Goal: Task Accomplishment & Management: Manage account settings

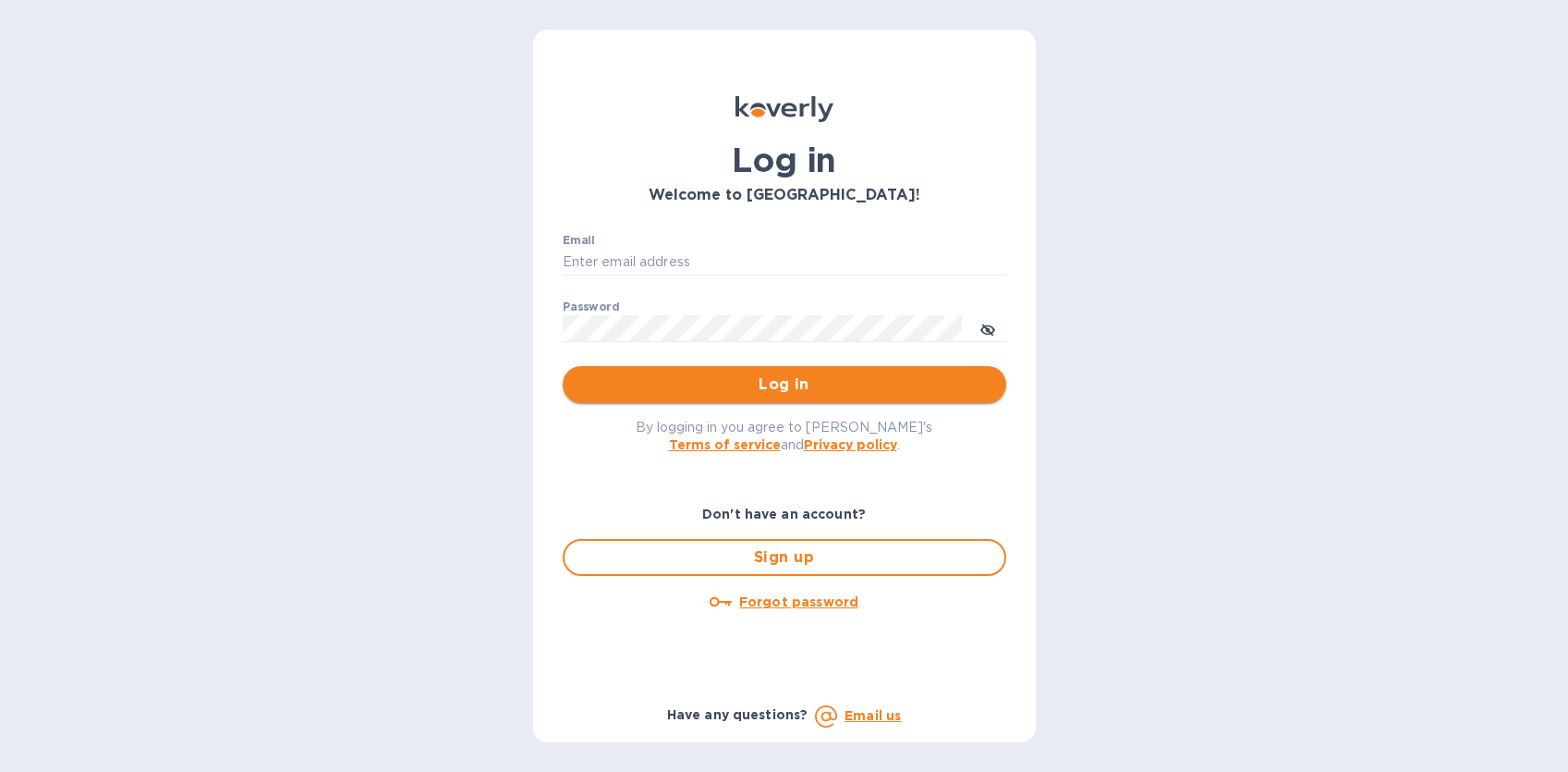
type input "[EMAIL_ADDRESS][DOMAIN_NAME]"
click at [752, 385] on span "Log in" at bounding box center [784, 384] width 414 height 22
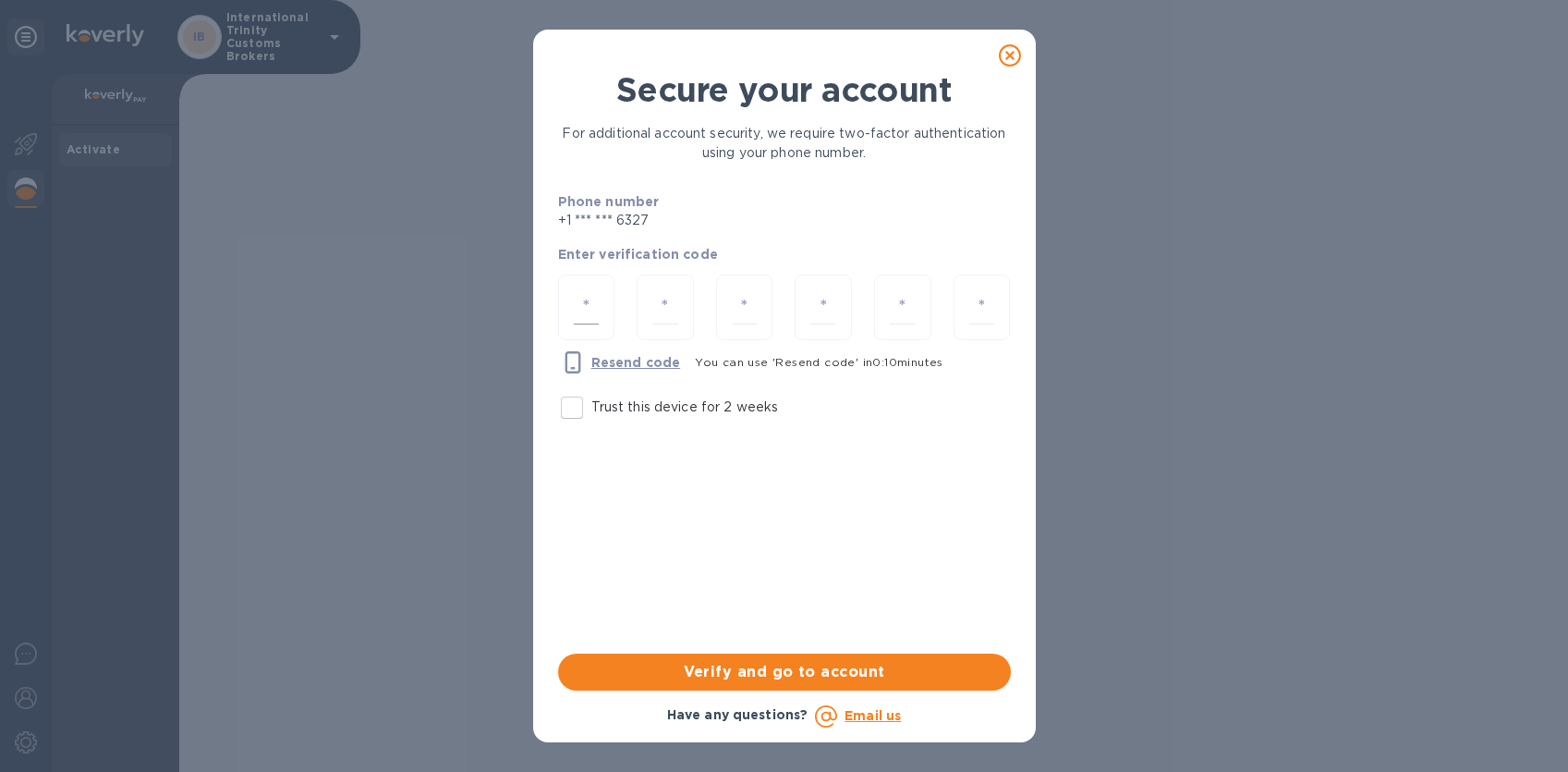
click at [587, 305] on input "number" at bounding box center [586, 307] width 26 height 34
type input "5"
type input "1"
type input "0"
type input "8"
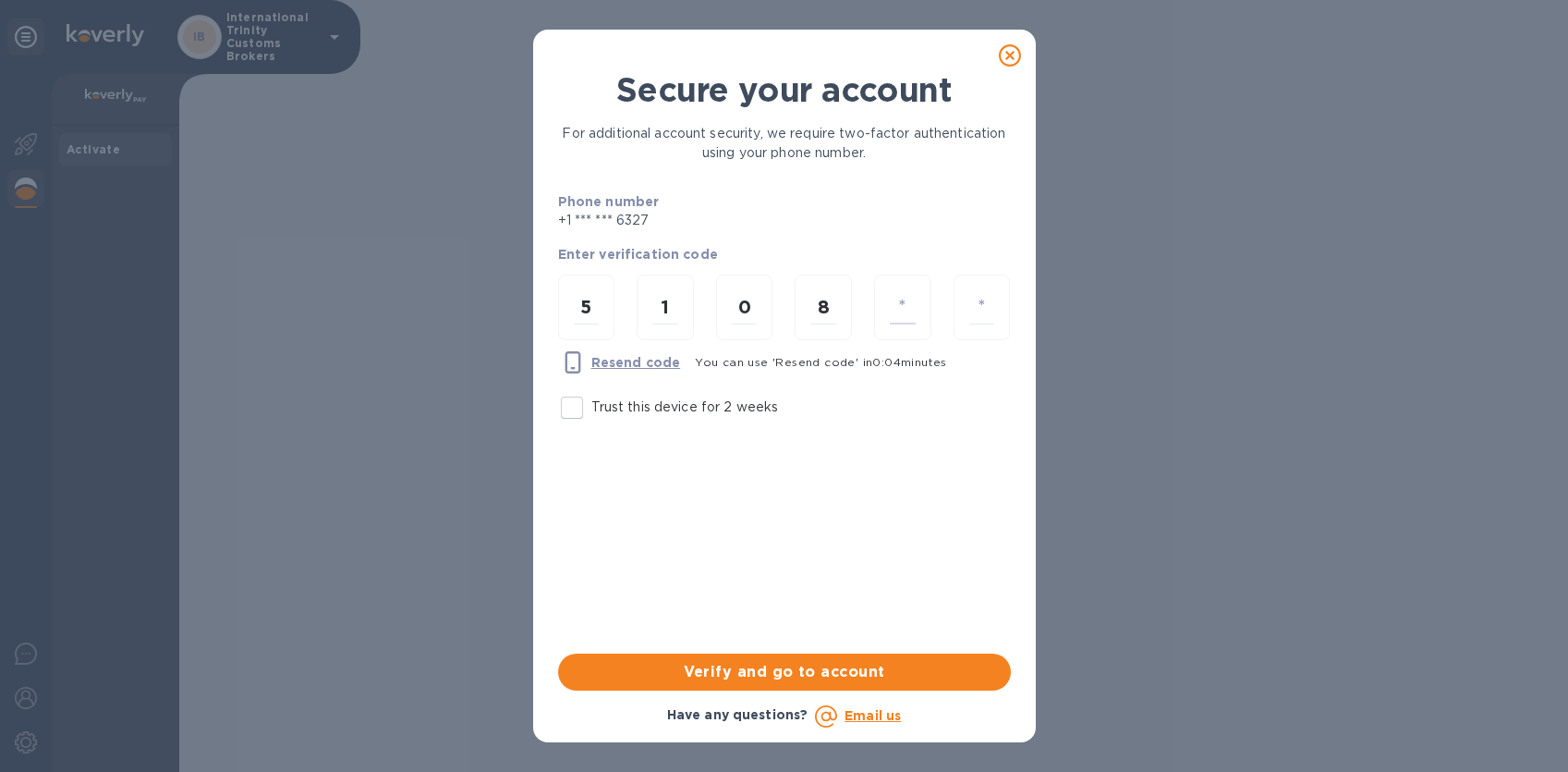
type input "2"
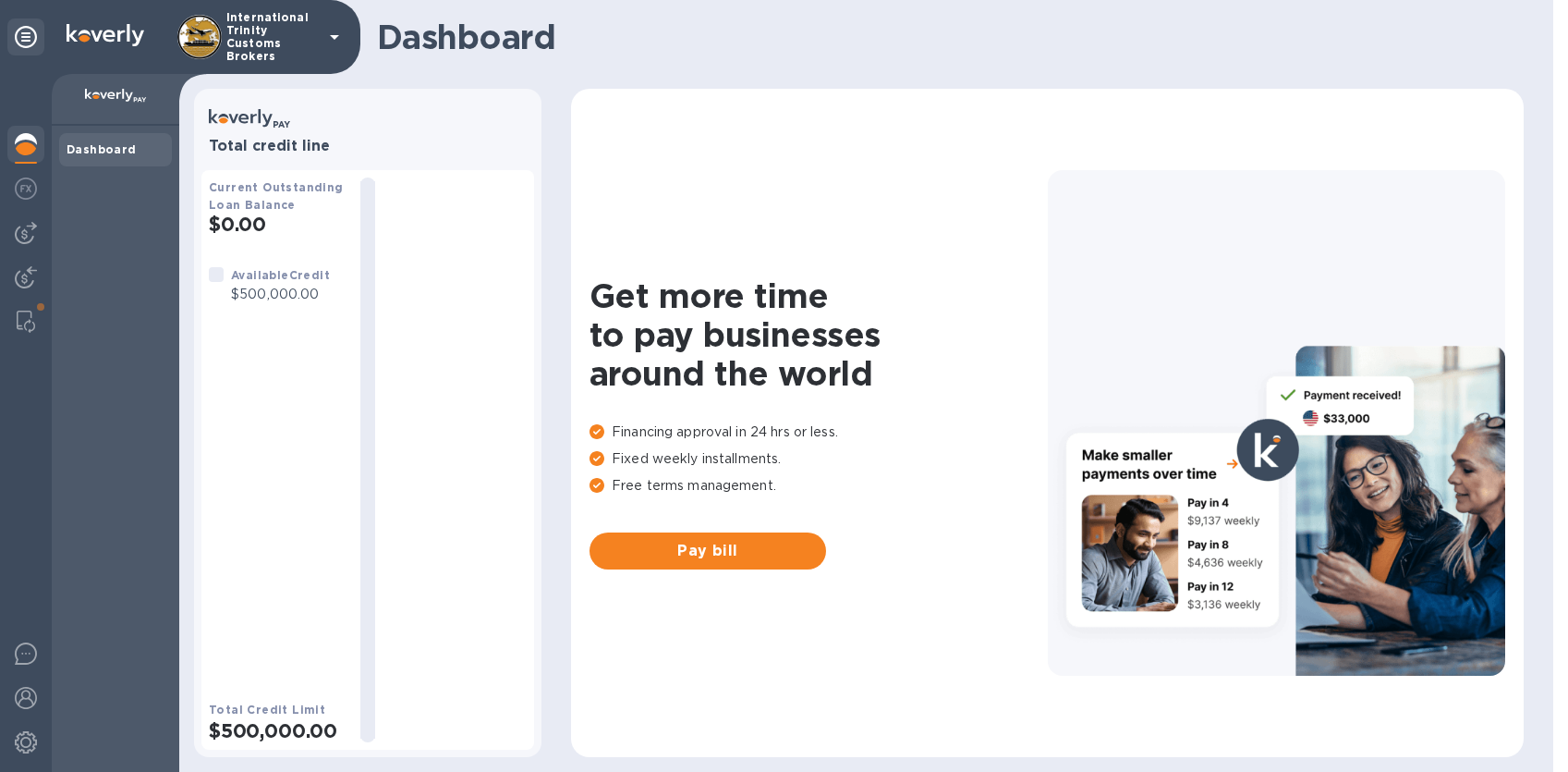
click at [291, 370] on div "Available Credit $500,000.00" at bounding box center [277, 467] width 137 height 405
click at [22, 326] on img at bounding box center [25, 321] width 18 height 22
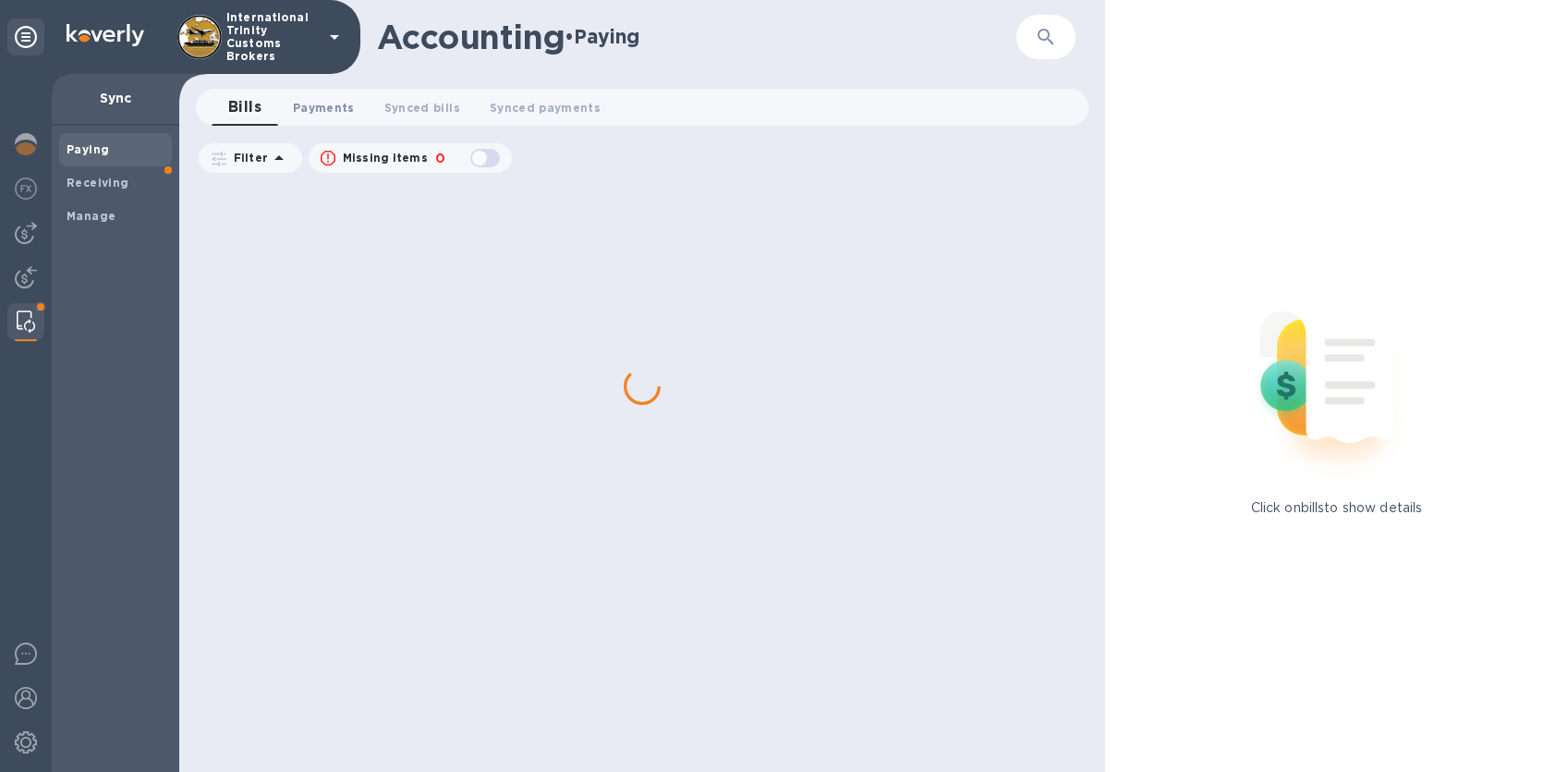
click at [325, 113] on span "Payments 0" at bounding box center [324, 107] width 62 height 19
click at [419, 112] on span "Synced bills 0" at bounding box center [440, 107] width 76 height 19
click at [578, 109] on span "Synced payments 0" at bounding box center [566, 107] width 111 height 19
click at [236, 112] on span "Bills 0" at bounding box center [244, 107] width 28 height 19
click at [112, 155] on span "Paying" at bounding box center [115, 149] width 98 height 18
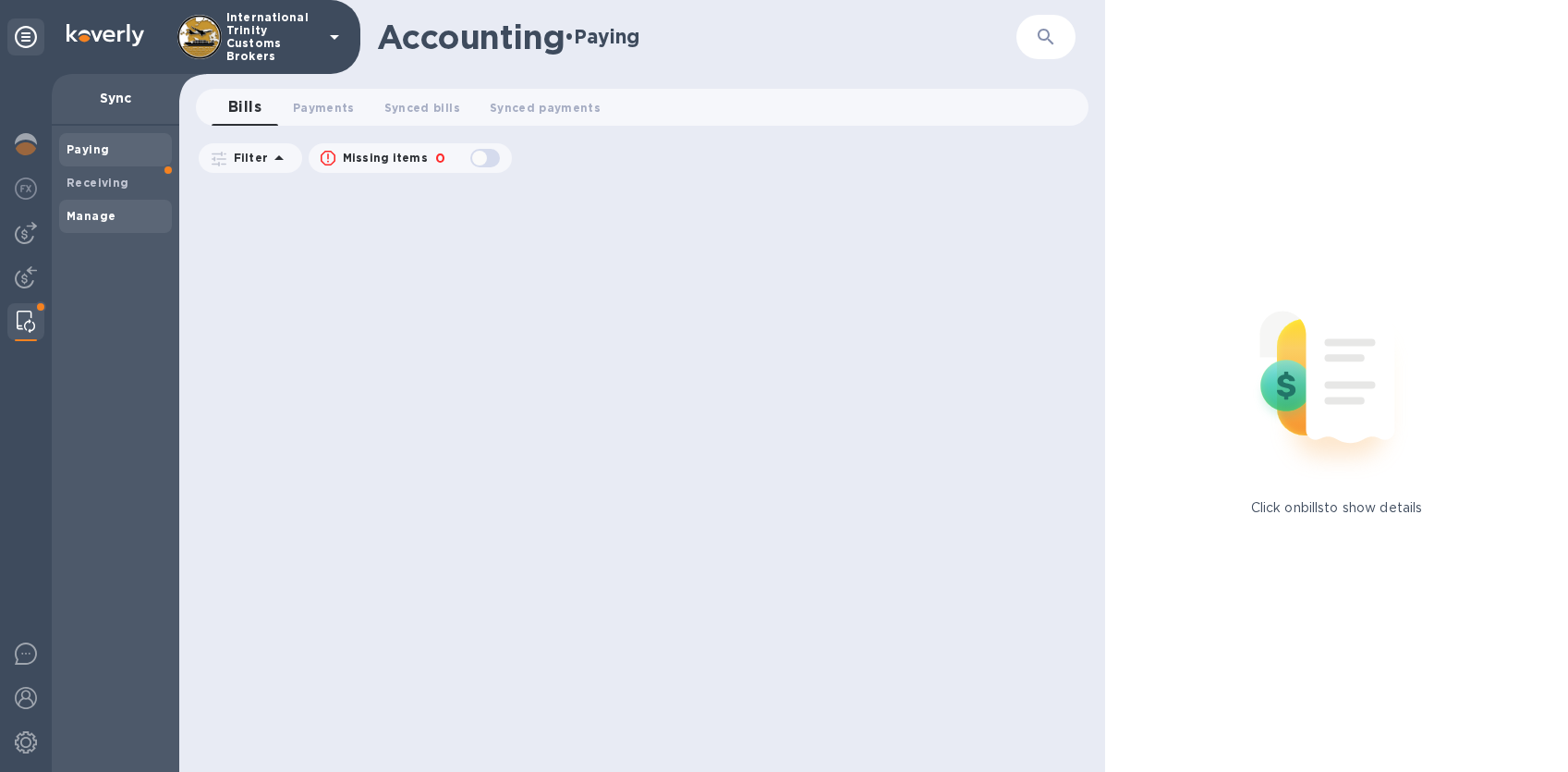
click at [87, 204] on div "Manage" at bounding box center [116, 216] width 113 height 34
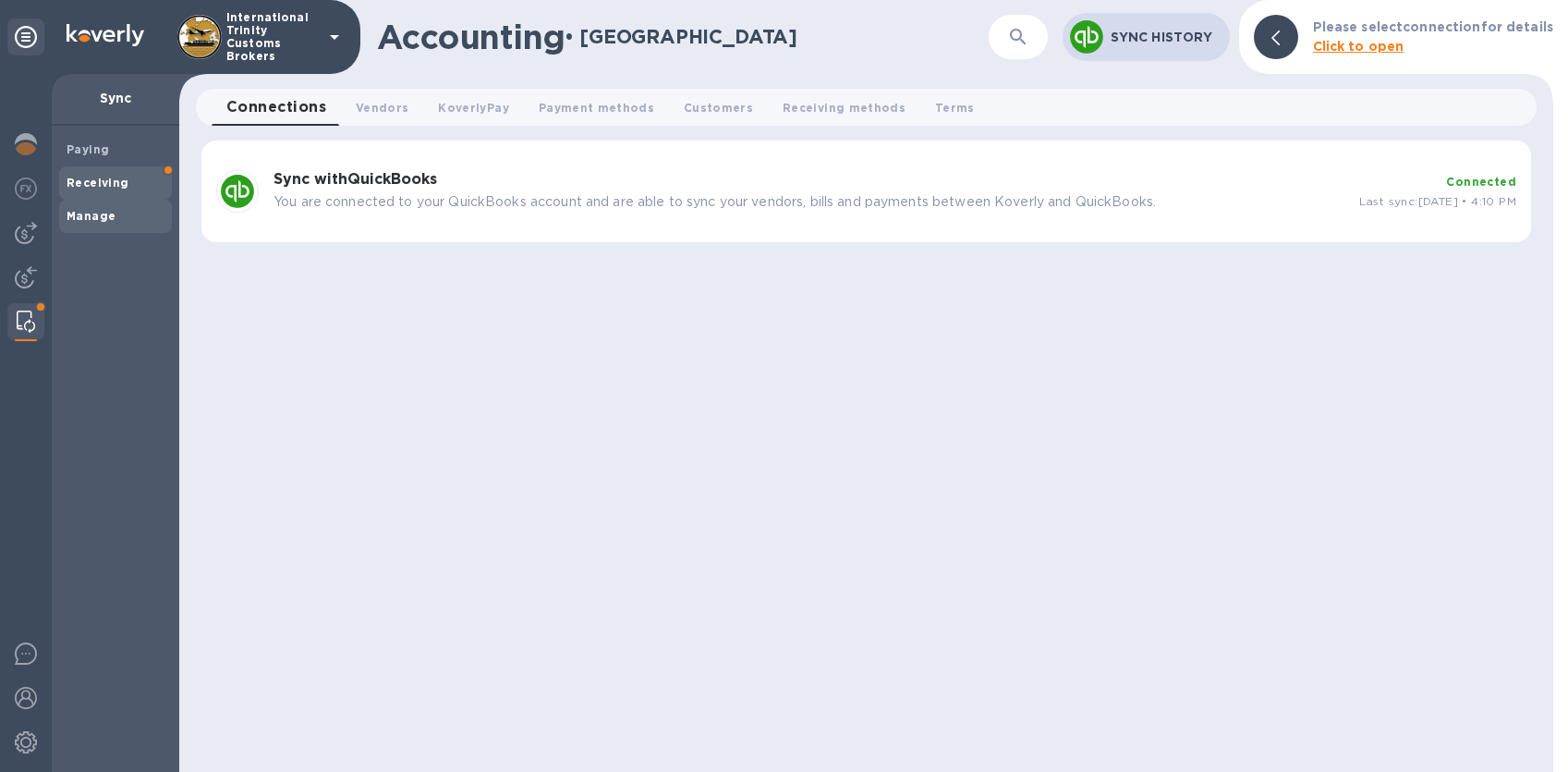
click at [86, 179] on b "Receiving" at bounding box center [98, 182] width 63 height 13
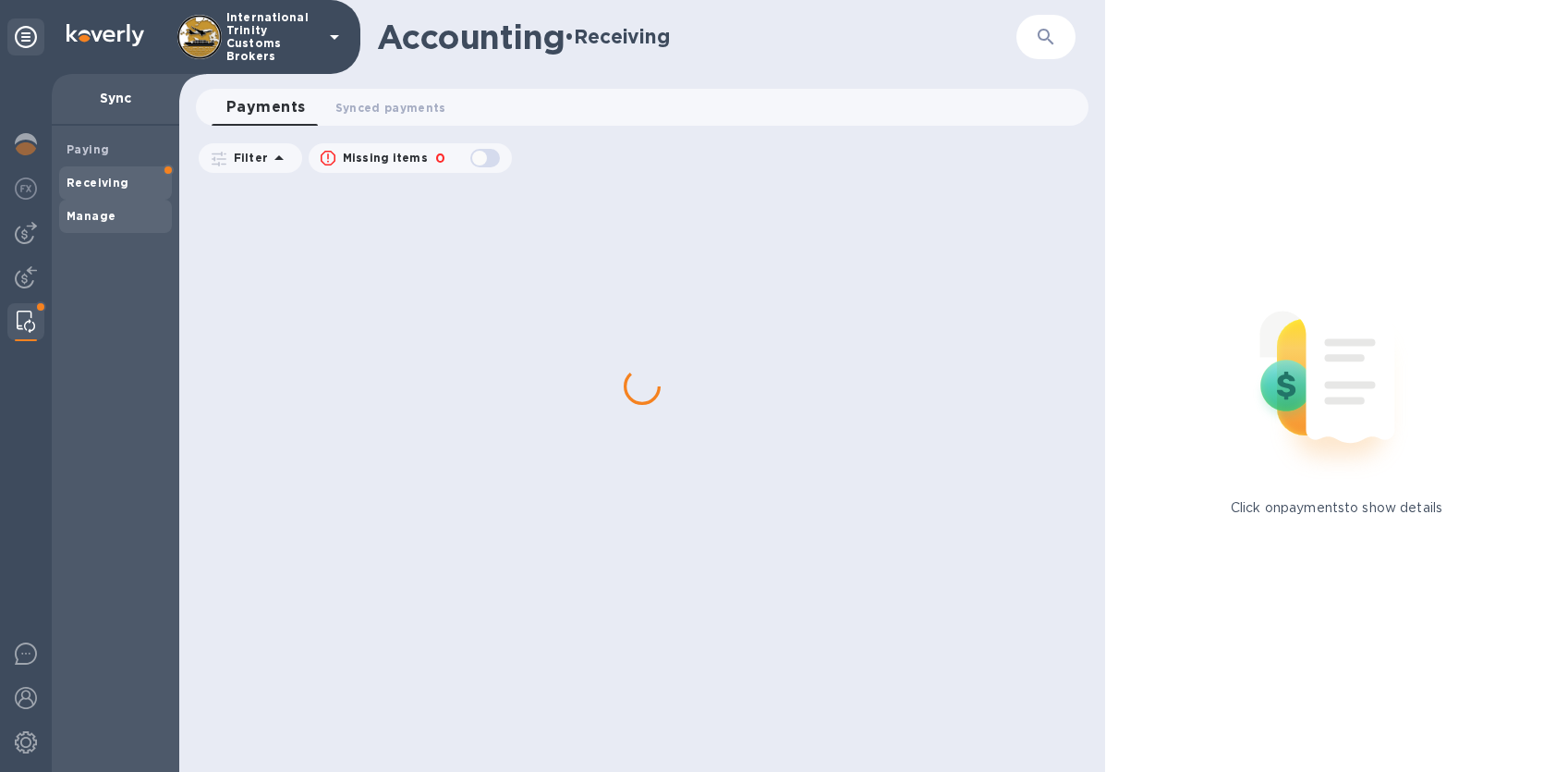
click at [80, 225] on div "Manage" at bounding box center [116, 216] width 113 height 34
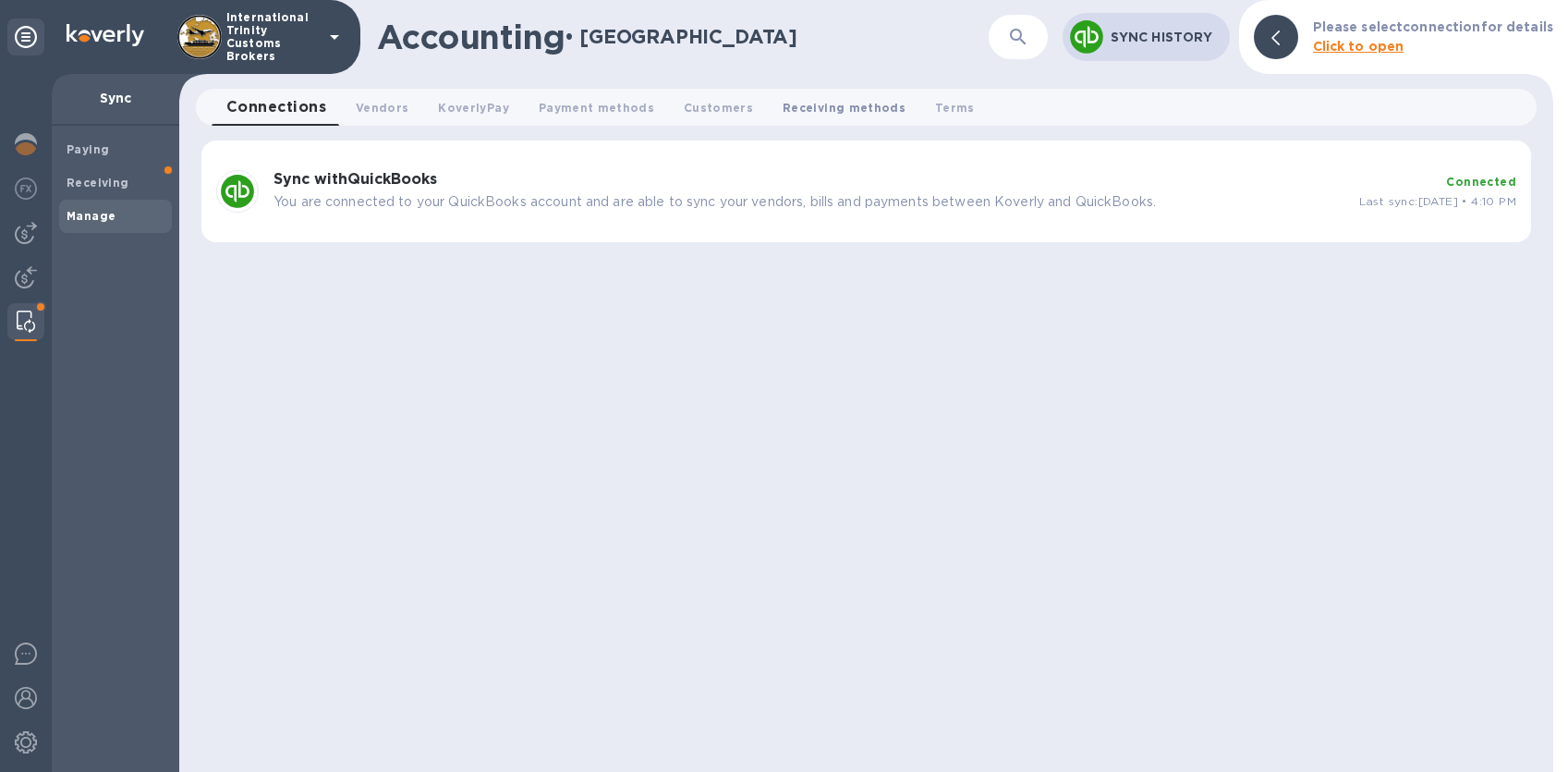
click at [824, 117] on span "Receiving methods 0" at bounding box center [844, 107] width 123 height 19
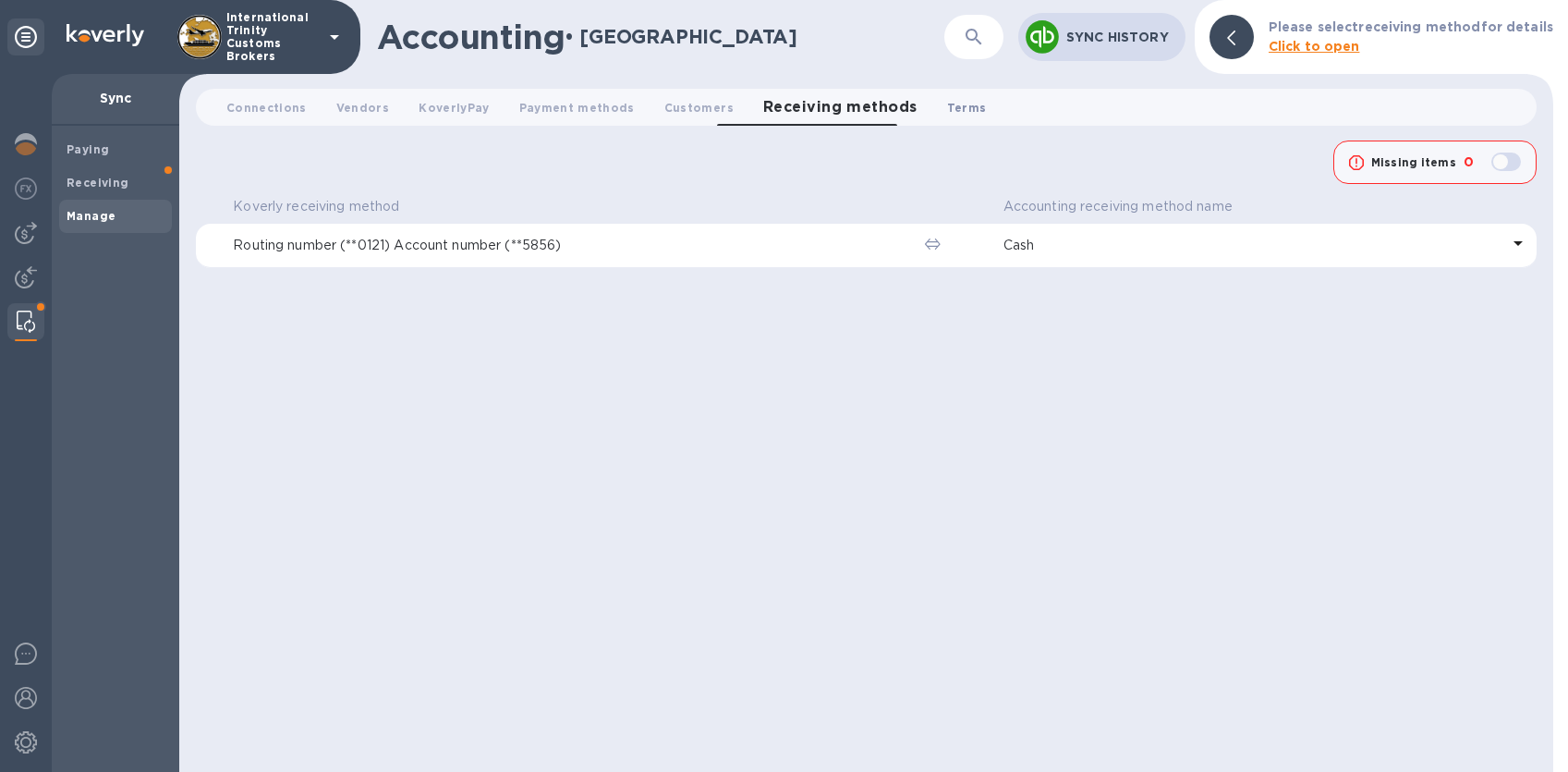
click at [947, 110] on span "Terms 0" at bounding box center [966, 107] width 39 height 19
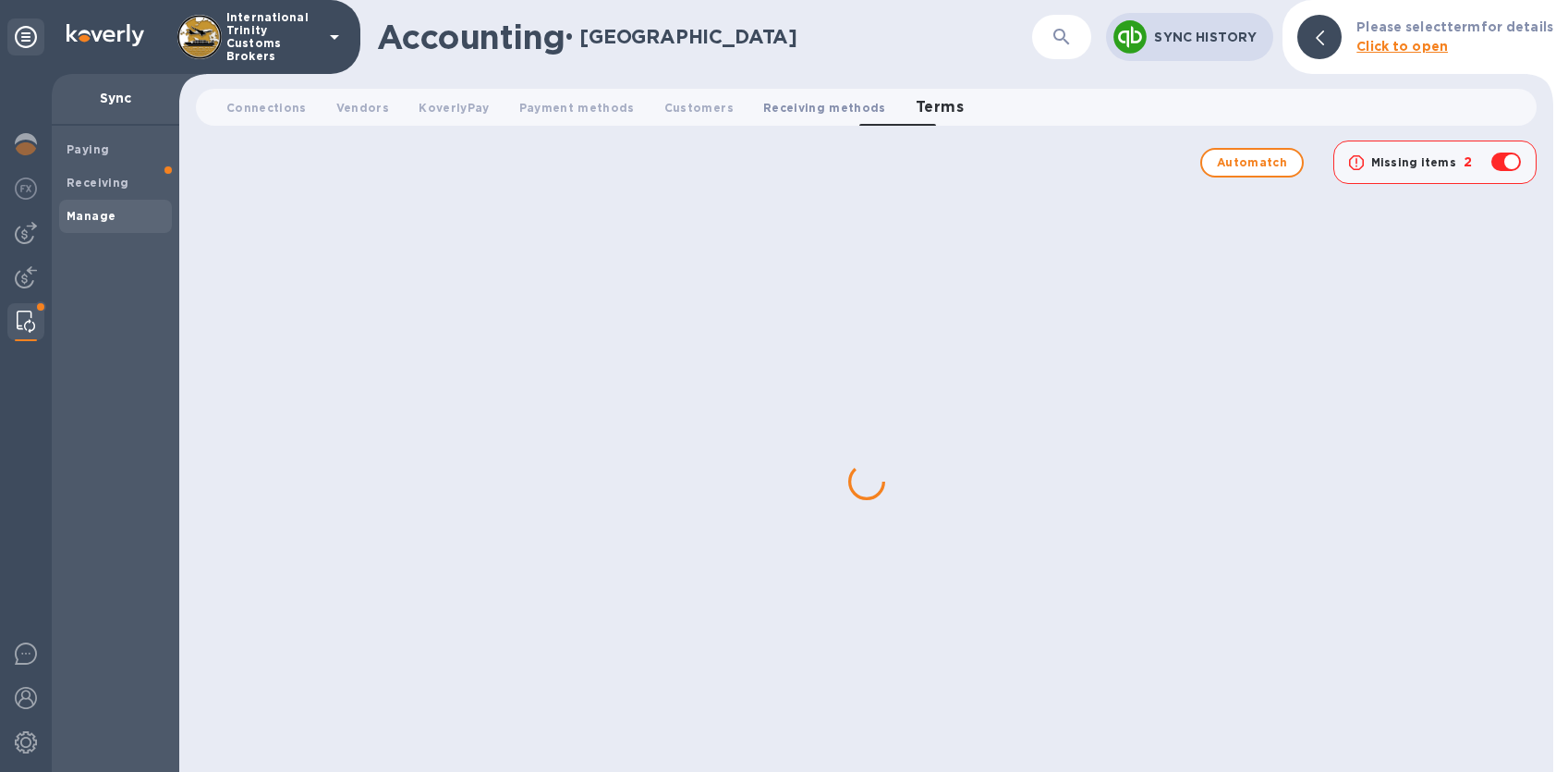
click at [763, 106] on span "Receiving methods 0" at bounding box center [825, 107] width 123 height 19
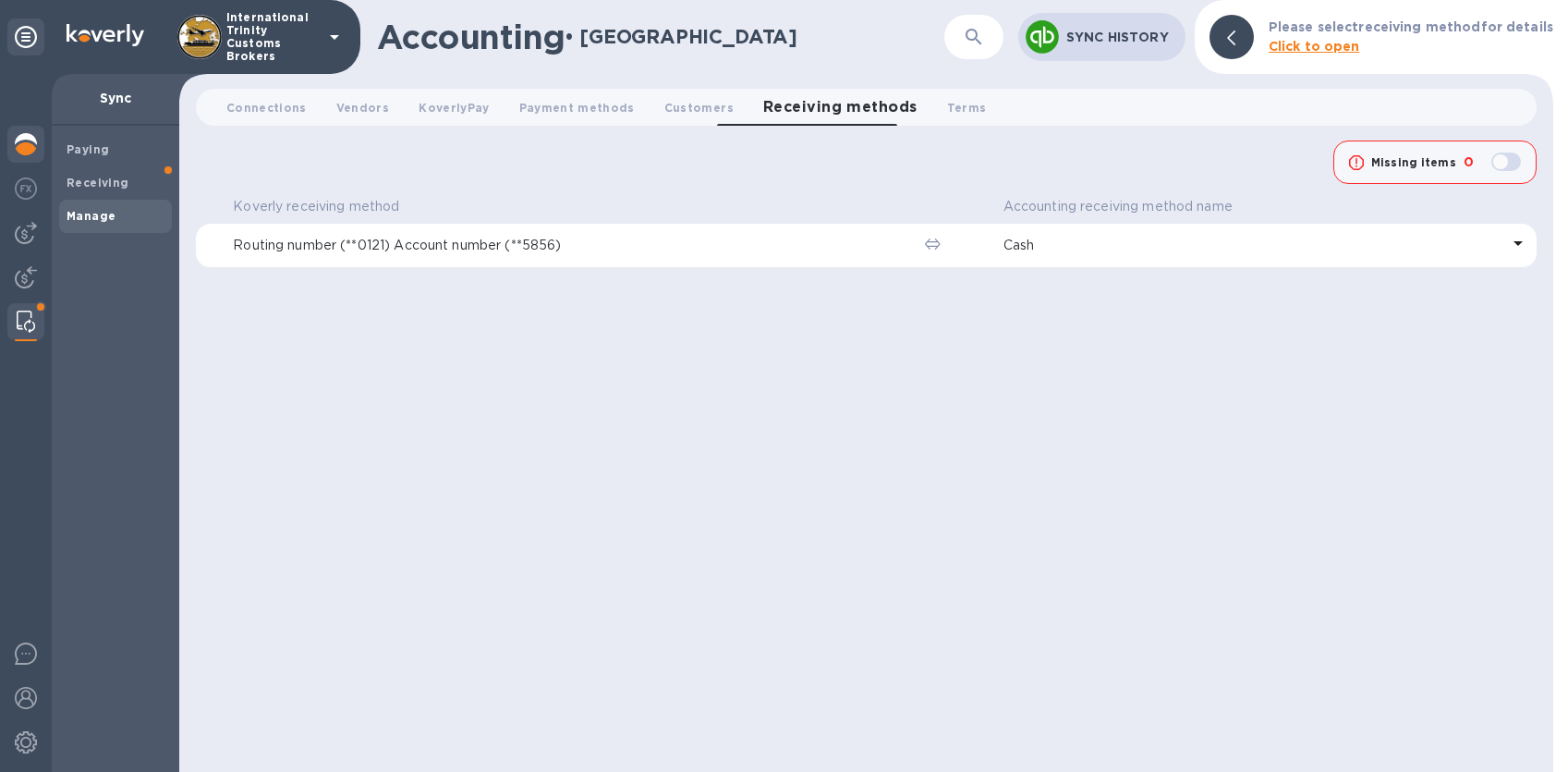
click at [31, 145] on img at bounding box center [25, 144] width 22 height 22
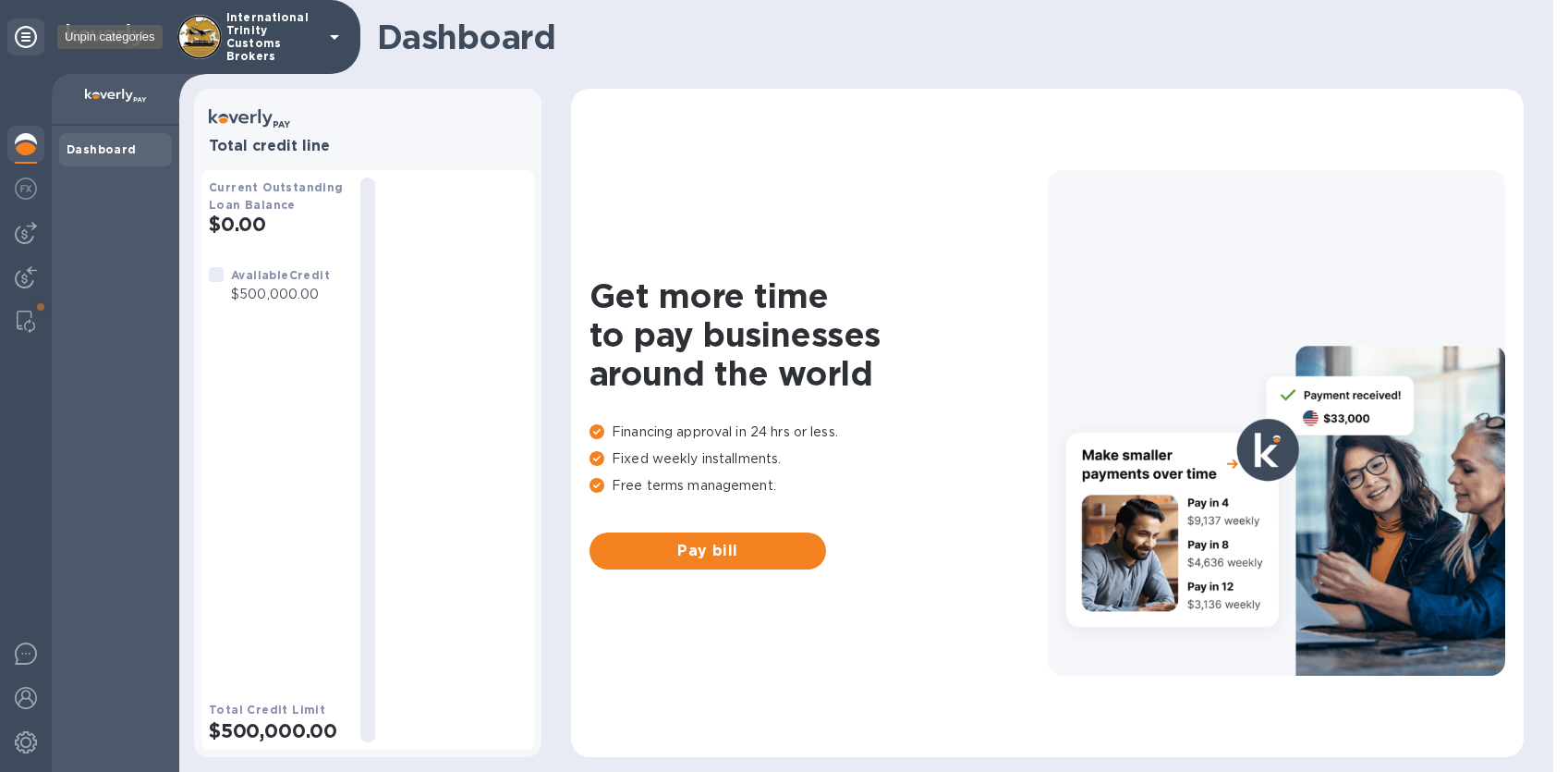
click at [31, 42] on icon at bounding box center [25, 36] width 22 height 22
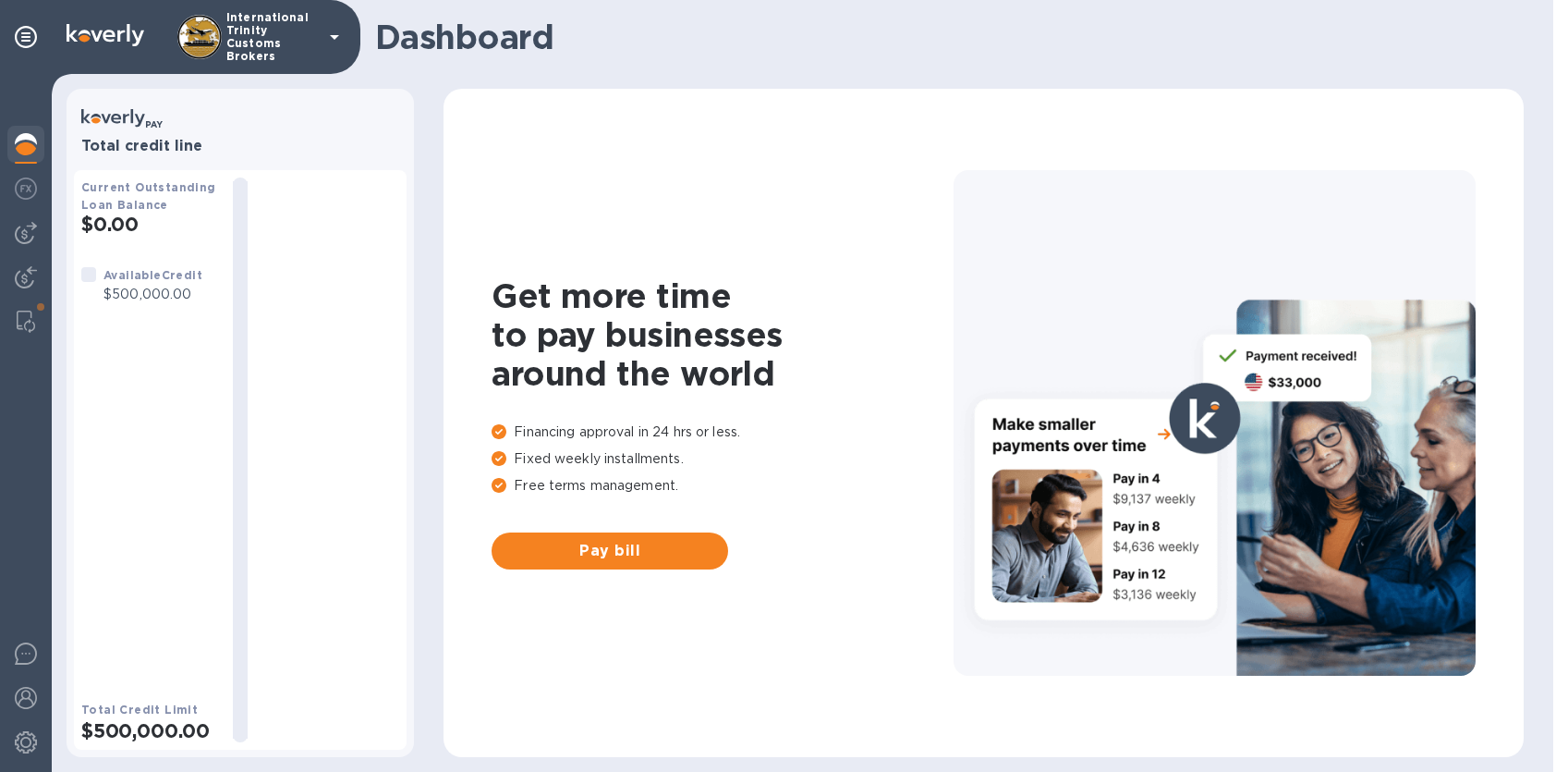
click at [60, 36] on div "International Trinity Customs Brokers" at bounding box center [180, 36] width 360 height 74
click at [125, 41] on img at bounding box center [104, 34] width 78 height 22
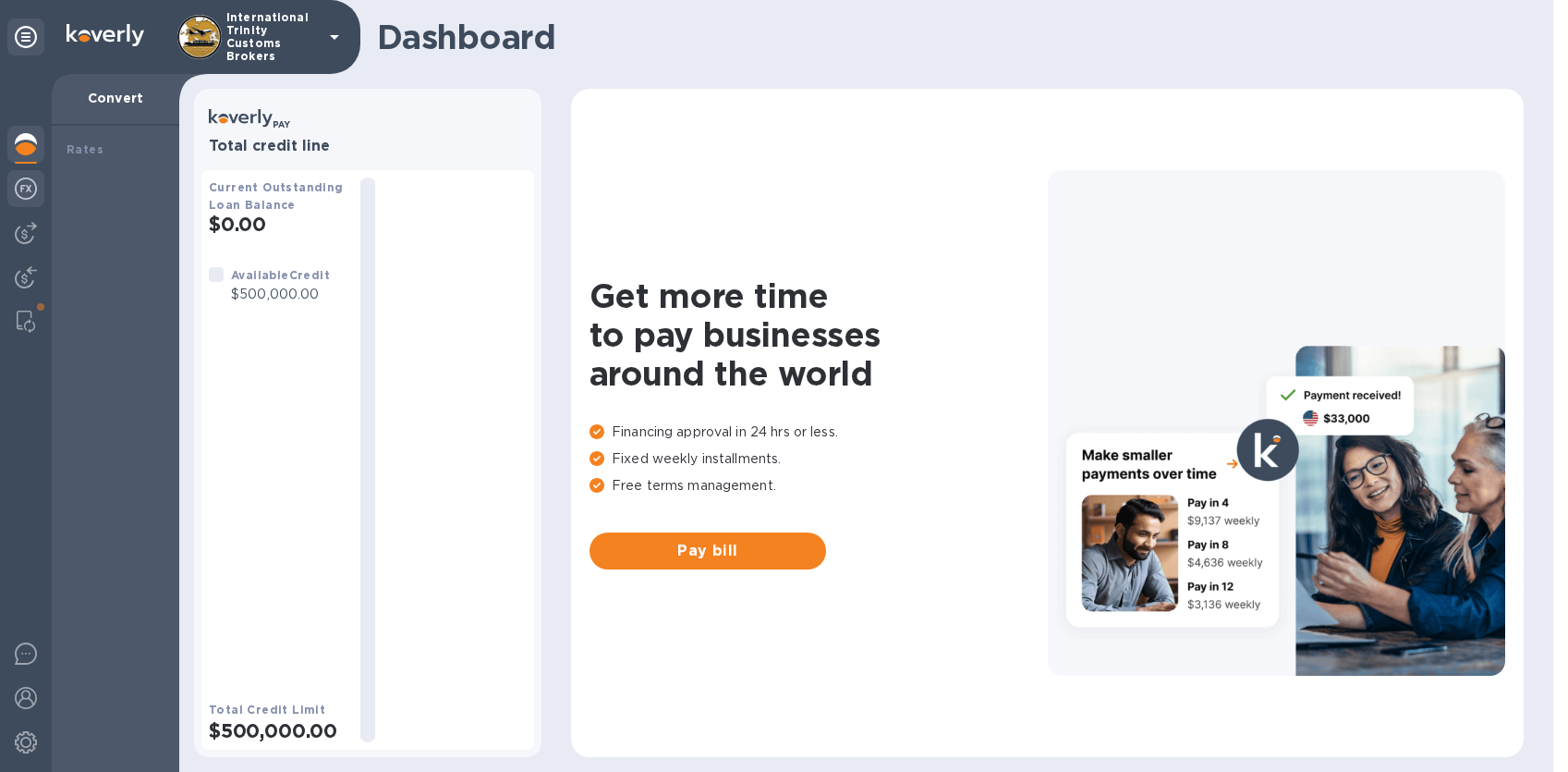
click at [27, 201] on div at bounding box center [26, 191] width 37 height 40
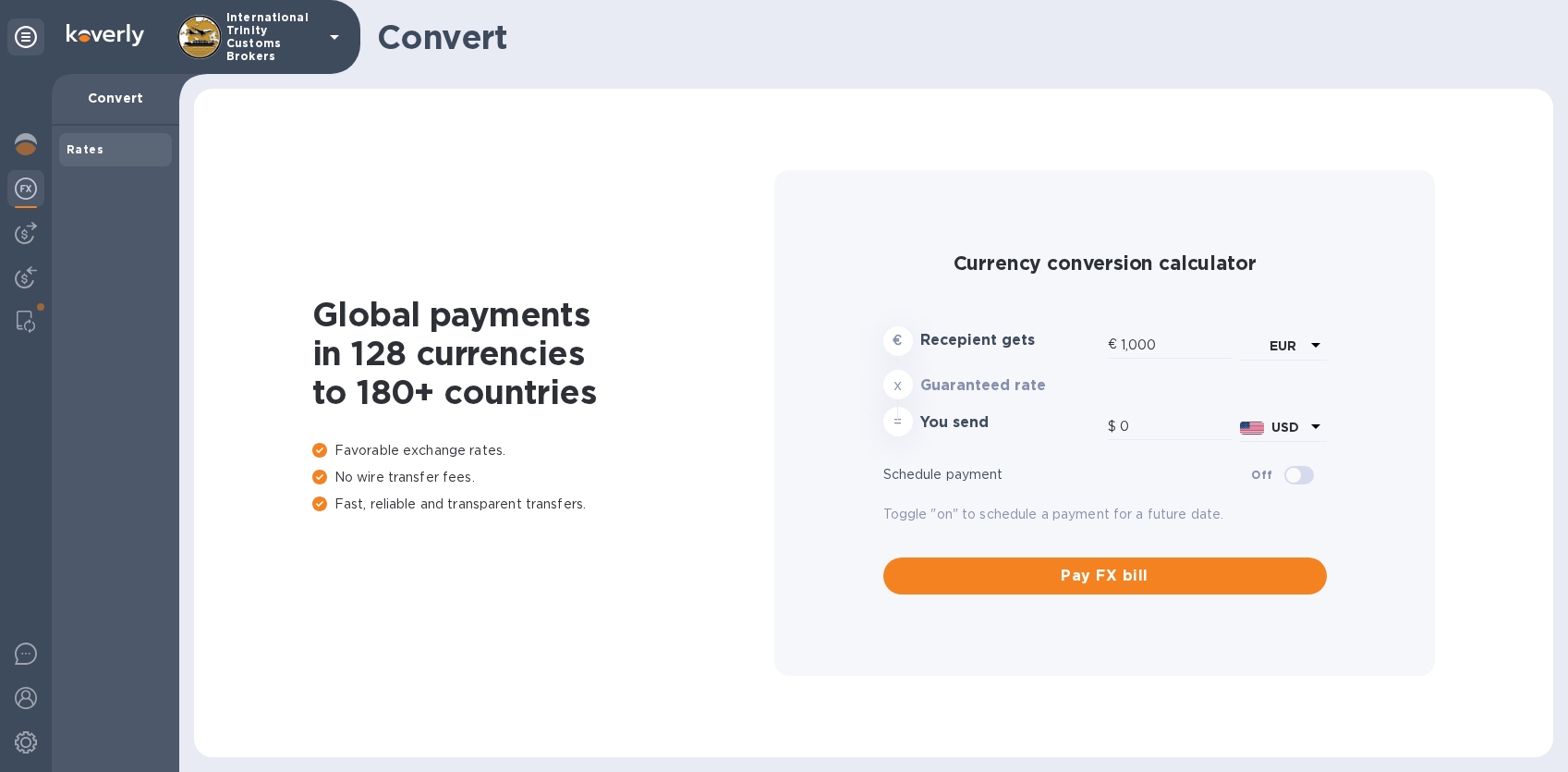
type input "1,174.56"
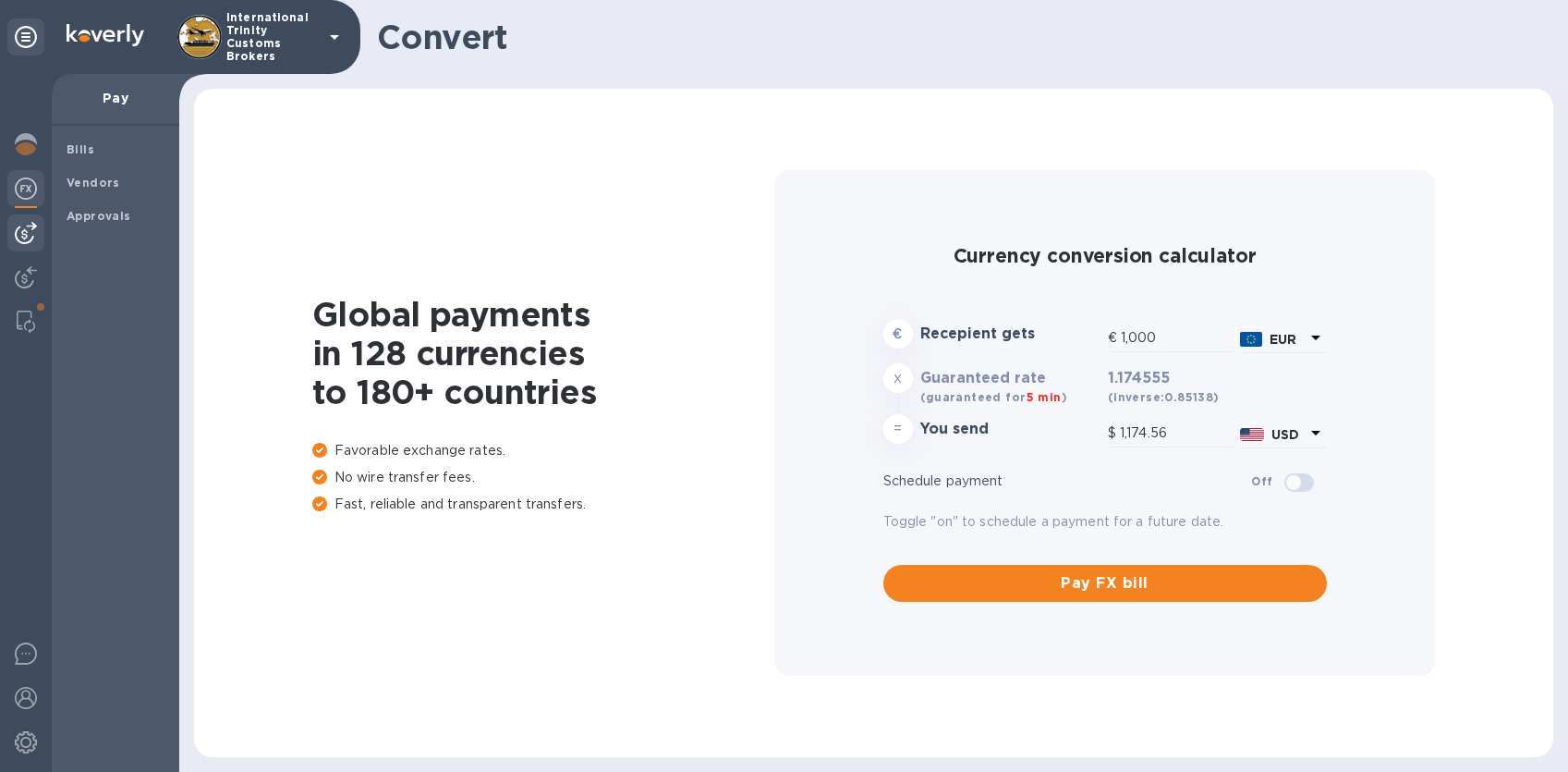
click at [20, 232] on img at bounding box center [25, 233] width 22 height 22
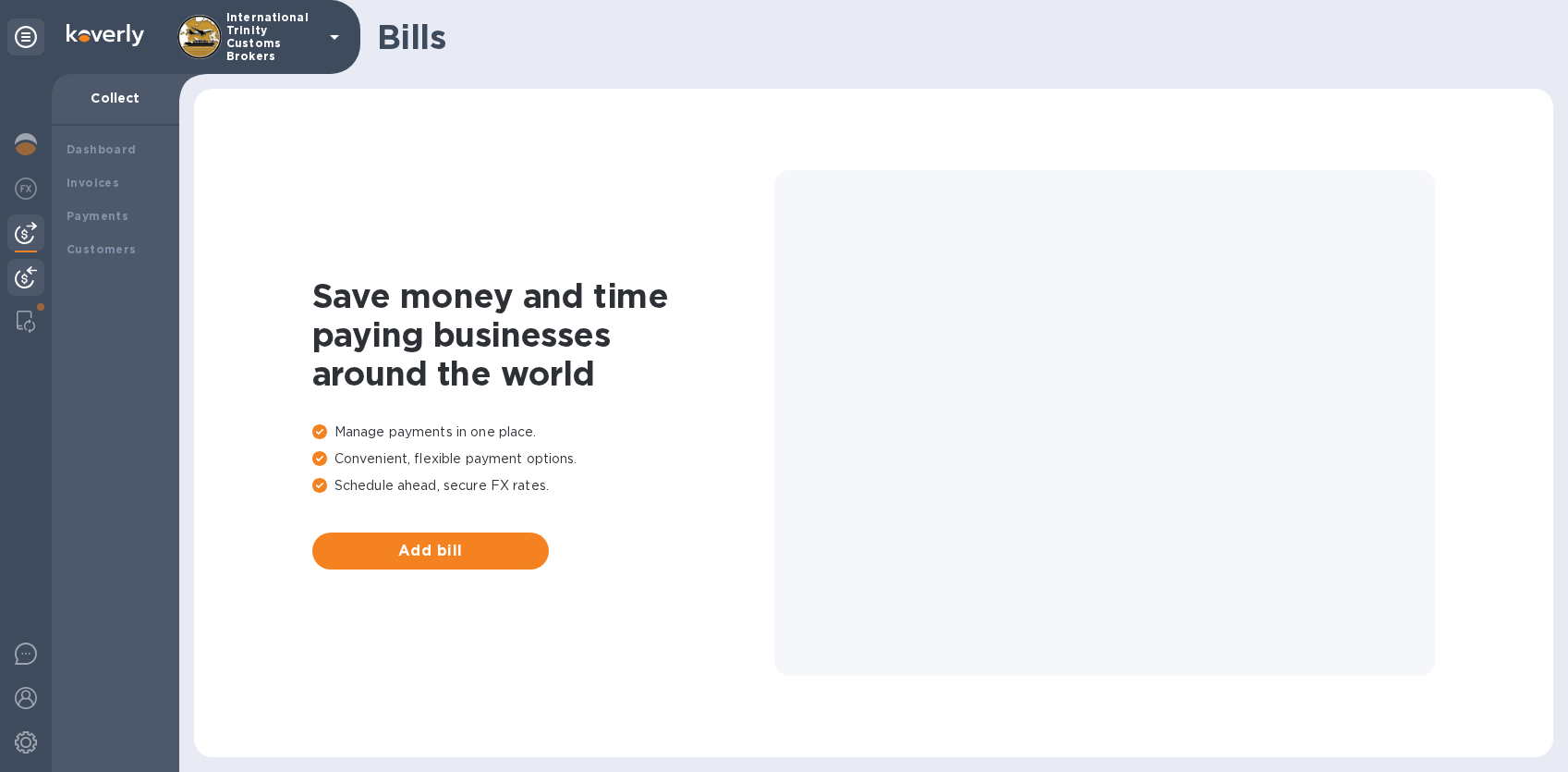
click at [17, 274] on img at bounding box center [25, 277] width 22 height 22
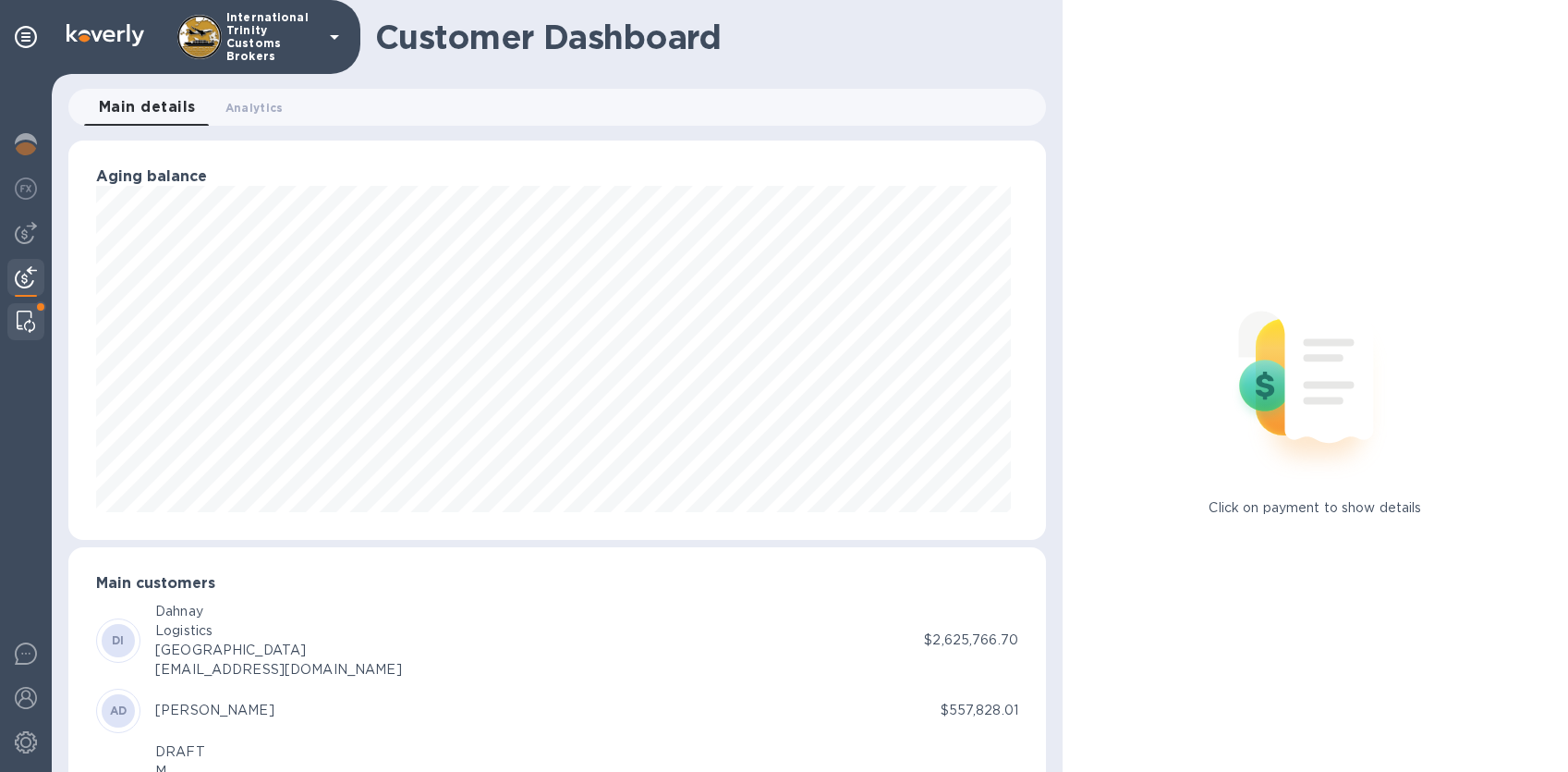
scroll to position [923783, 923329]
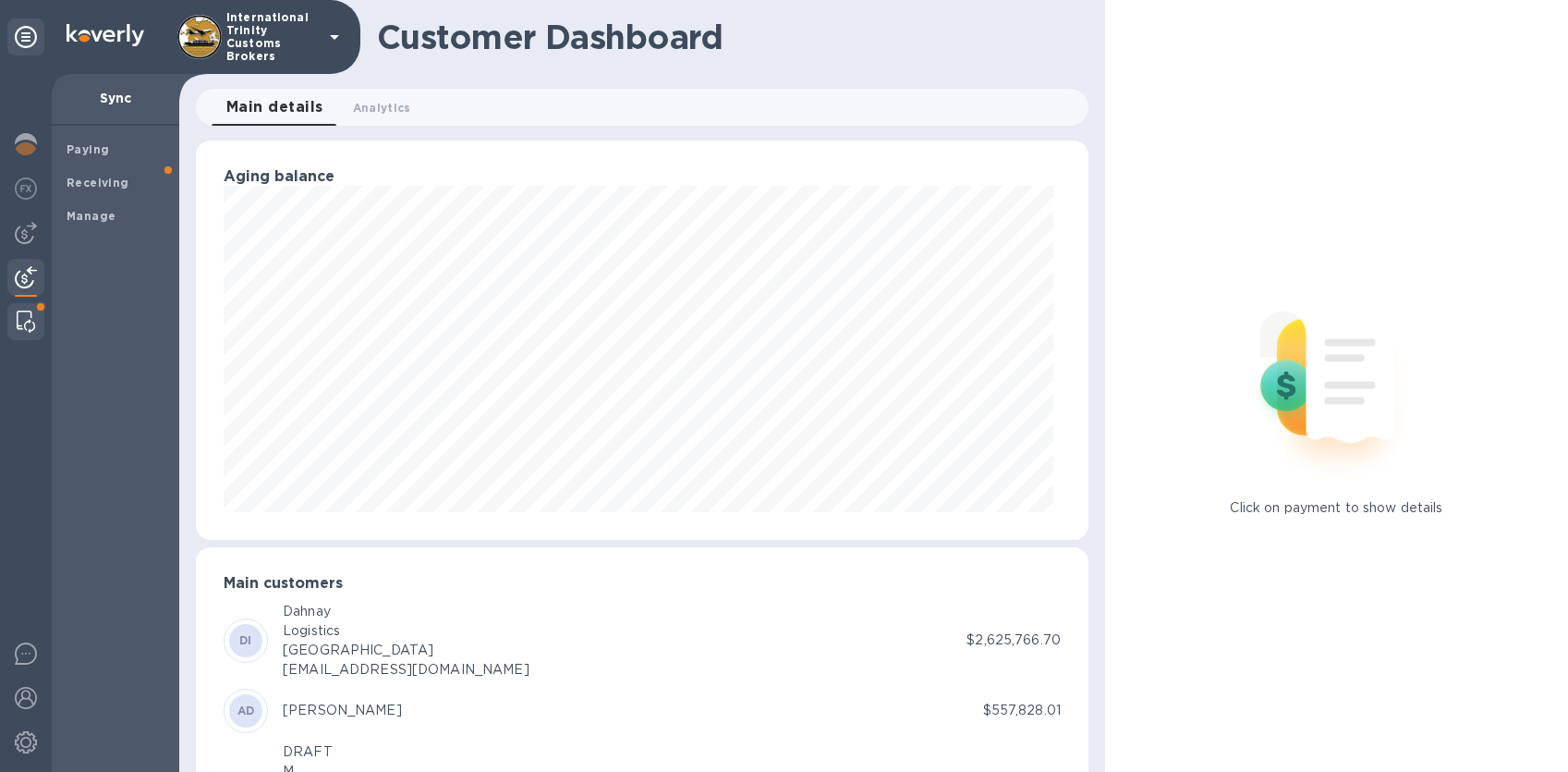
click at [28, 318] on img at bounding box center [25, 321] width 18 height 22
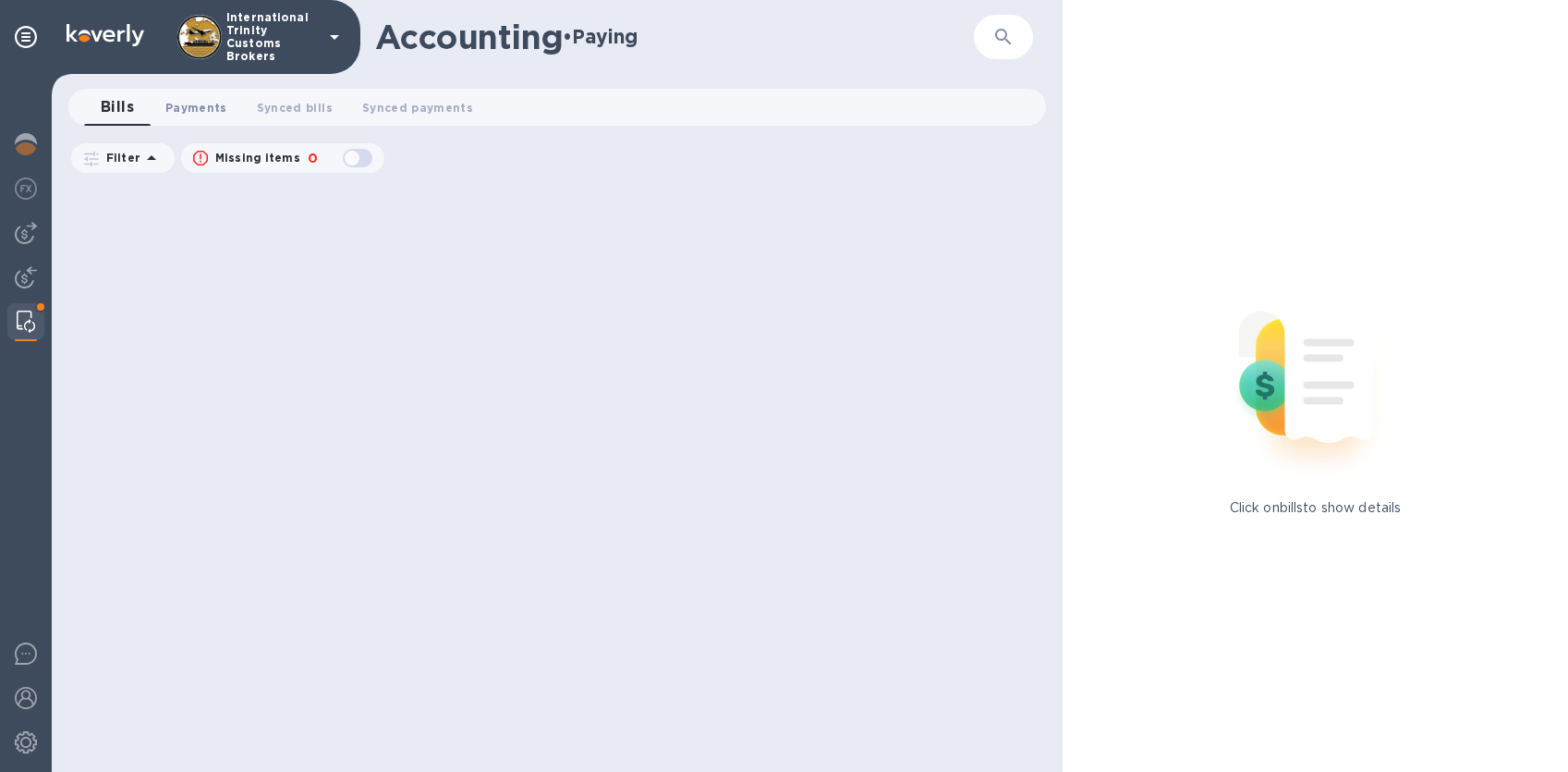
click at [196, 109] on span "Payments 0" at bounding box center [196, 107] width 62 height 19
click at [307, 102] on span "Synced bills 0" at bounding box center [312, 107] width 76 height 19
click at [448, 107] on span "Synced payments 0" at bounding box center [438, 107] width 111 height 19
click at [108, 112] on span "Bills 0" at bounding box center [117, 107] width 28 height 19
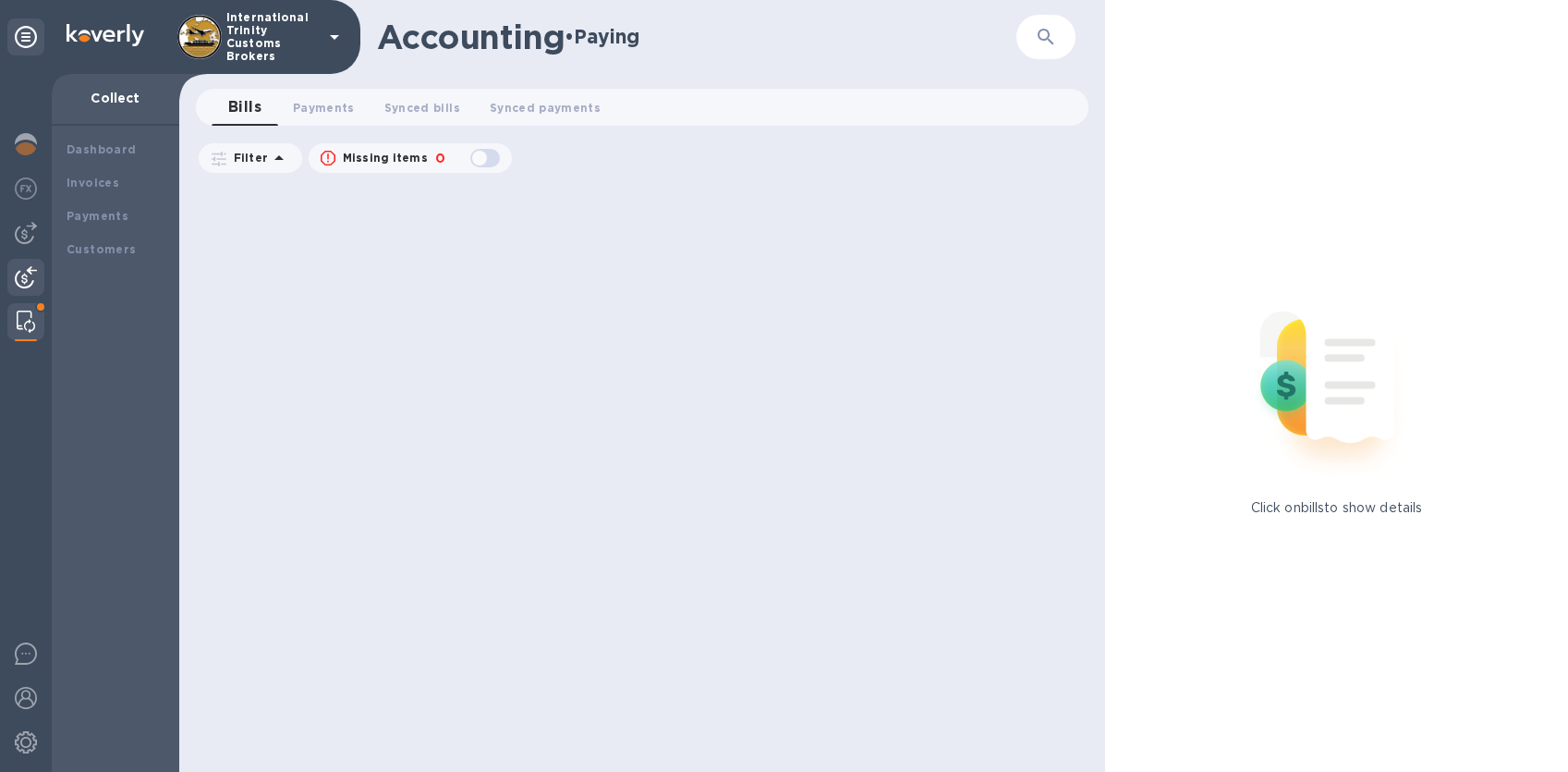
click at [32, 274] on img at bounding box center [25, 277] width 22 height 22
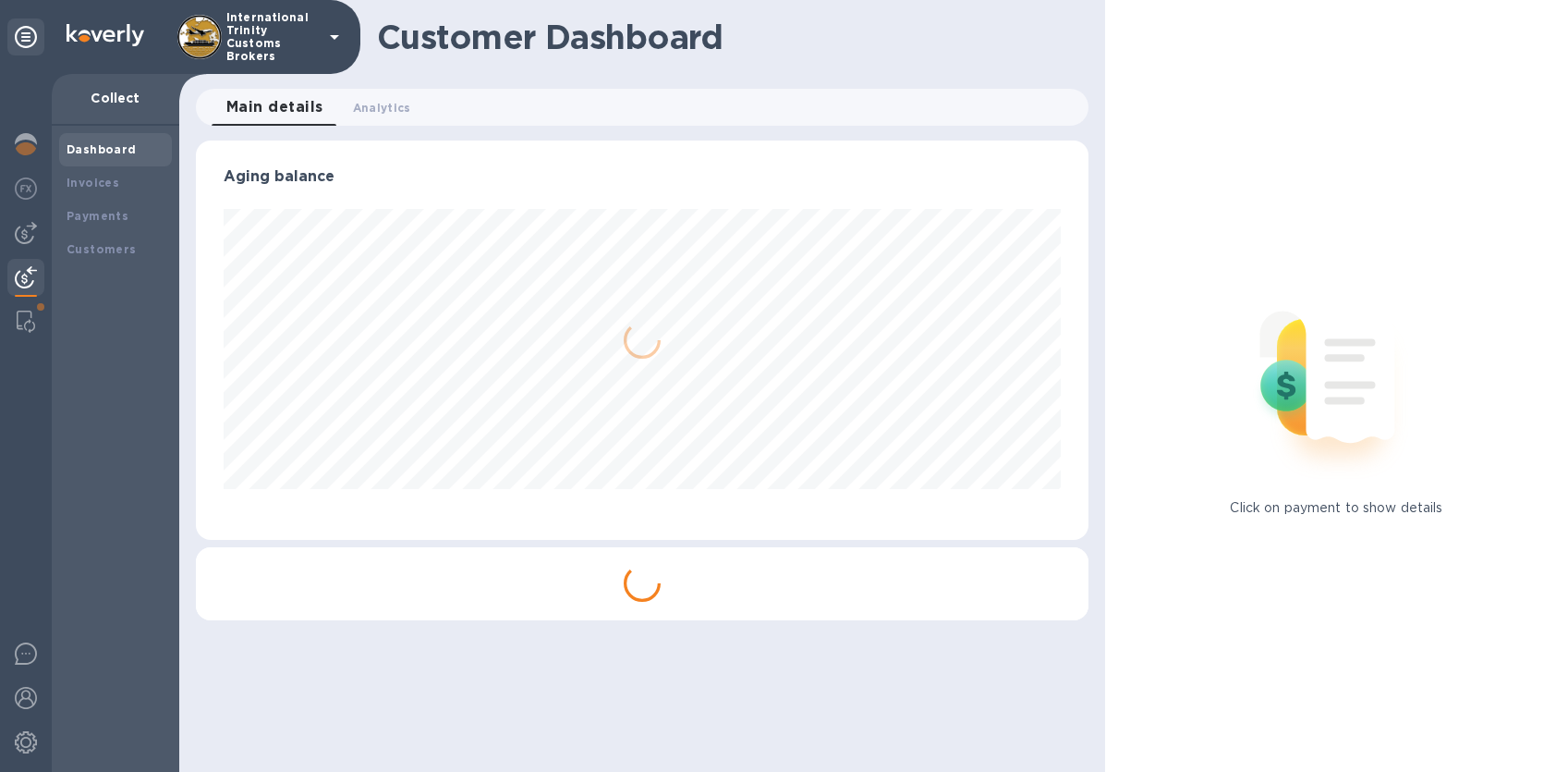
scroll to position [399, 893]
click at [30, 236] on img at bounding box center [25, 233] width 22 height 22
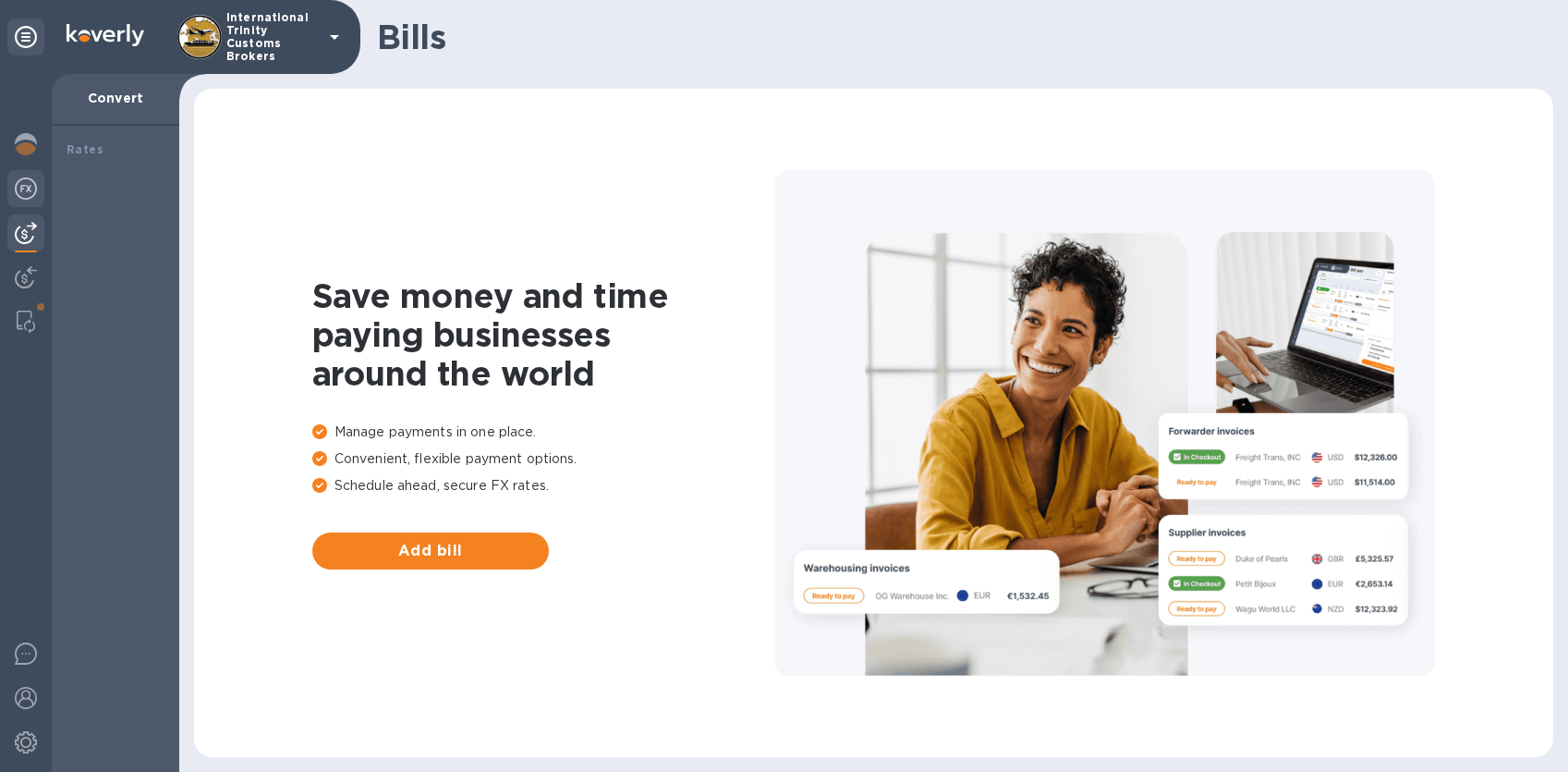
click at [21, 190] on img at bounding box center [25, 188] width 22 height 22
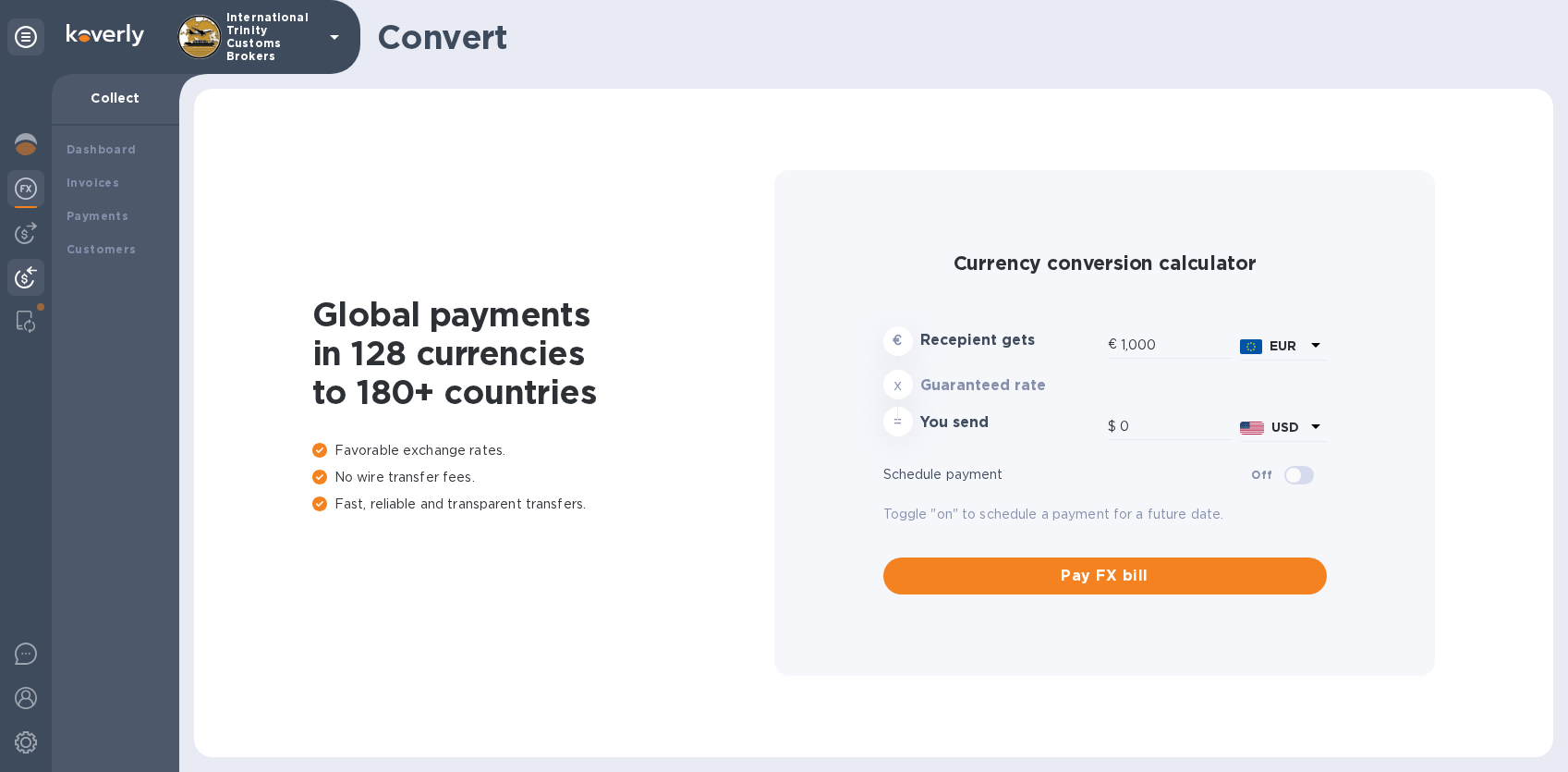
type input "1,174.56"
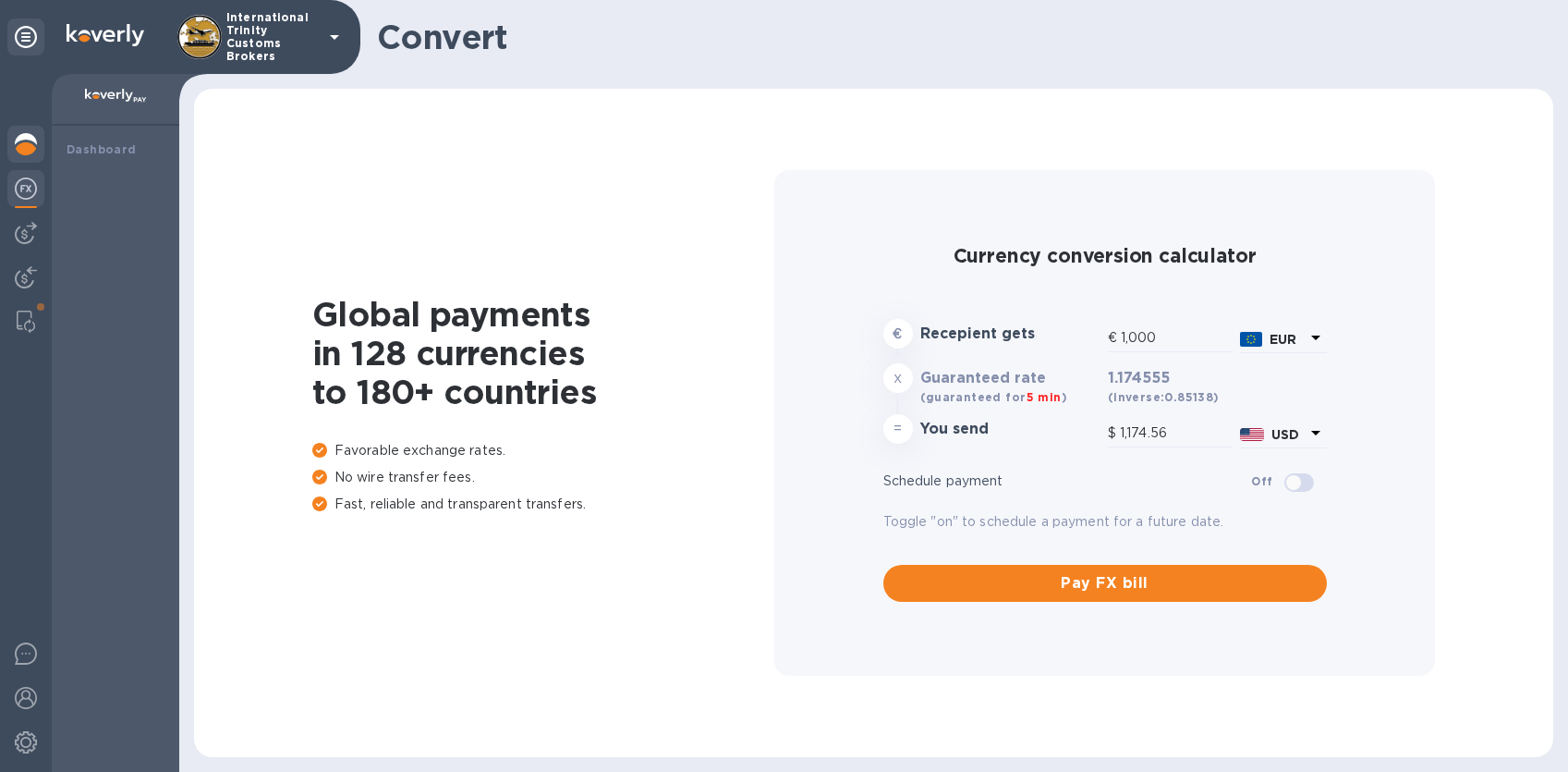
click at [34, 144] on img at bounding box center [25, 144] width 22 height 22
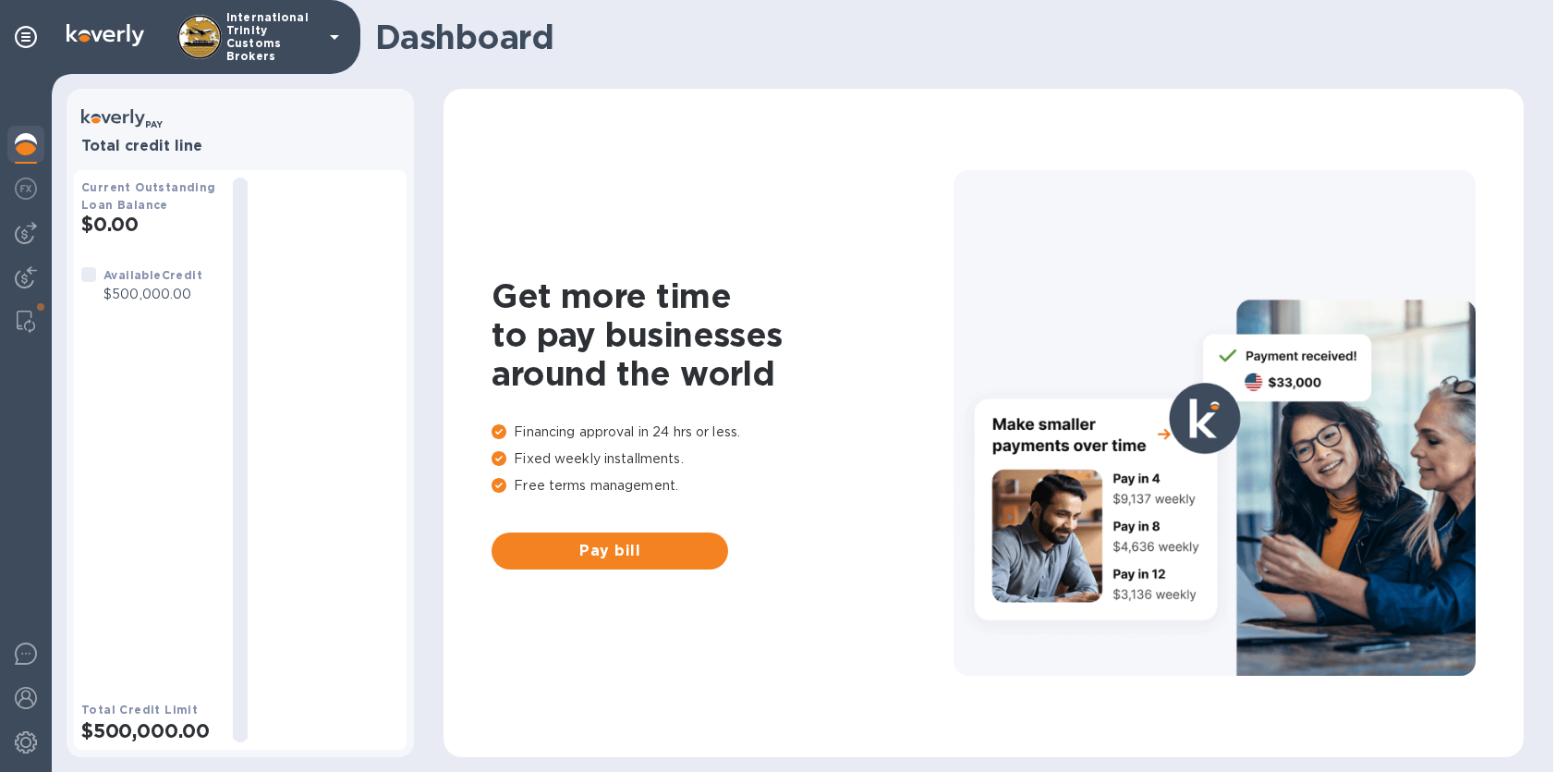
click at [305, 32] on p "International Trinity Customs Brokers" at bounding box center [272, 37] width 92 height 52
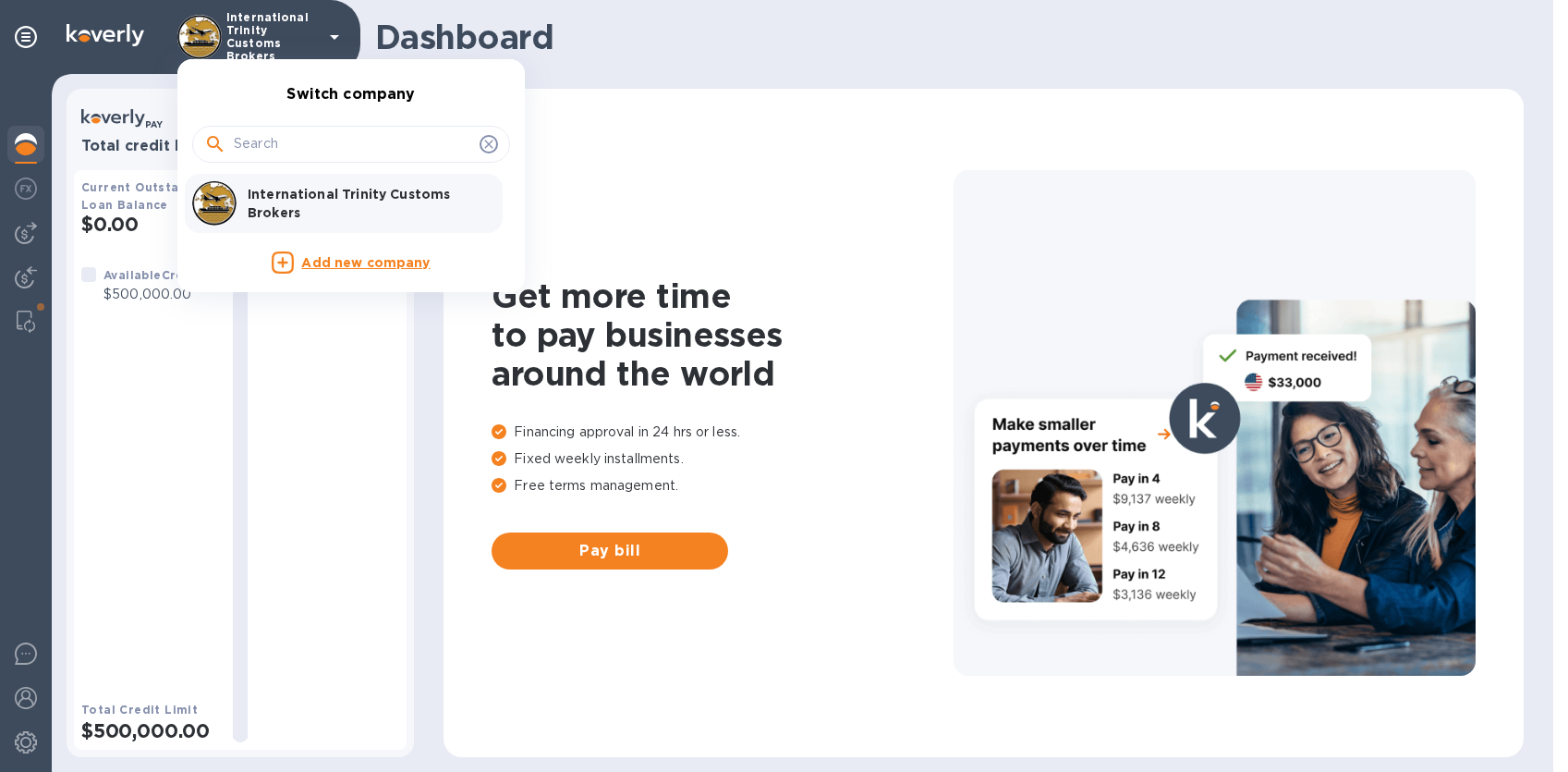
click at [305, 30] on div at bounding box center [784, 386] width 1568 height 772
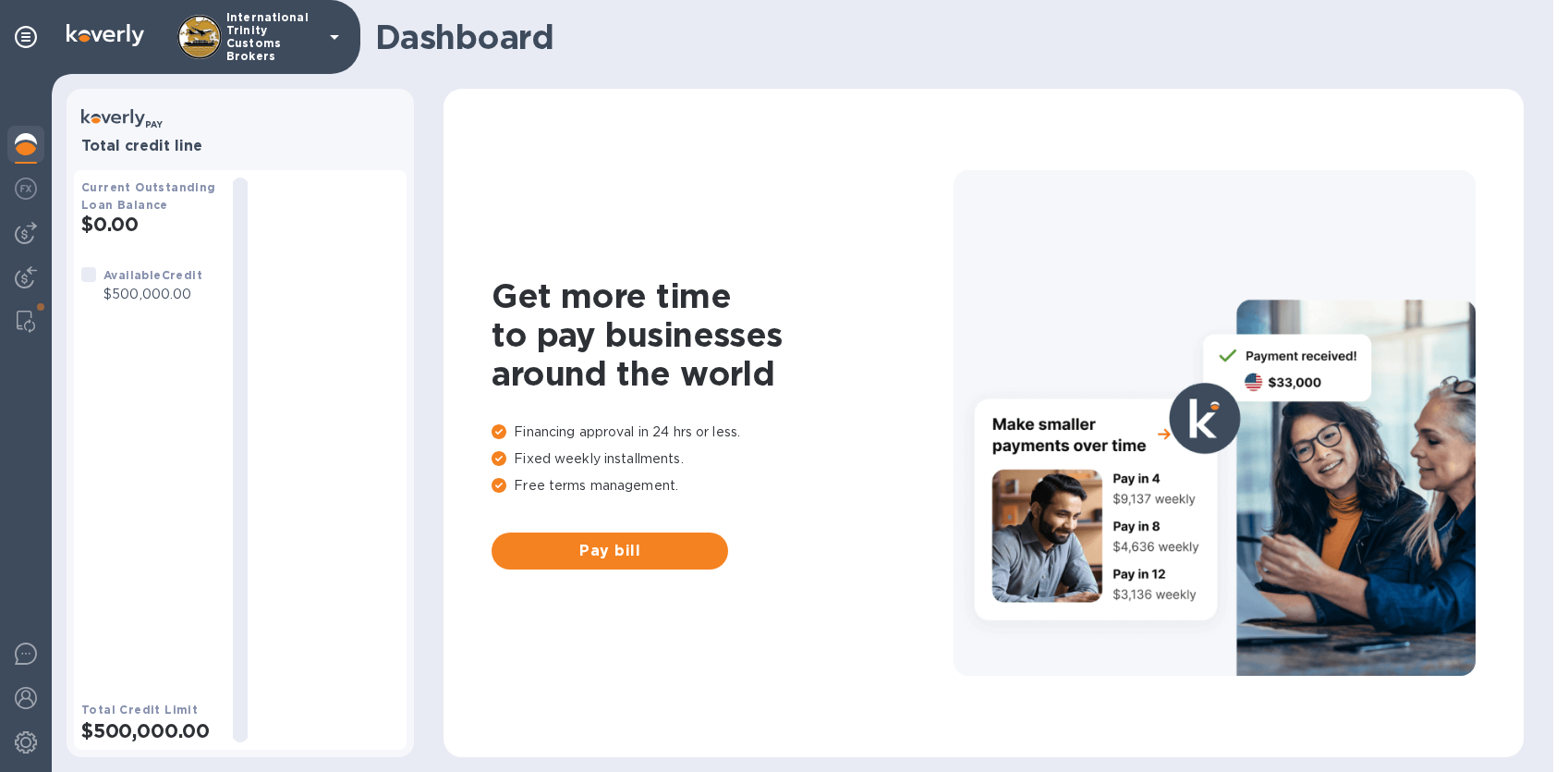
click at [78, 33] on img at bounding box center [104, 34] width 78 height 22
click at [23, 700] on img at bounding box center [25, 697] width 22 height 22
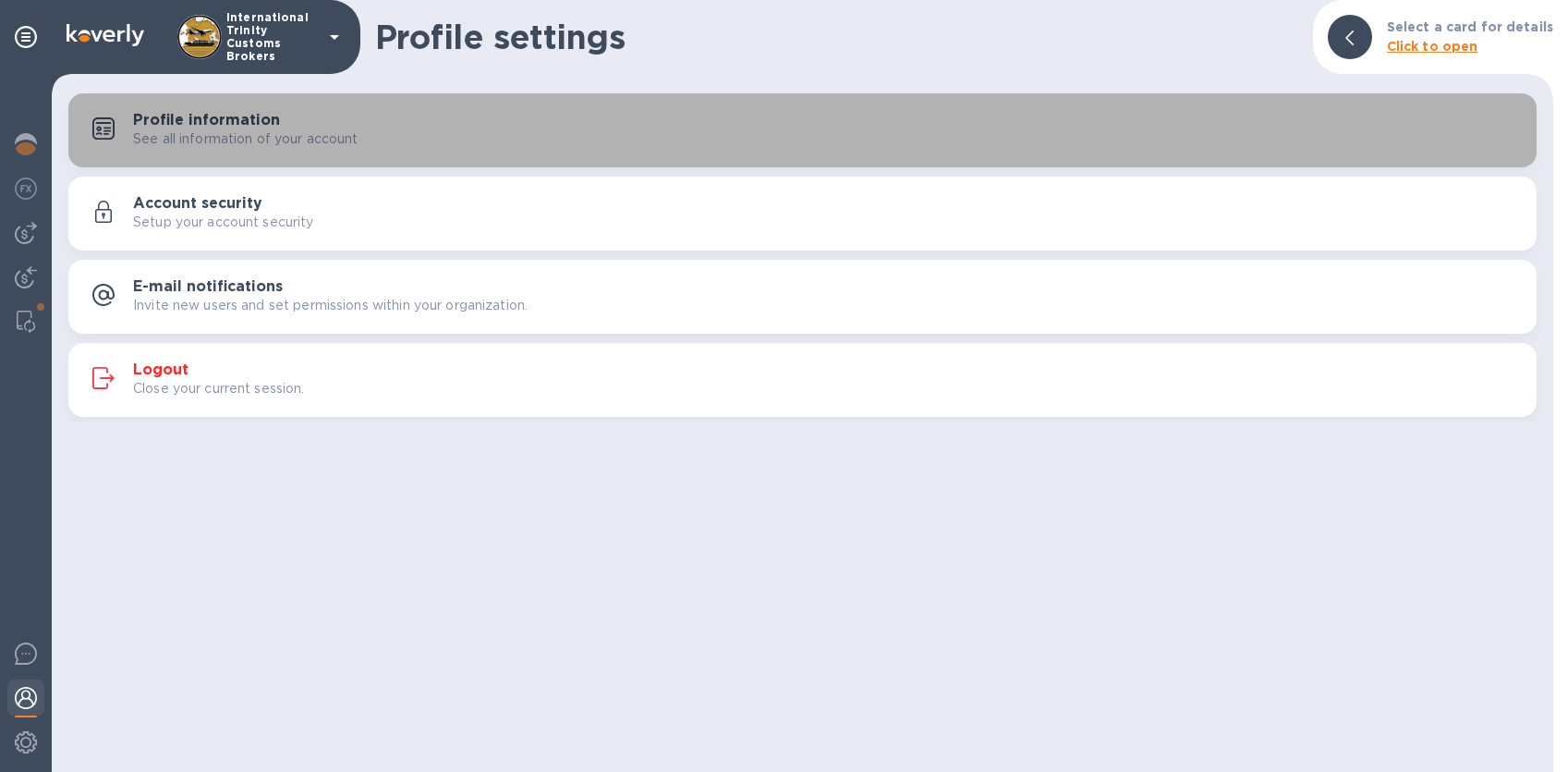
click at [224, 136] on p "See all information of your account" at bounding box center [245, 139] width 225 height 19
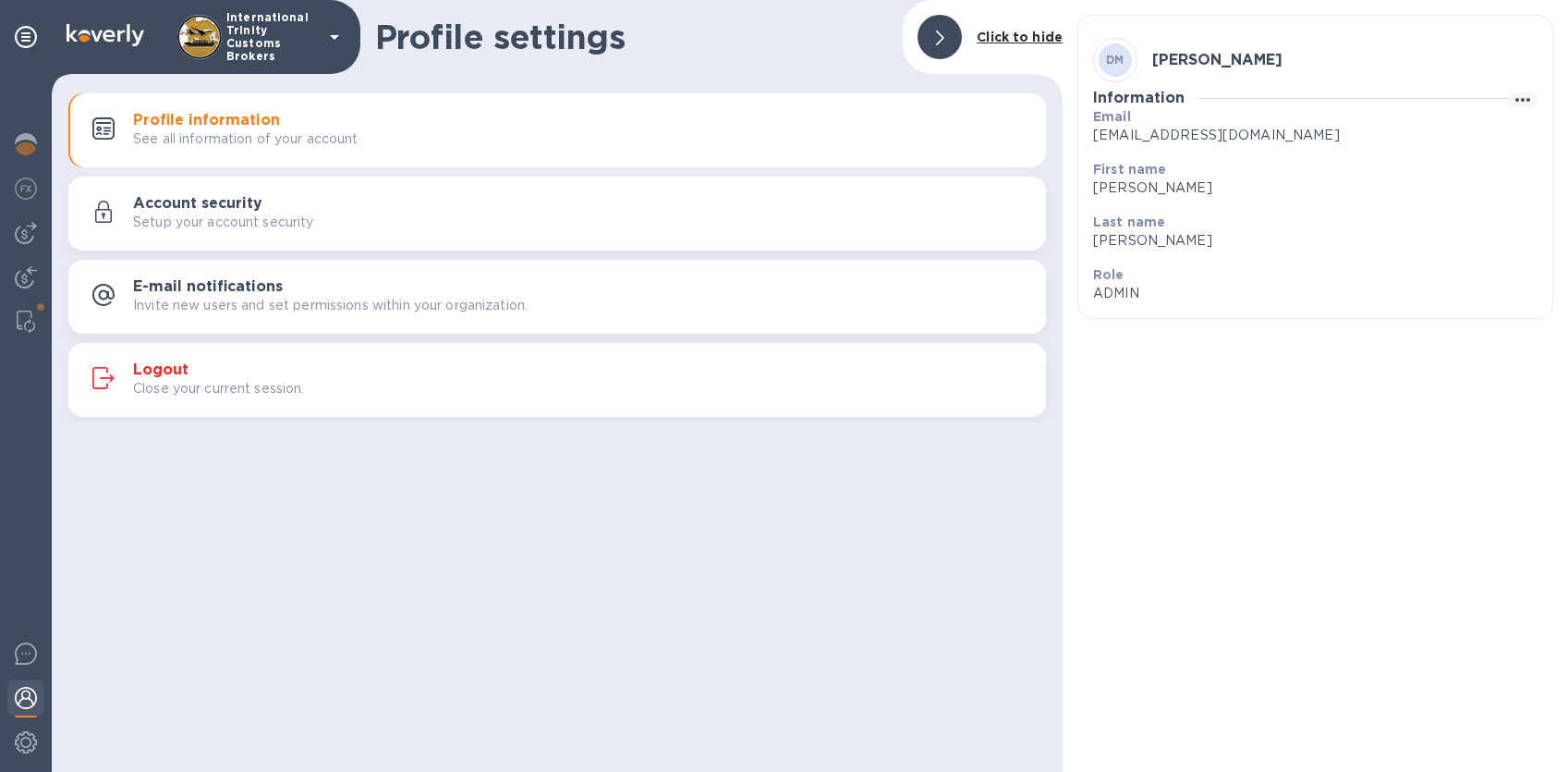
click at [249, 231] on div "Account security Setup your account security" at bounding box center [557, 214] width 956 height 44
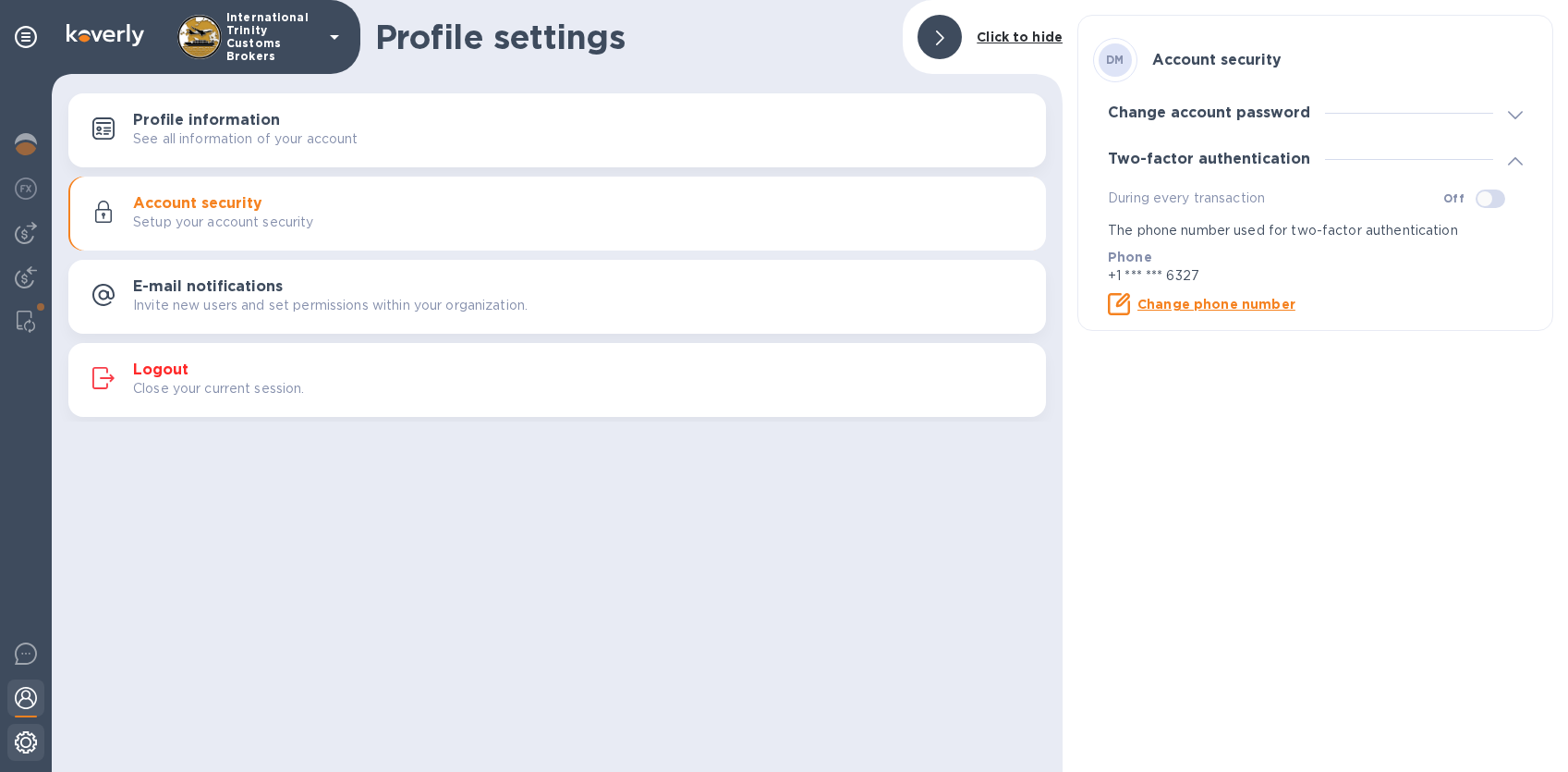
click at [29, 740] on img at bounding box center [25, 741] width 22 height 22
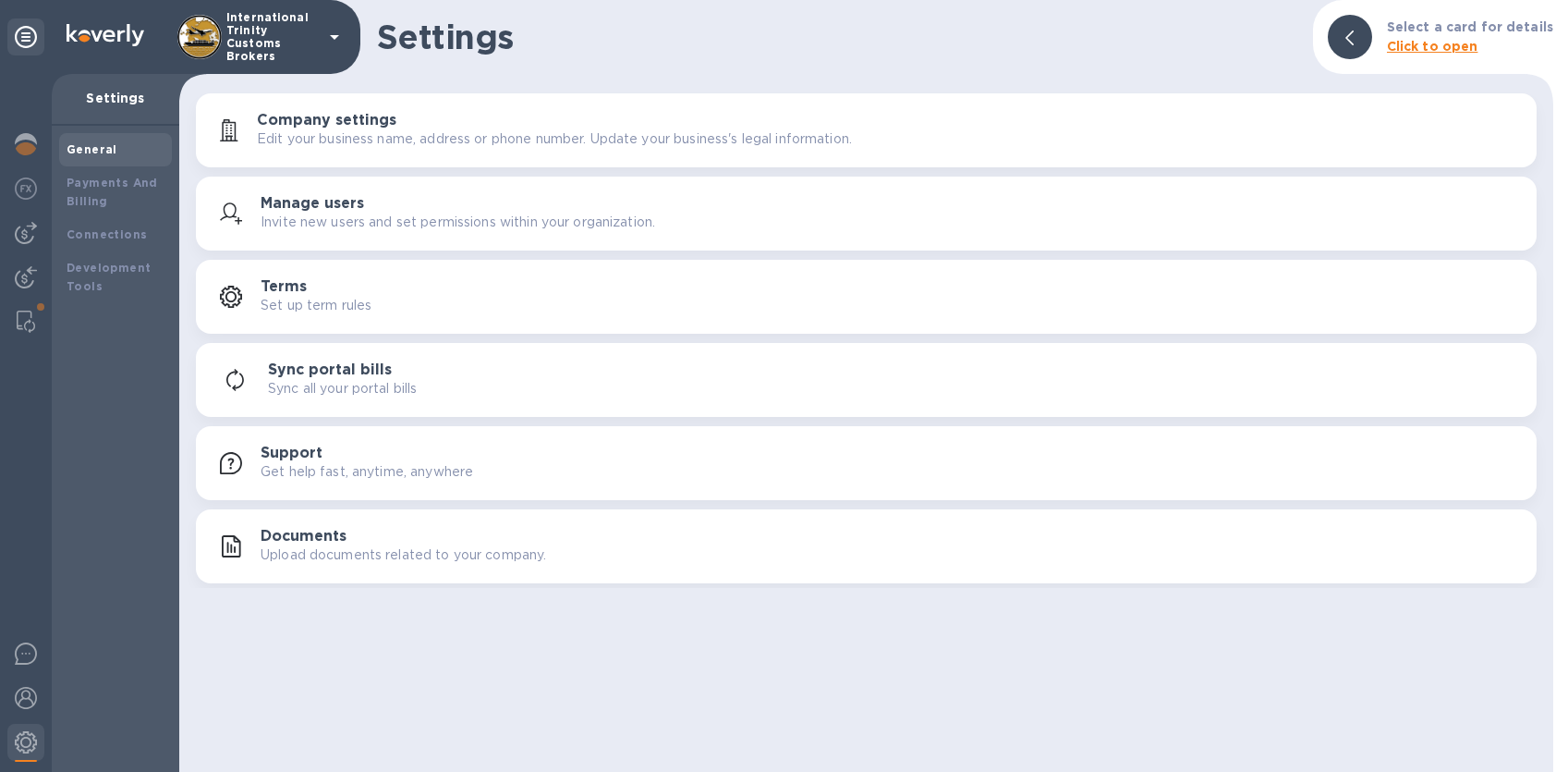
click at [330, 112] on h3 "Company settings" at bounding box center [327, 121] width 140 height 17
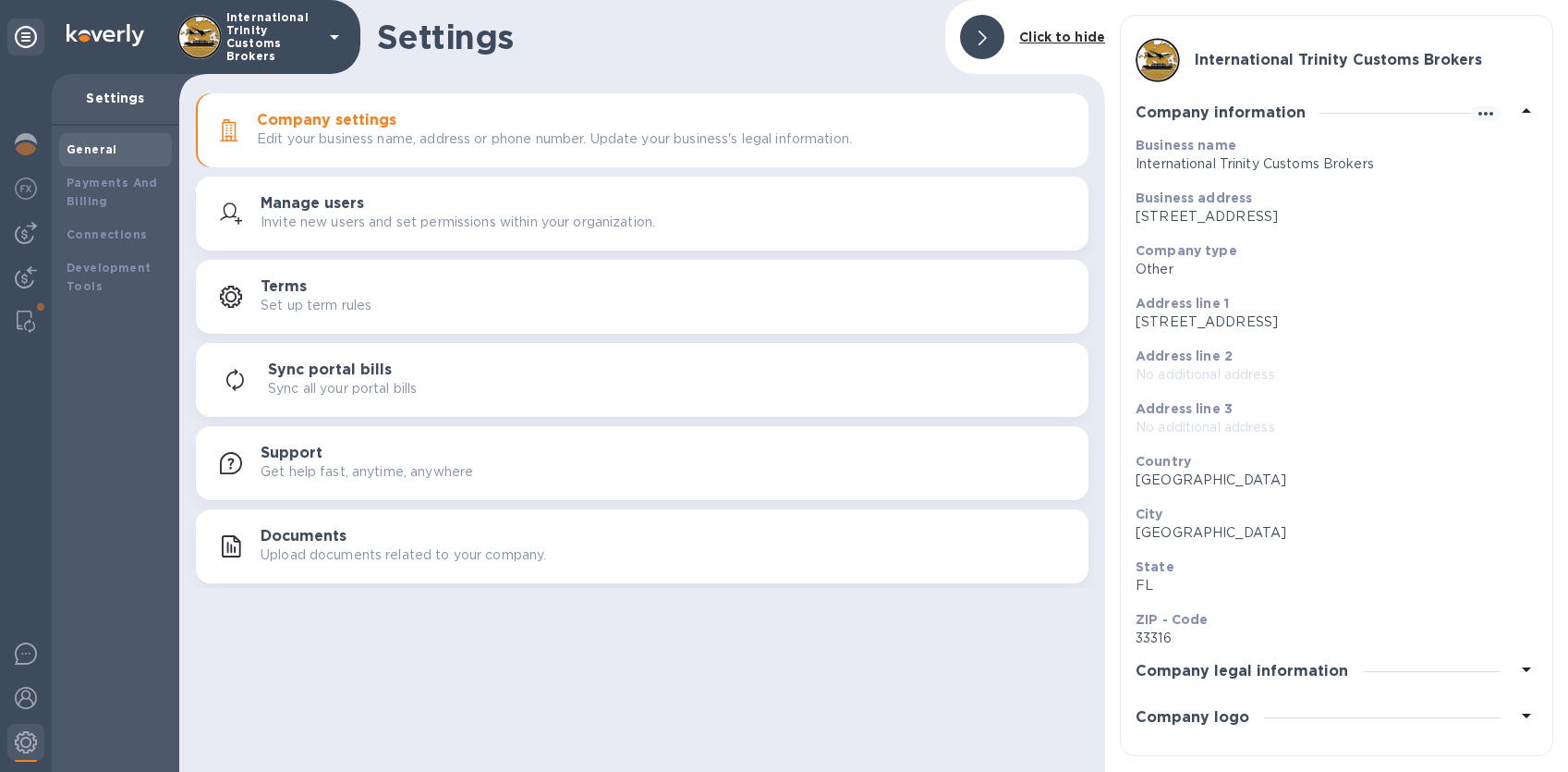
scroll to position [18, 0]
click at [1293, 686] on div "Company legal information" at bounding box center [1337, 670] width 402 height 46
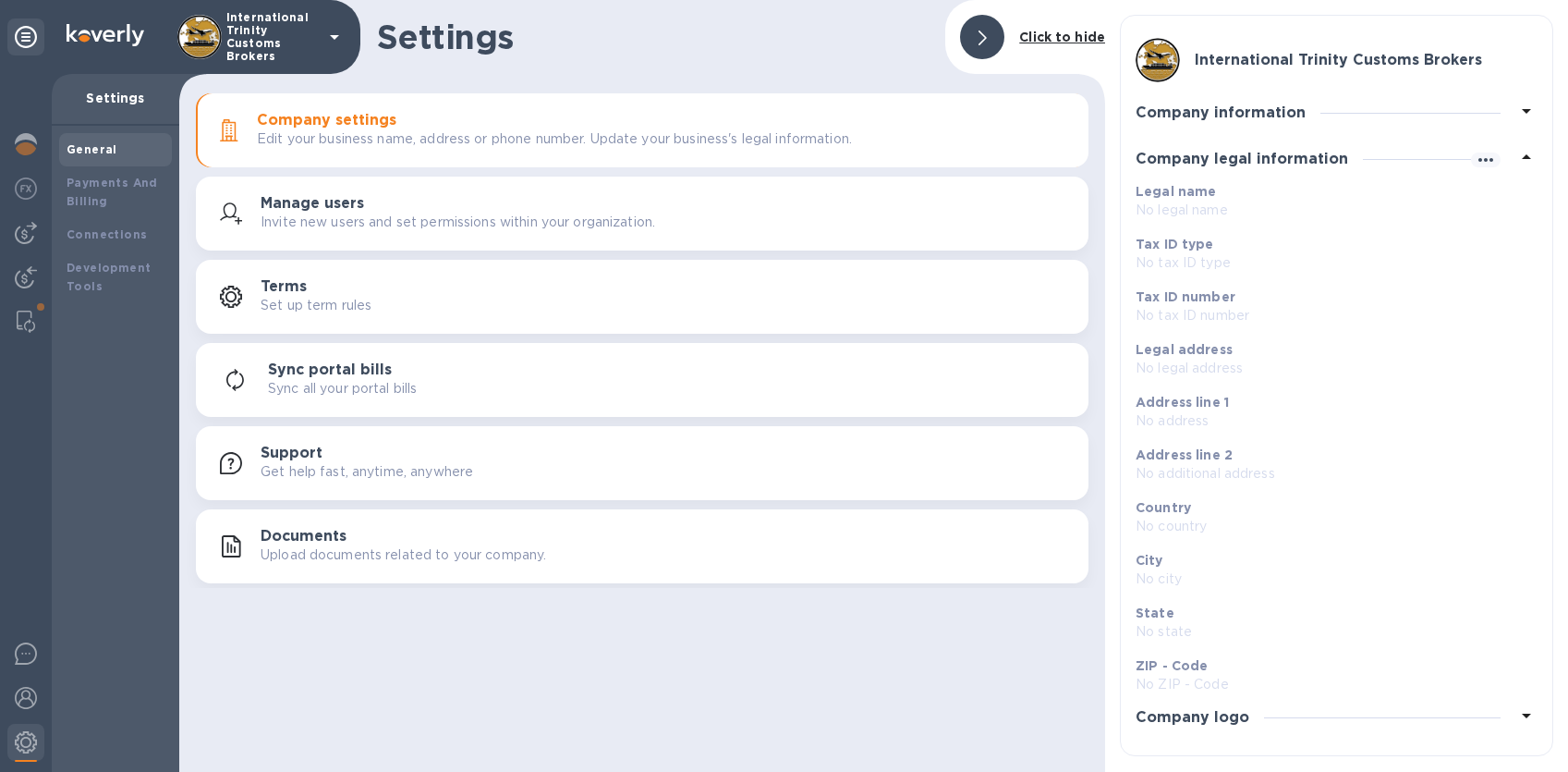
scroll to position [0, 0]
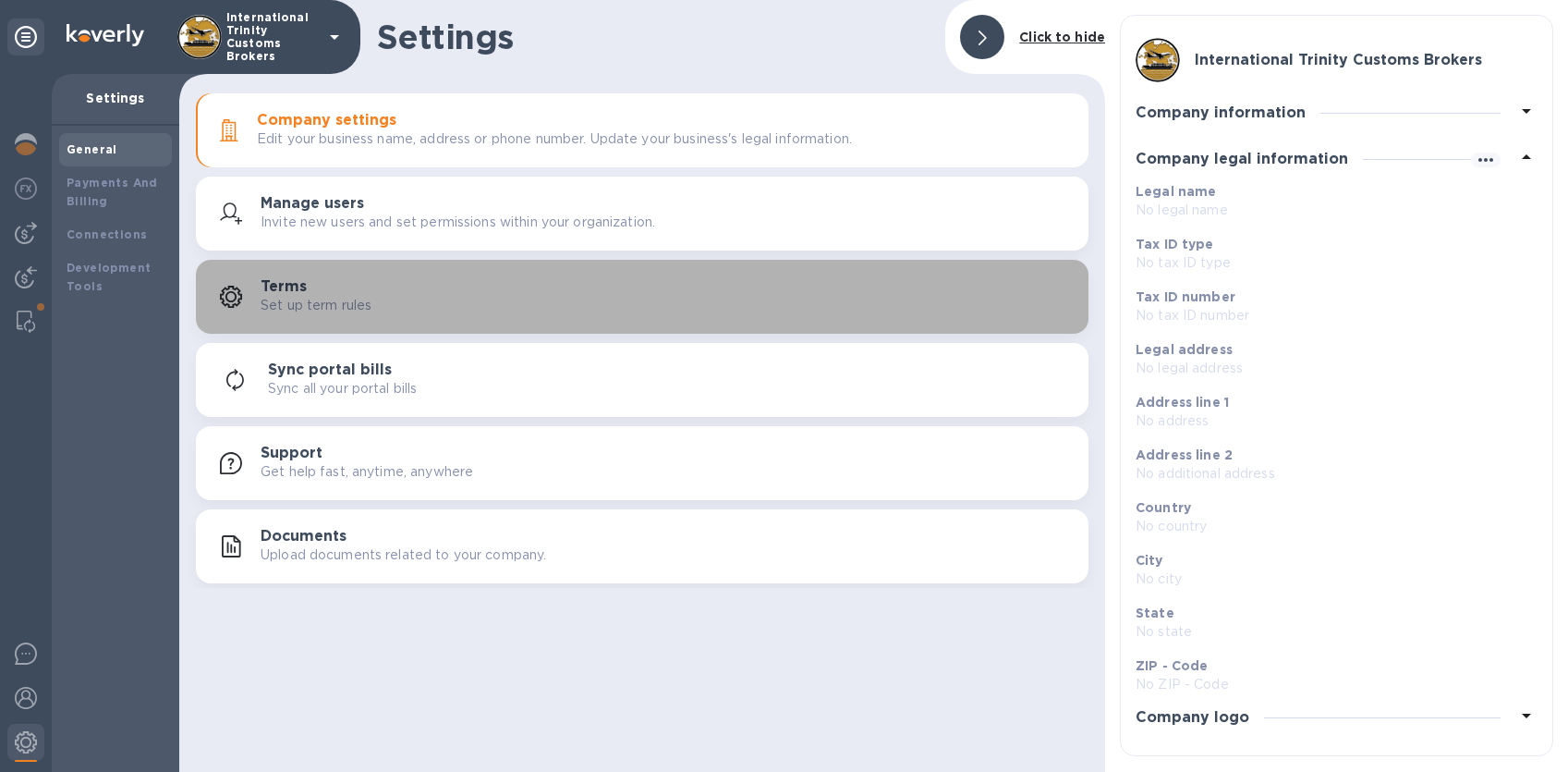
click at [441, 292] on div "Terms Set up term rules" at bounding box center [667, 296] width 813 height 37
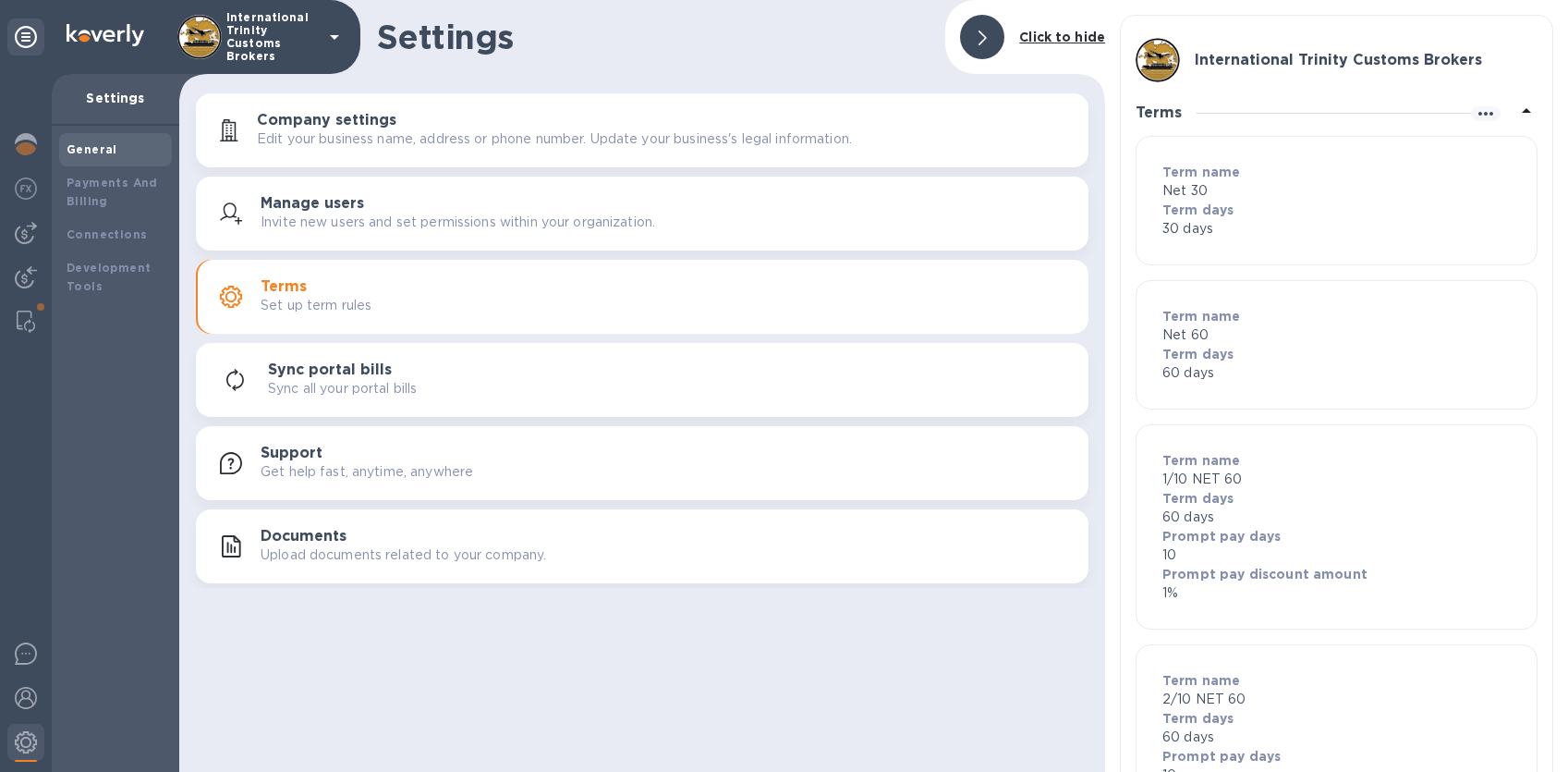
click at [417, 381] on p "Sync all your portal bills" at bounding box center [342, 389] width 148 height 19
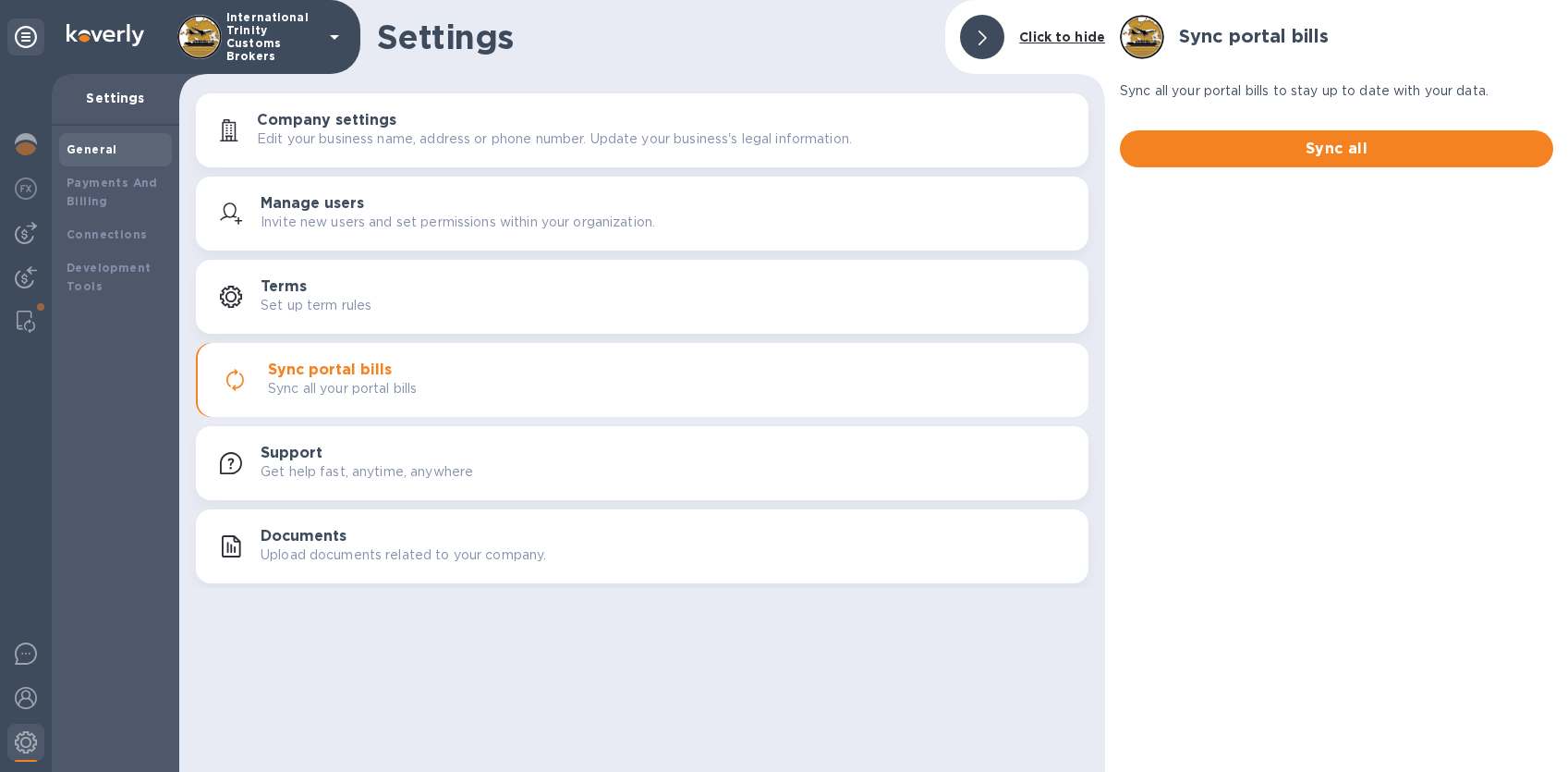
click at [427, 294] on div "Terms Set up term rules" at bounding box center [667, 296] width 813 height 37
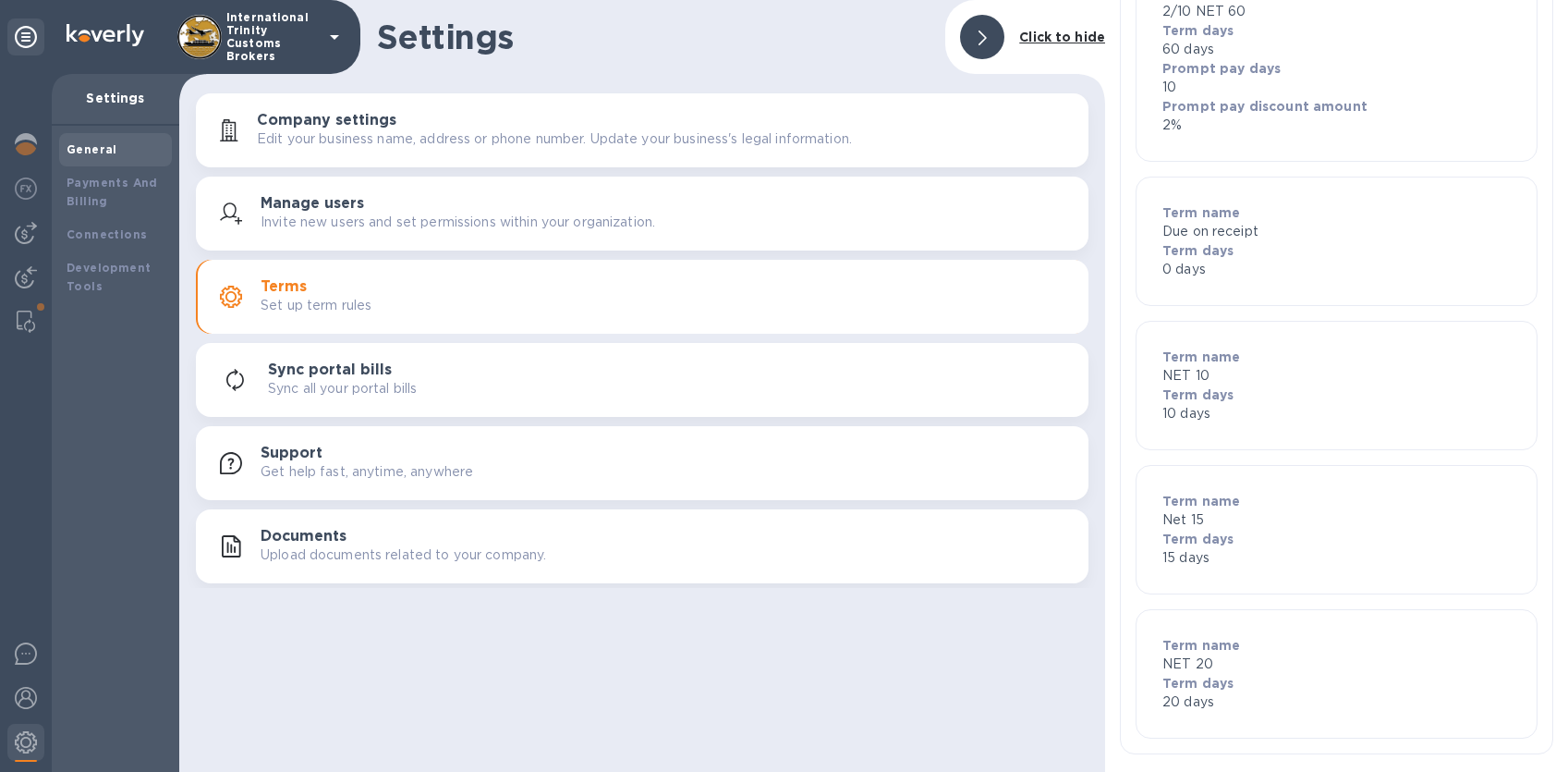
scroll to position [698, 0]
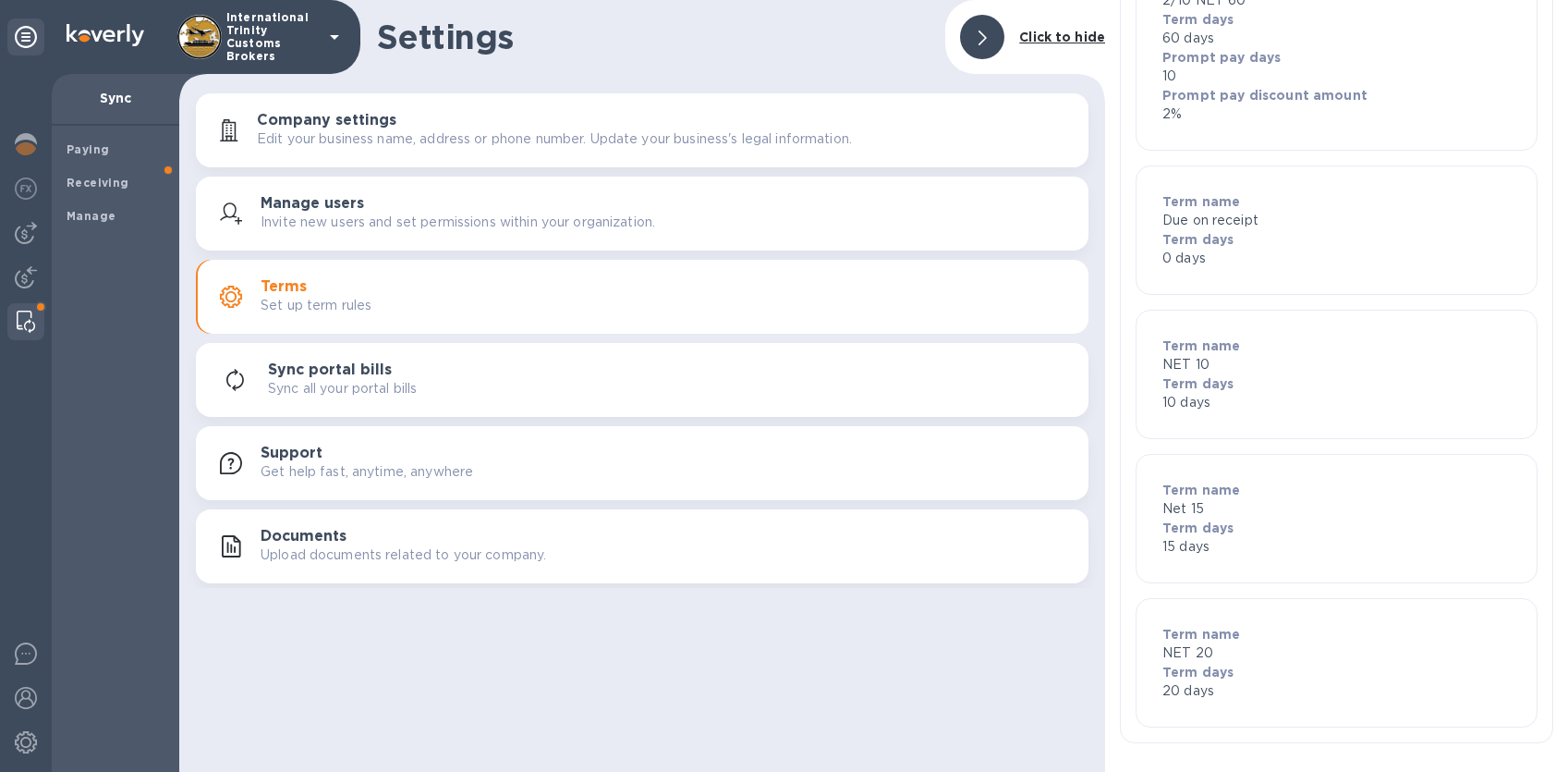
click at [34, 317] on img at bounding box center [25, 321] width 18 height 22
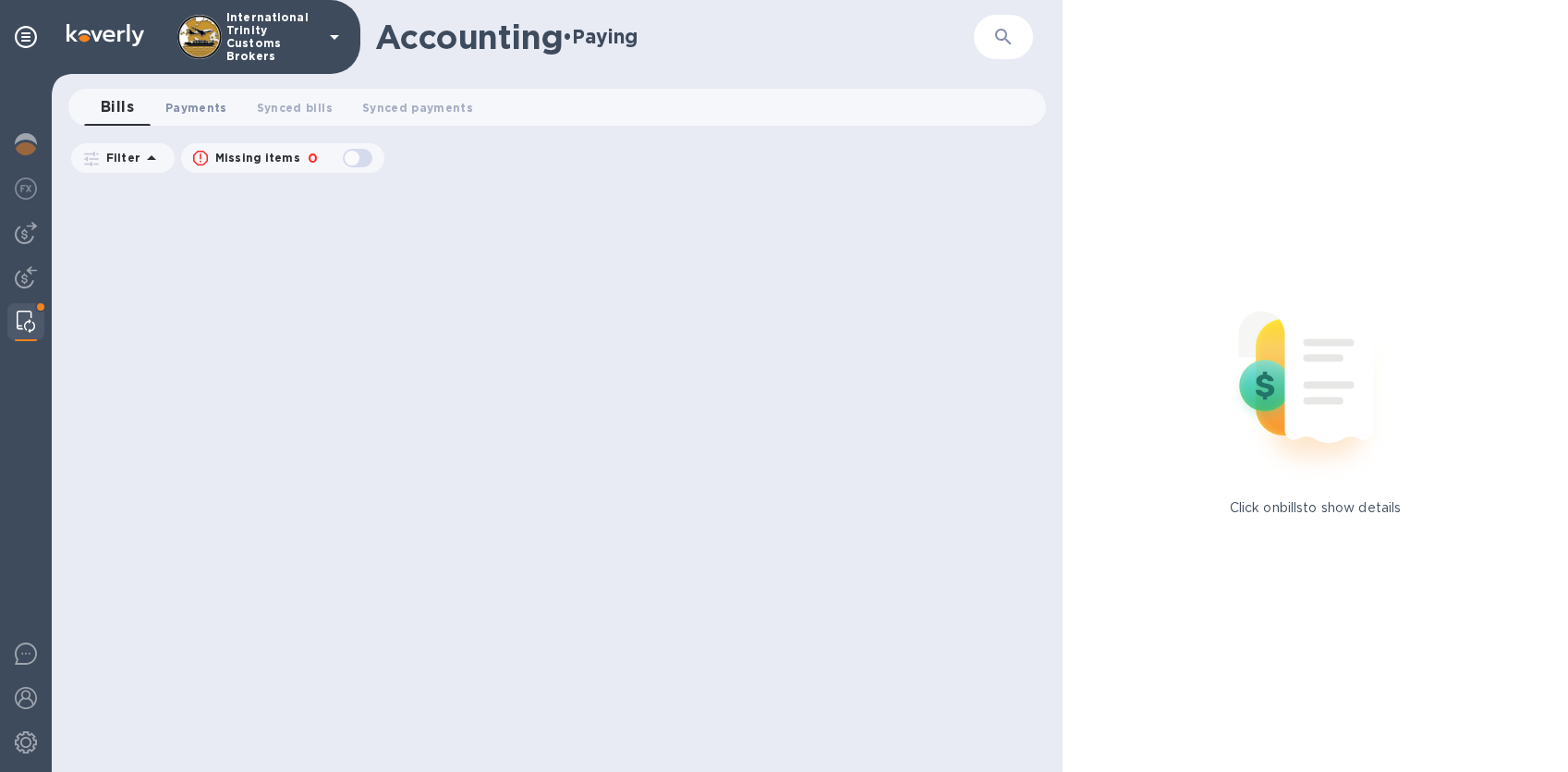
click at [188, 110] on span "Payments 0" at bounding box center [196, 107] width 62 height 19
click at [111, 110] on span "Bills 0" at bounding box center [117, 107] width 28 height 19
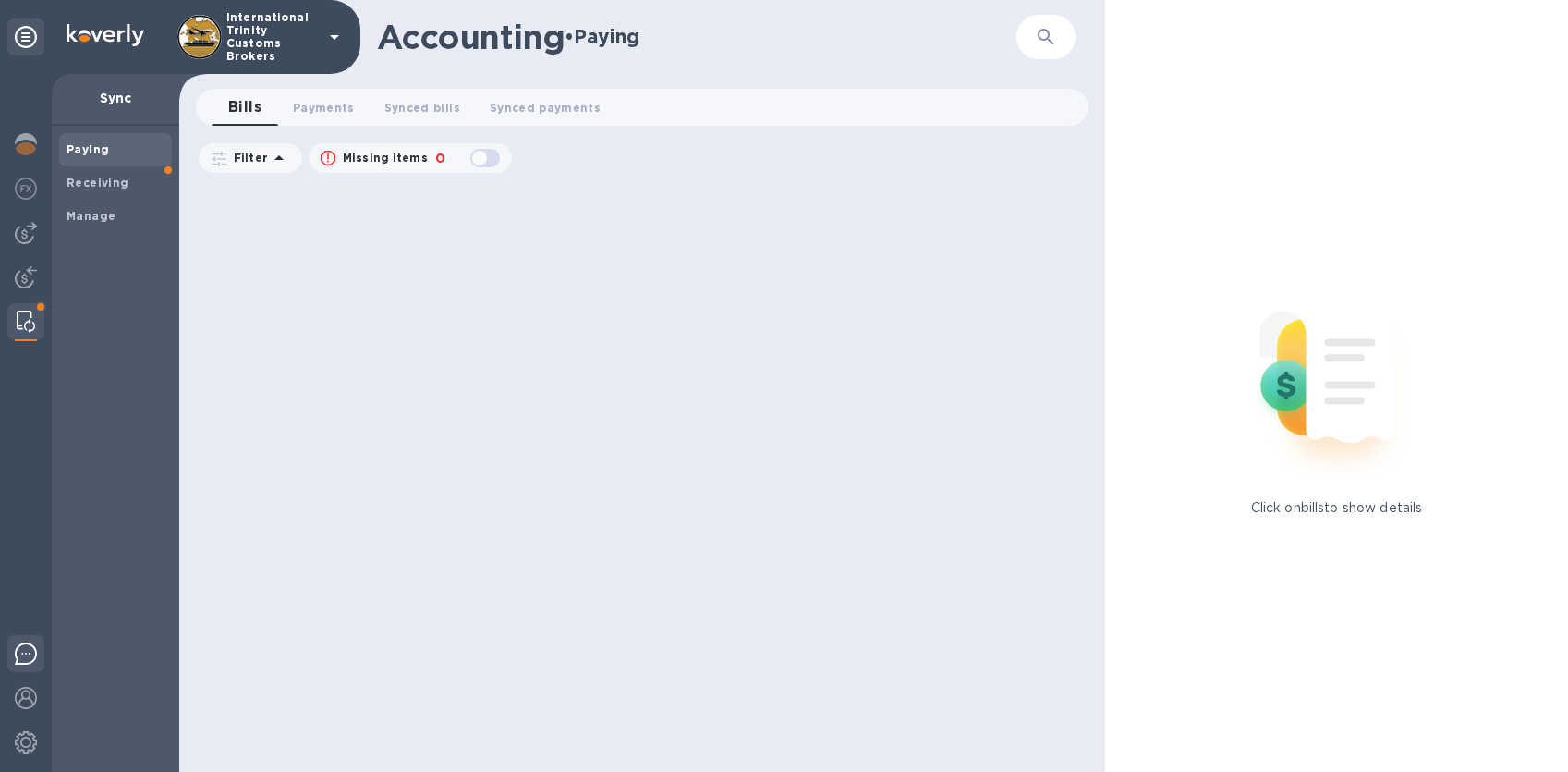
click at [21, 649] on img at bounding box center [25, 653] width 22 height 22
click at [22, 696] on img at bounding box center [25, 697] width 22 height 22
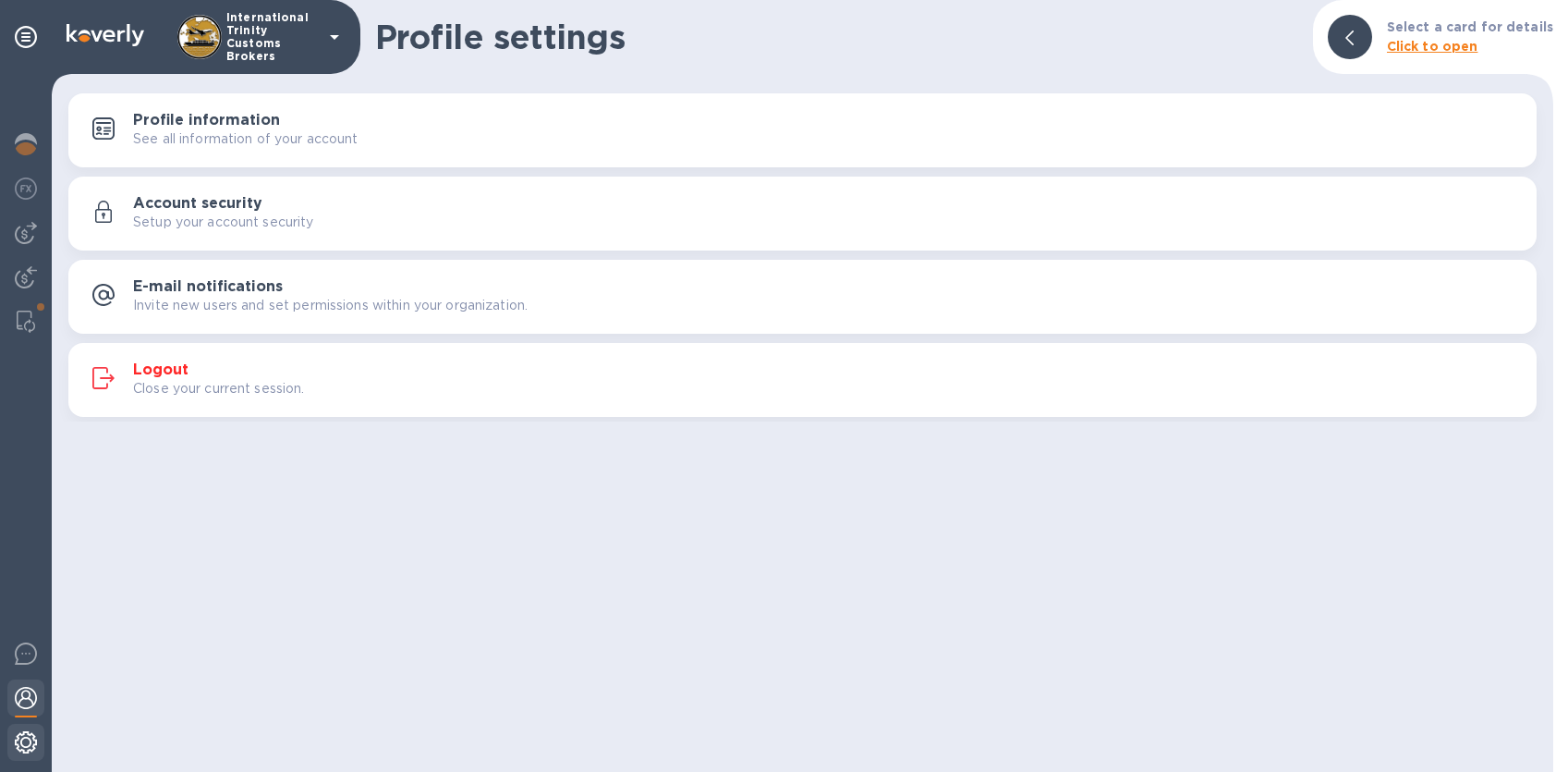
click at [24, 737] on img at bounding box center [25, 741] width 22 height 22
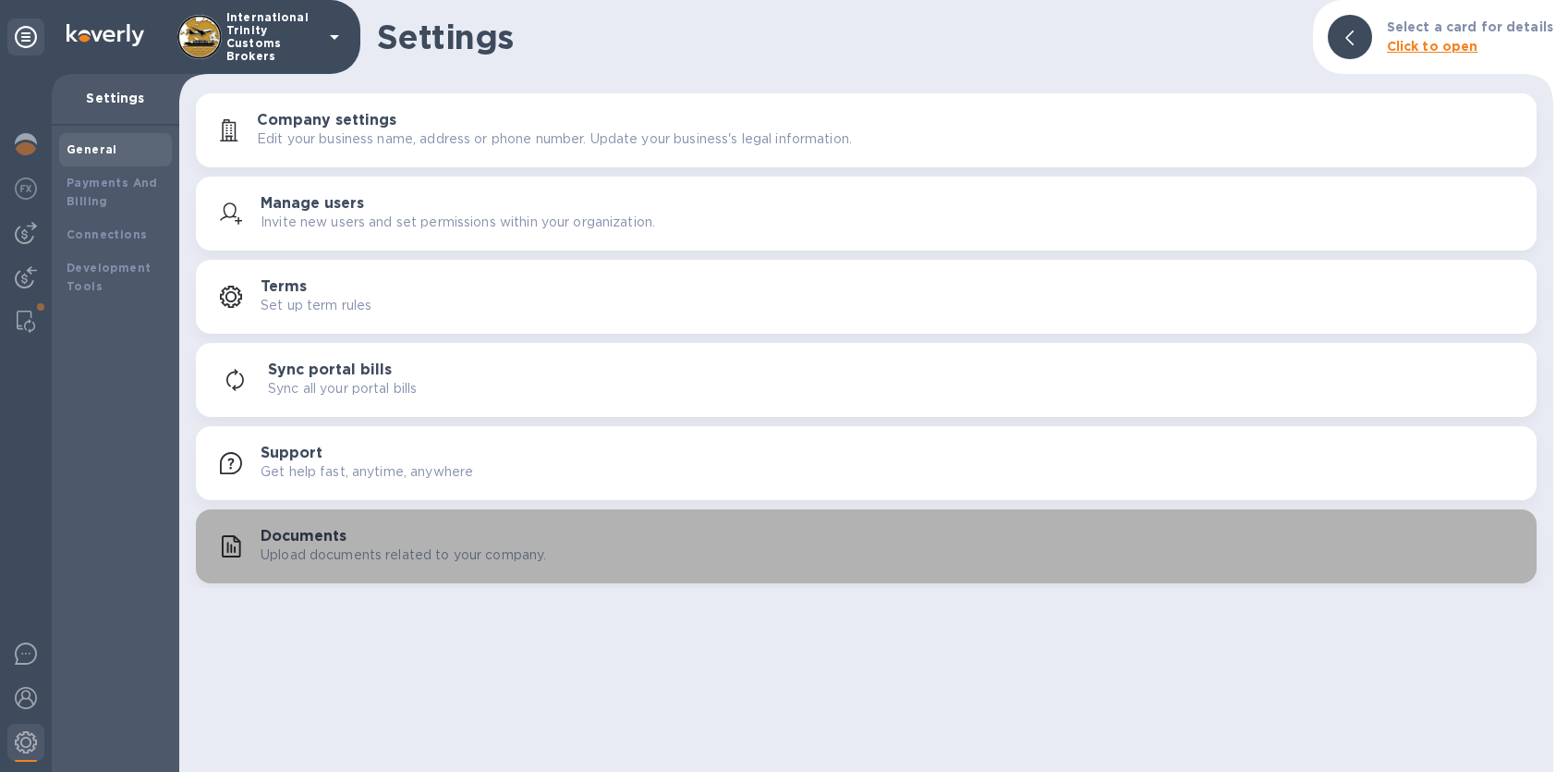
click at [302, 548] on p "Upload documents related to your company." at bounding box center [403, 555] width 285 height 19
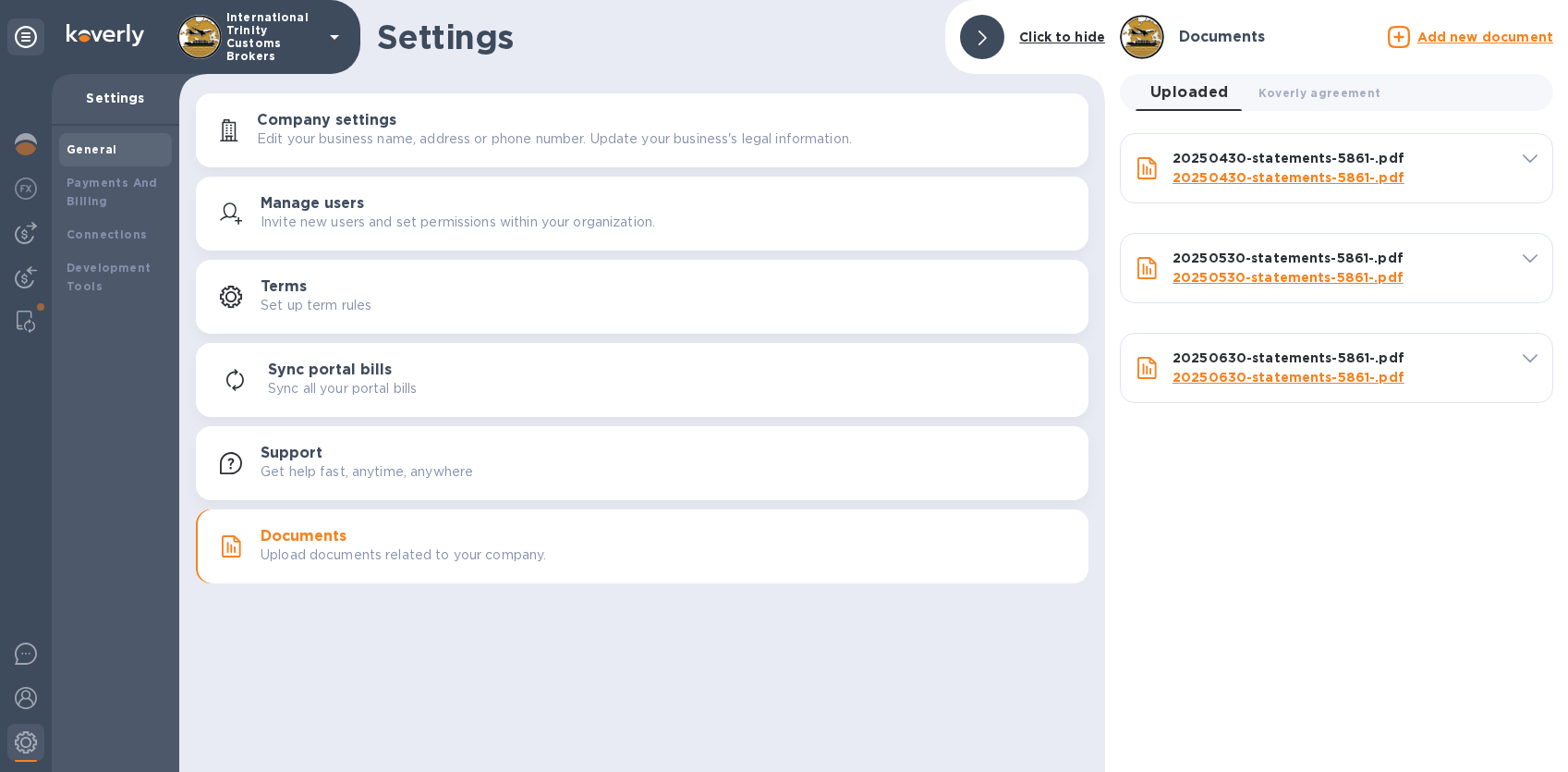
click at [1140, 449] on div "Documents Add new document Uploaded 0 Koverly agreement 0 20250430-statements-5…" at bounding box center [1336, 386] width 463 height 772
click at [24, 321] on img at bounding box center [25, 321] width 18 height 22
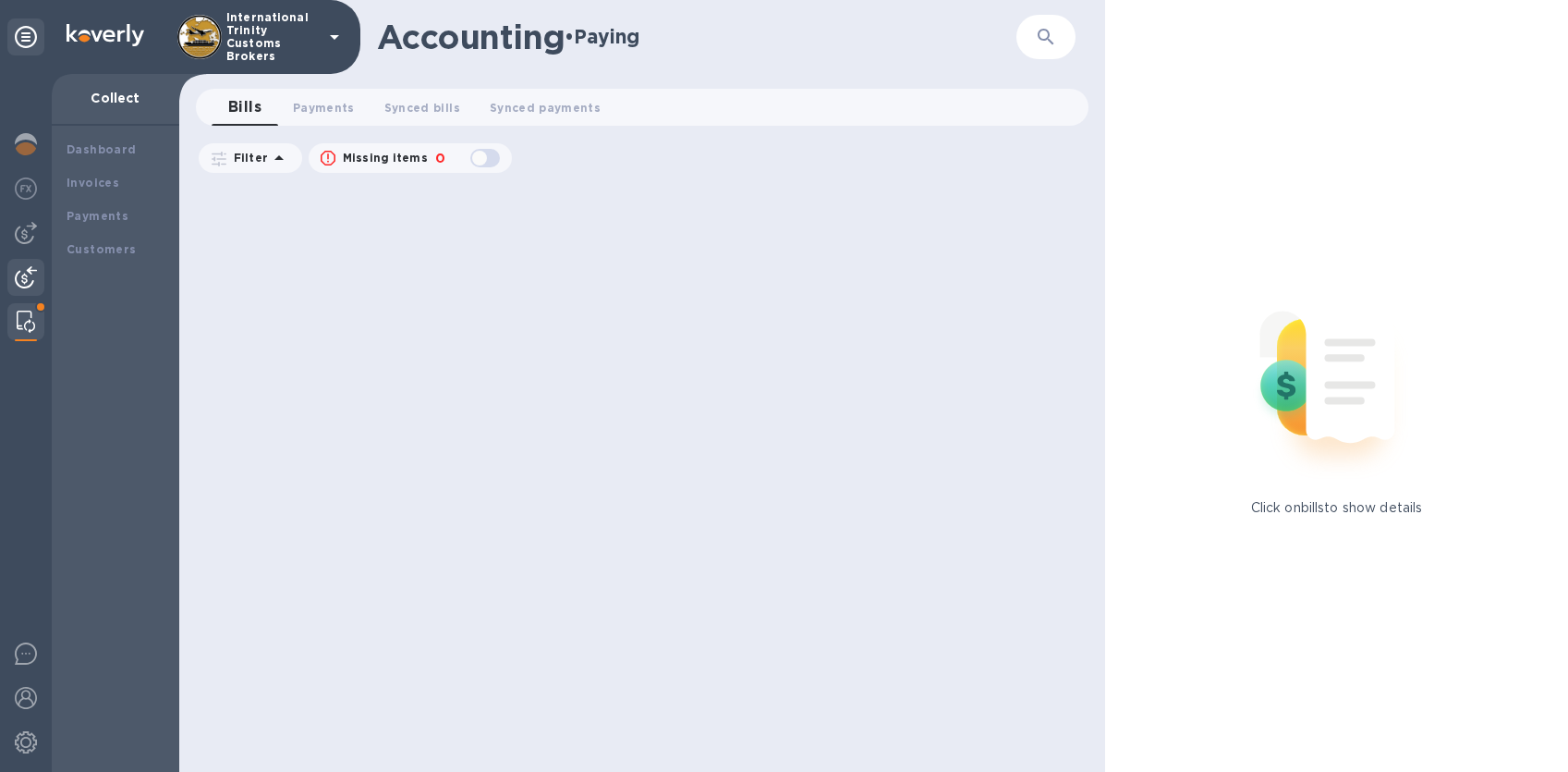
click at [31, 275] on img at bounding box center [25, 277] width 22 height 22
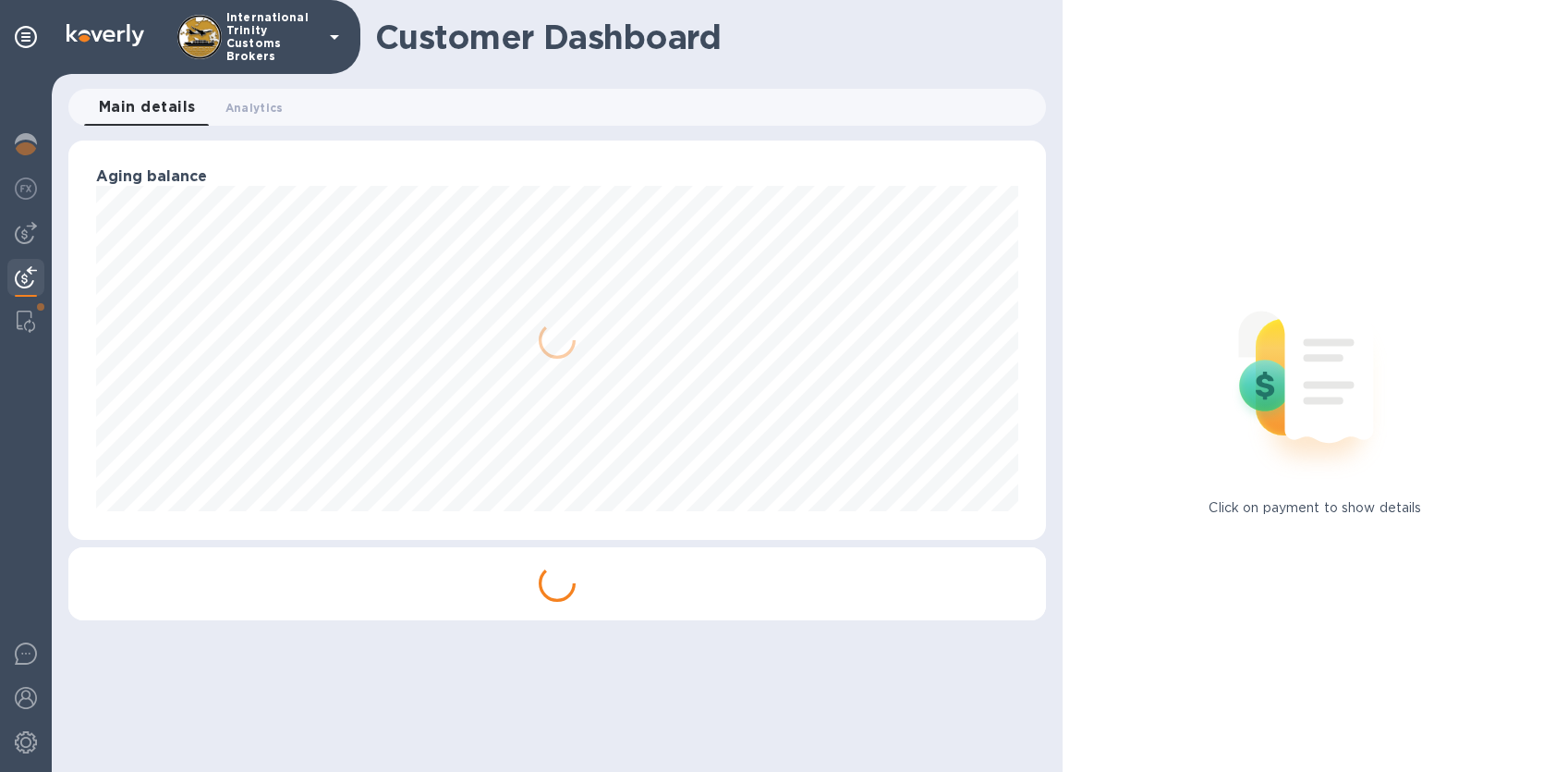
scroll to position [923783, 923245]
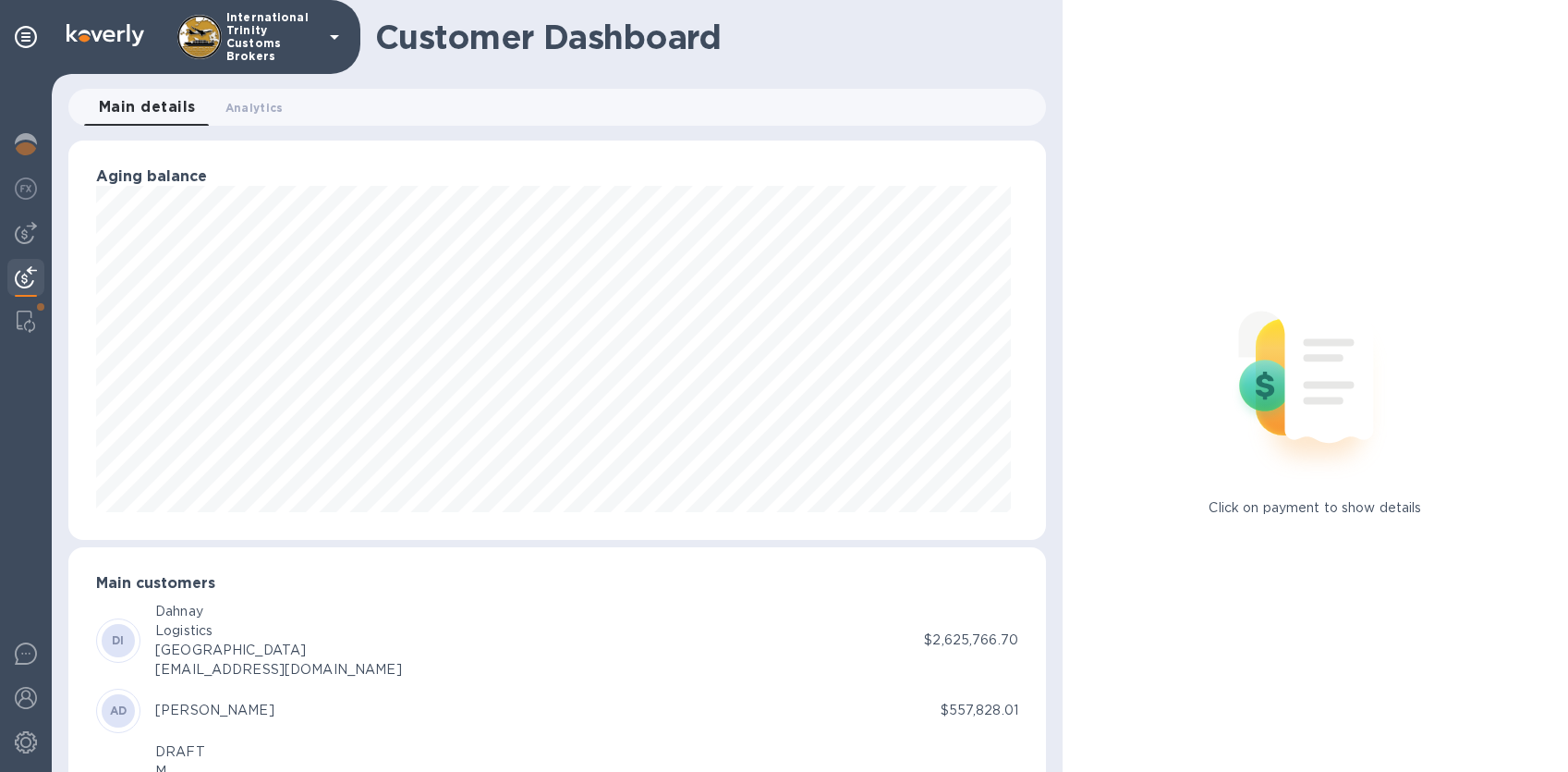
click at [32, 284] on img at bounding box center [25, 277] width 22 height 22
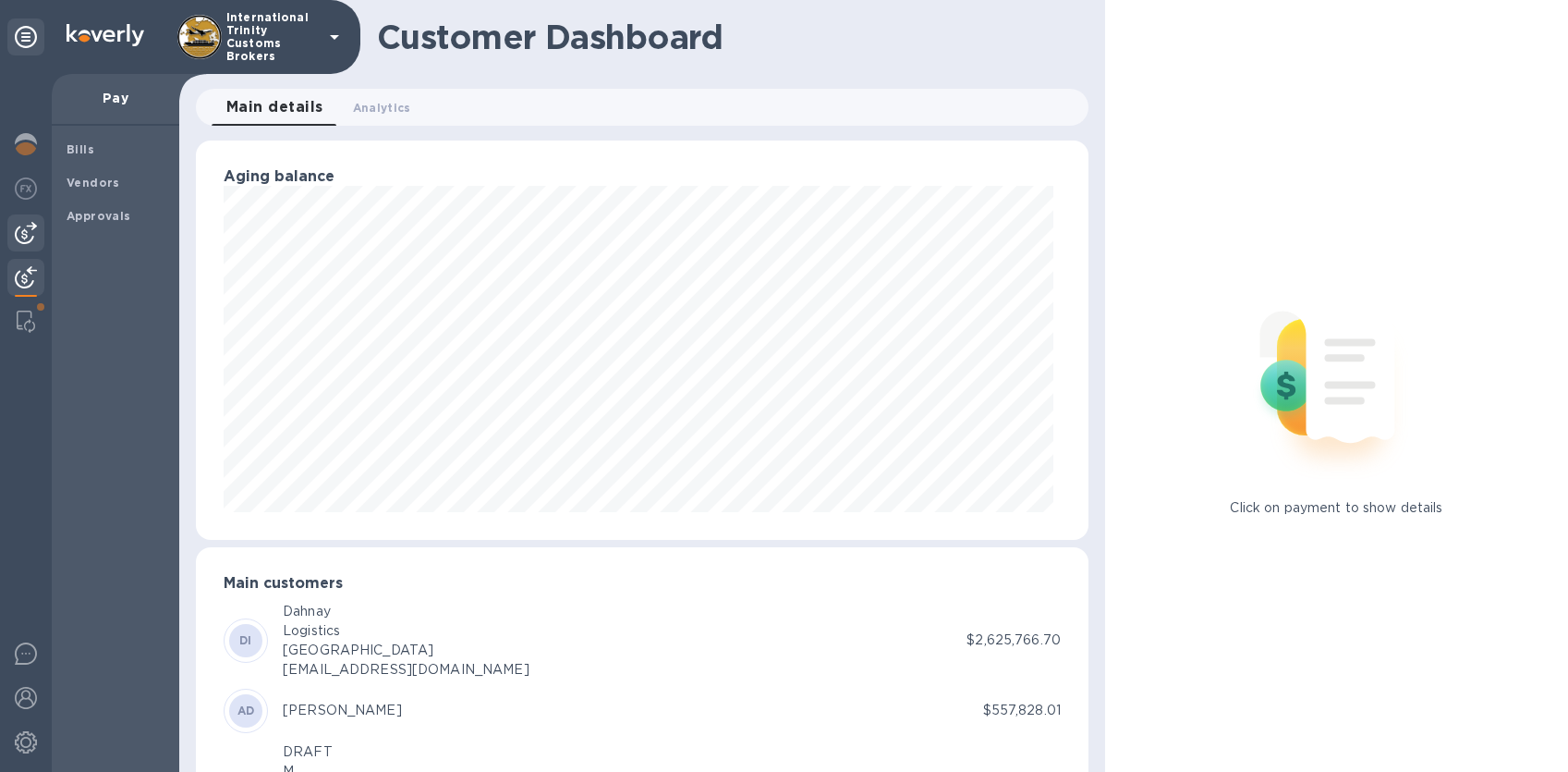
click at [34, 242] on img at bounding box center [25, 233] width 22 height 22
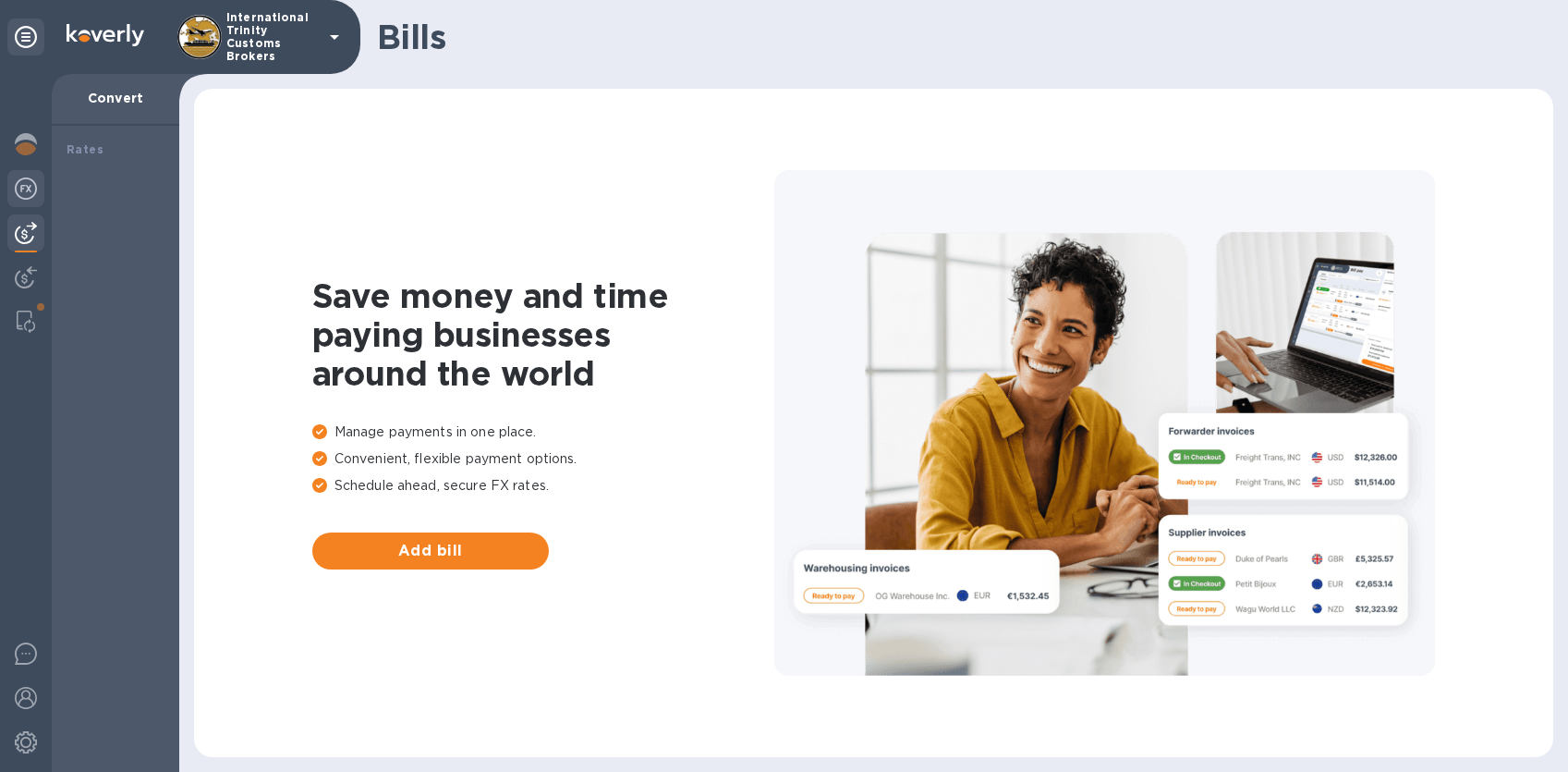
click at [35, 193] on img at bounding box center [25, 188] width 22 height 22
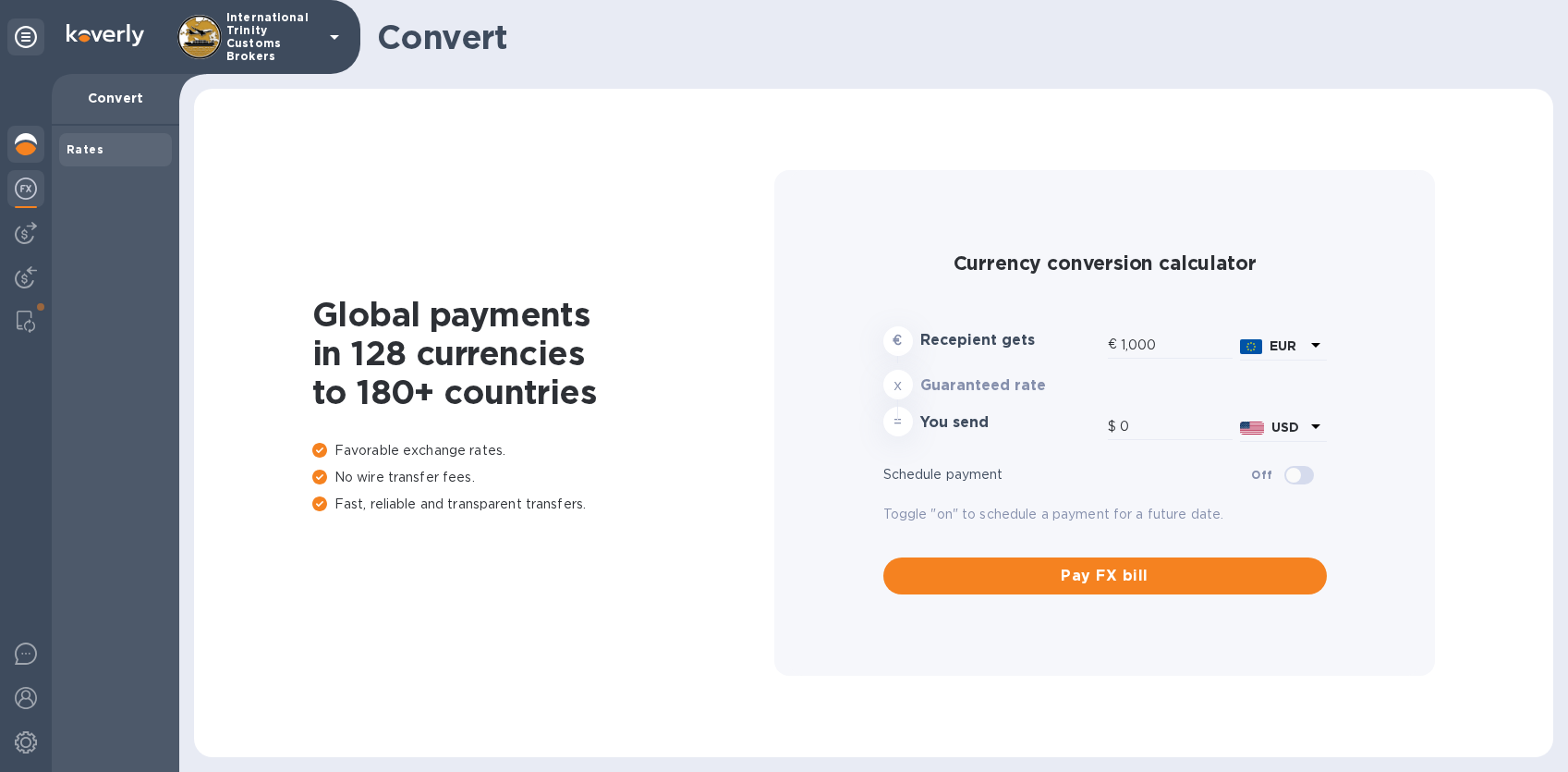
click at [33, 163] on div at bounding box center [26, 146] width 37 height 40
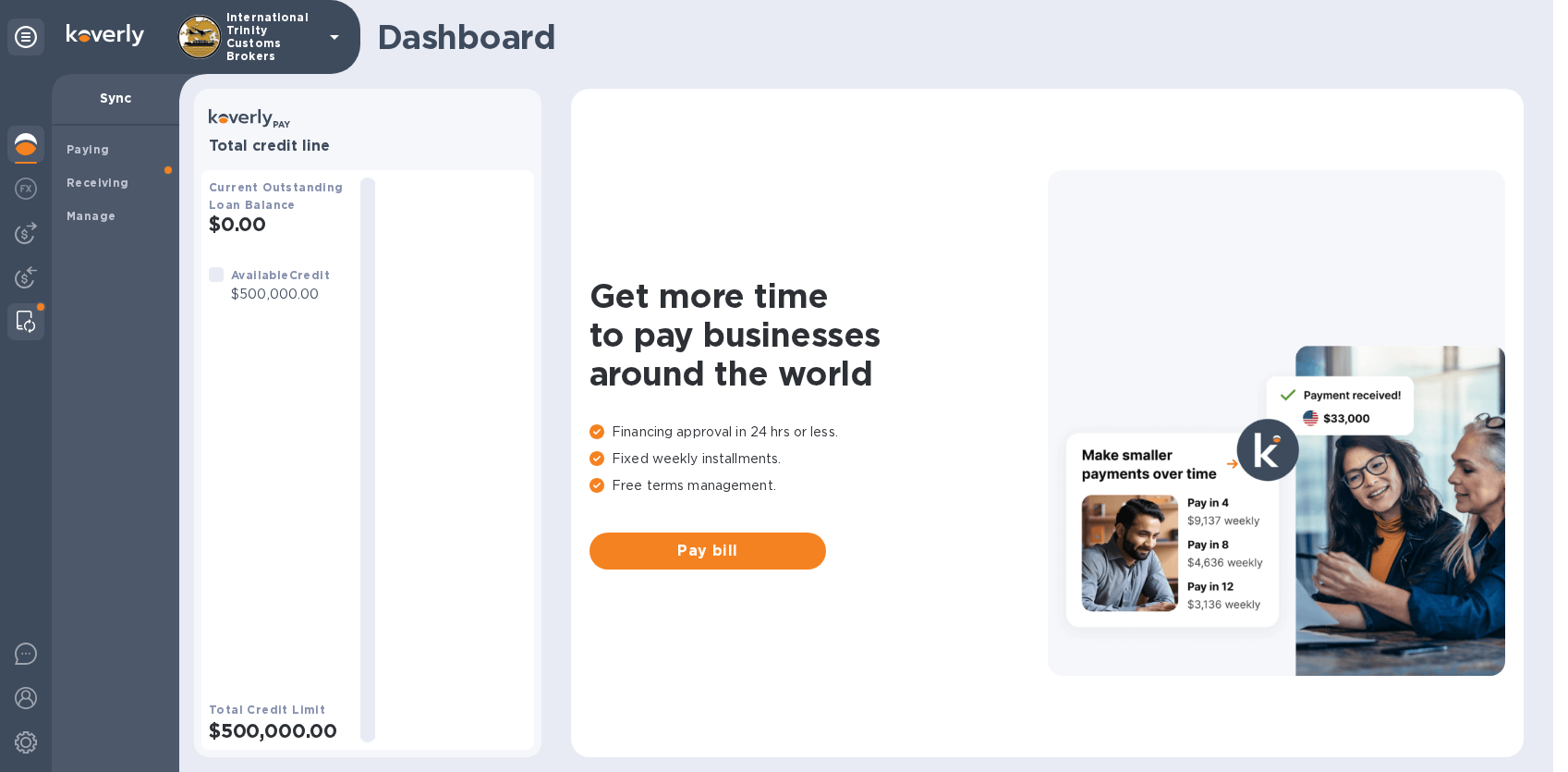
click at [27, 314] on img at bounding box center [25, 321] width 18 height 22
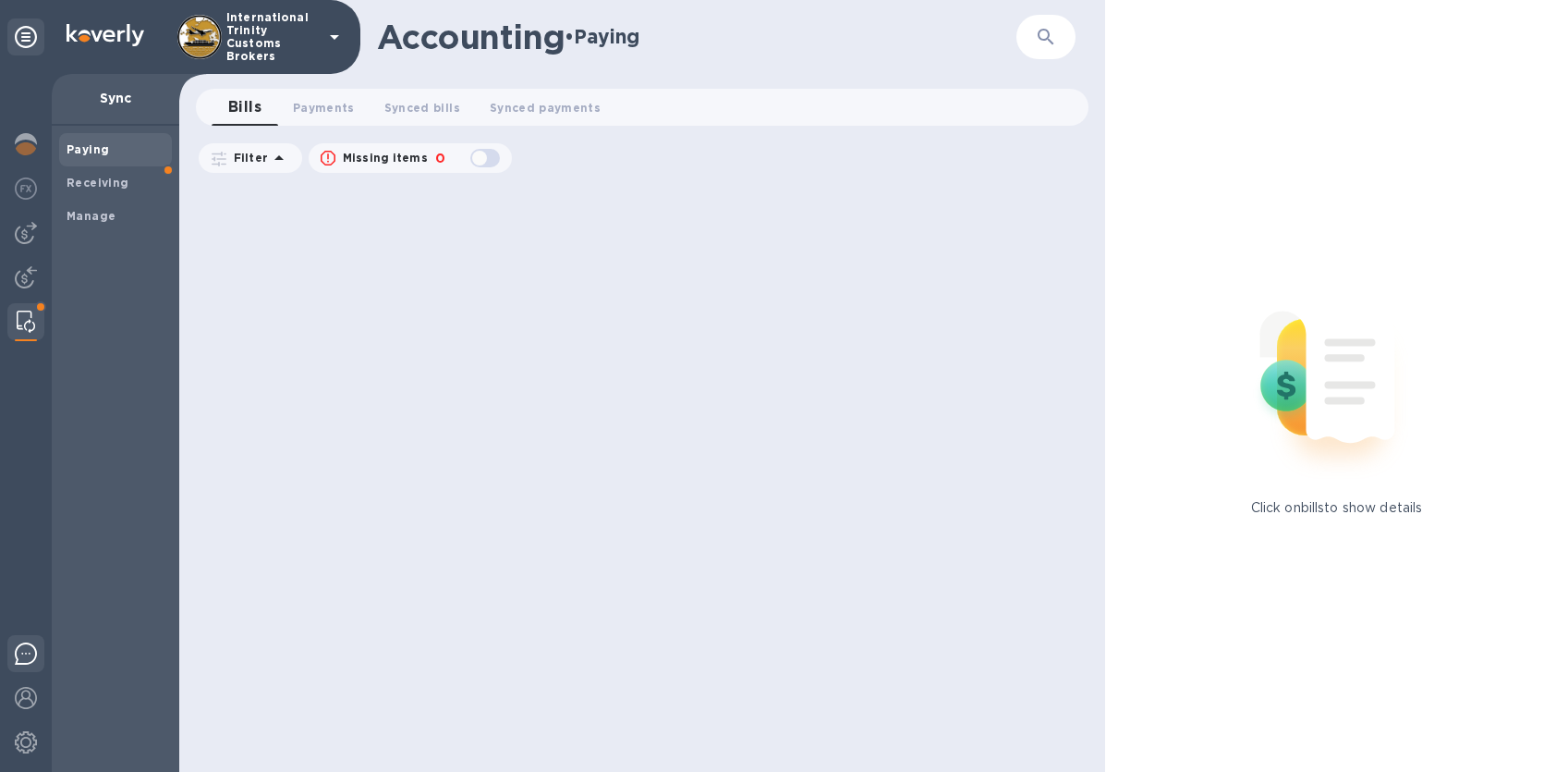
click at [11, 653] on div at bounding box center [26, 656] width 37 height 43
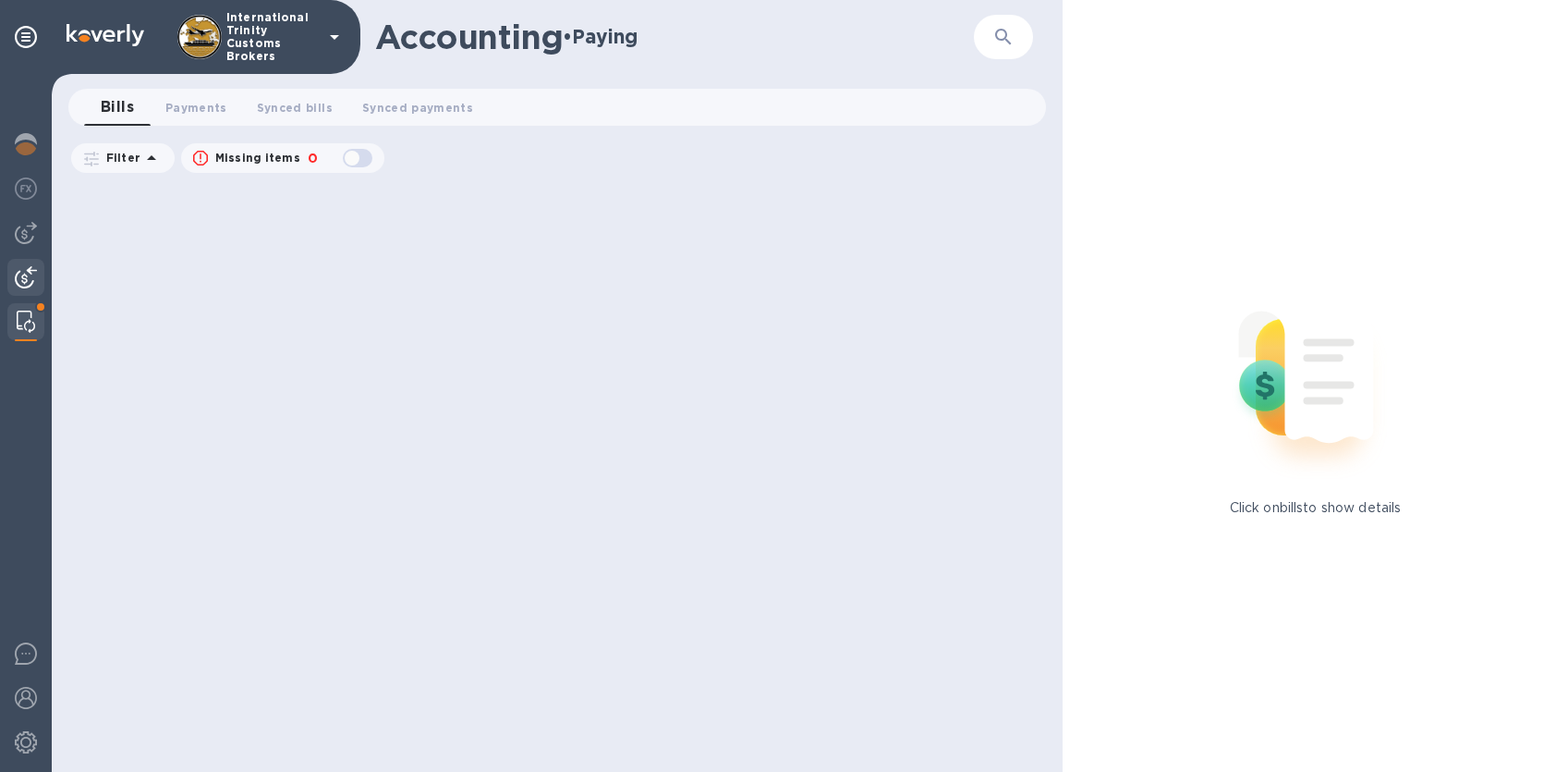
click at [37, 272] on div at bounding box center [26, 279] width 37 height 40
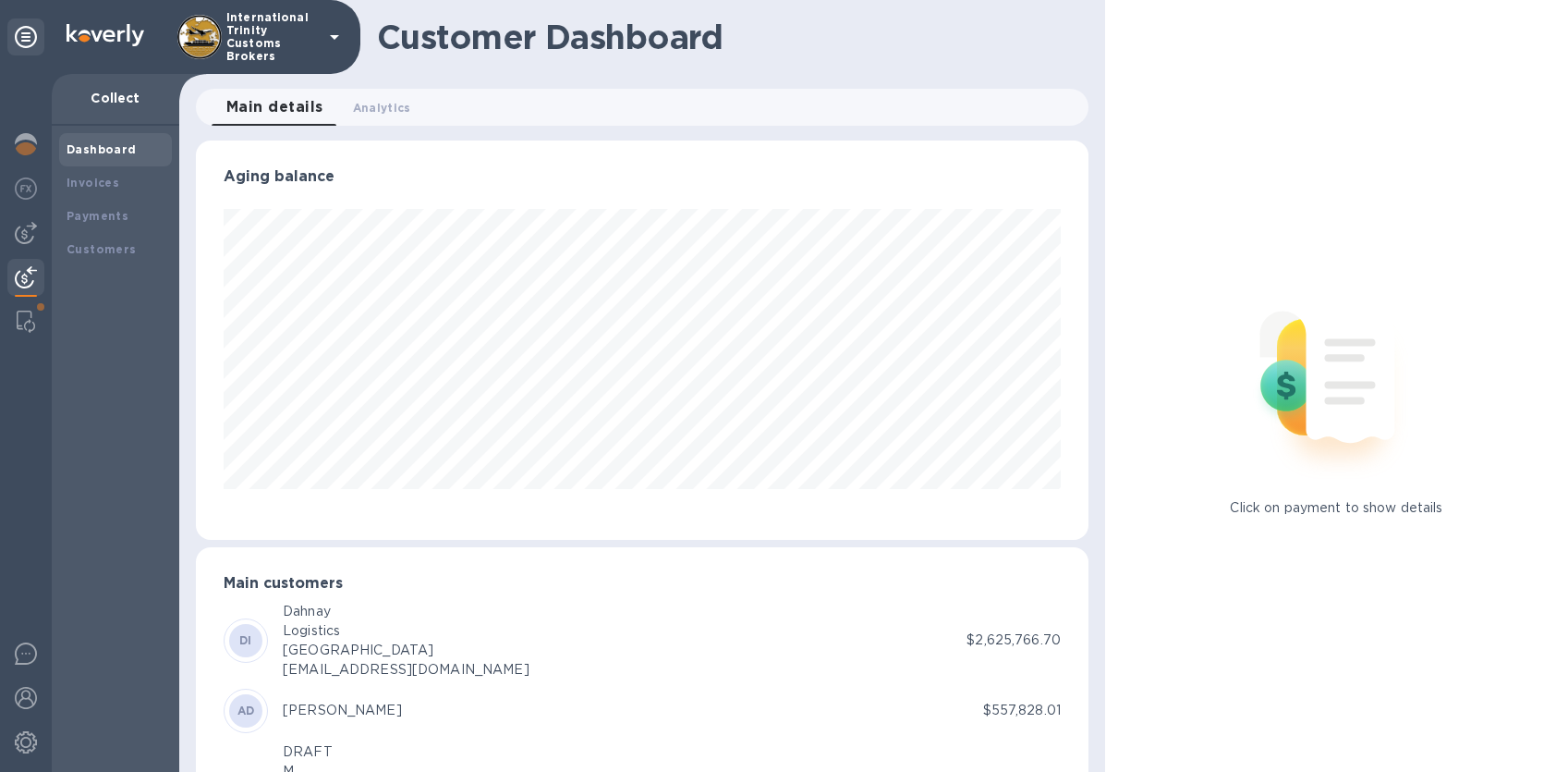
scroll to position [923783, 923329]
click at [115, 181] on b "Invoices" at bounding box center [92, 182] width 53 height 13
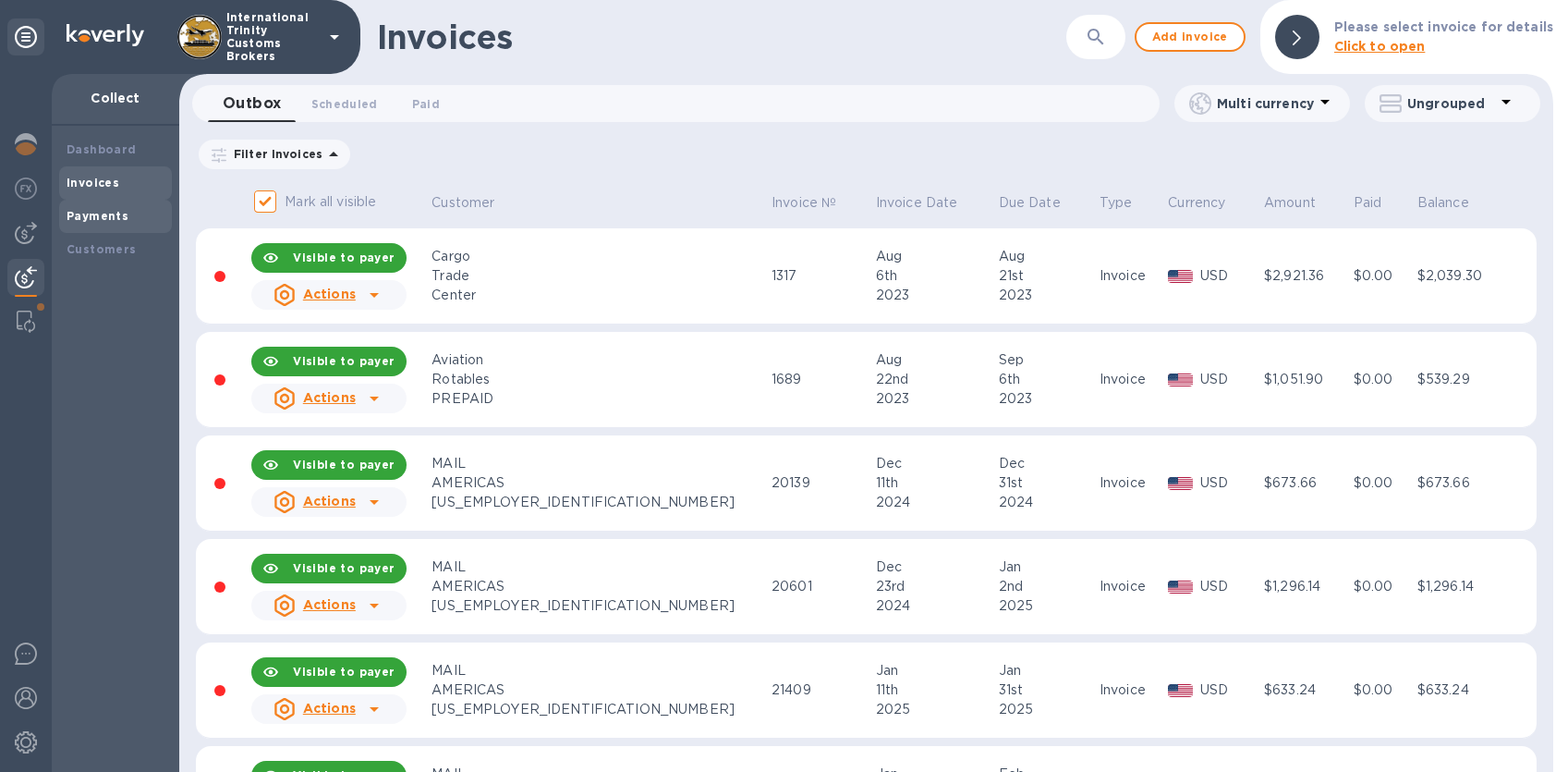
click at [104, 222] on b "Payments" at bounding box center [97, 216] width 62 height 13
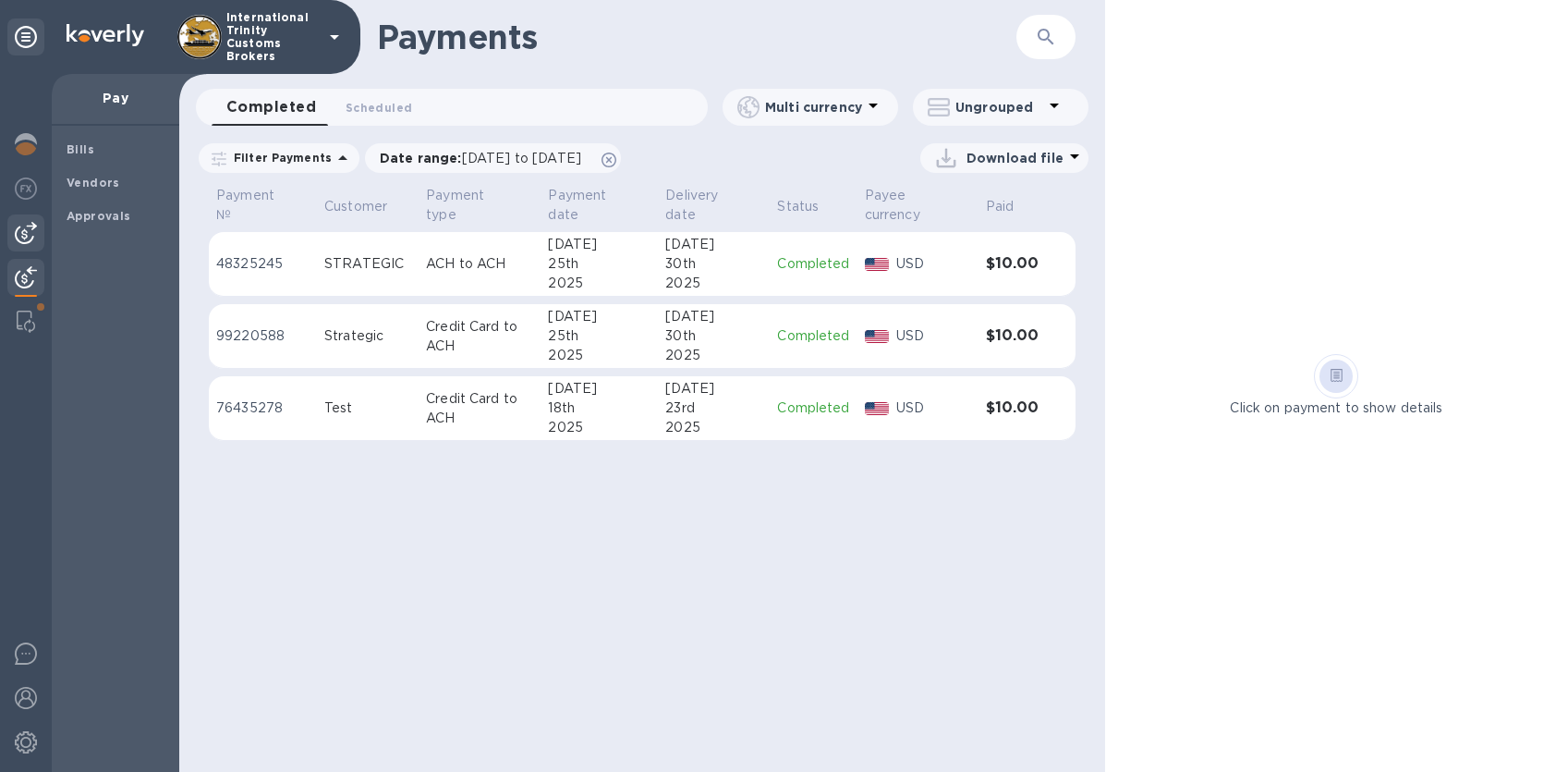
click at [28, 226] on img at bounding box center [25, 233] width 22 height 22
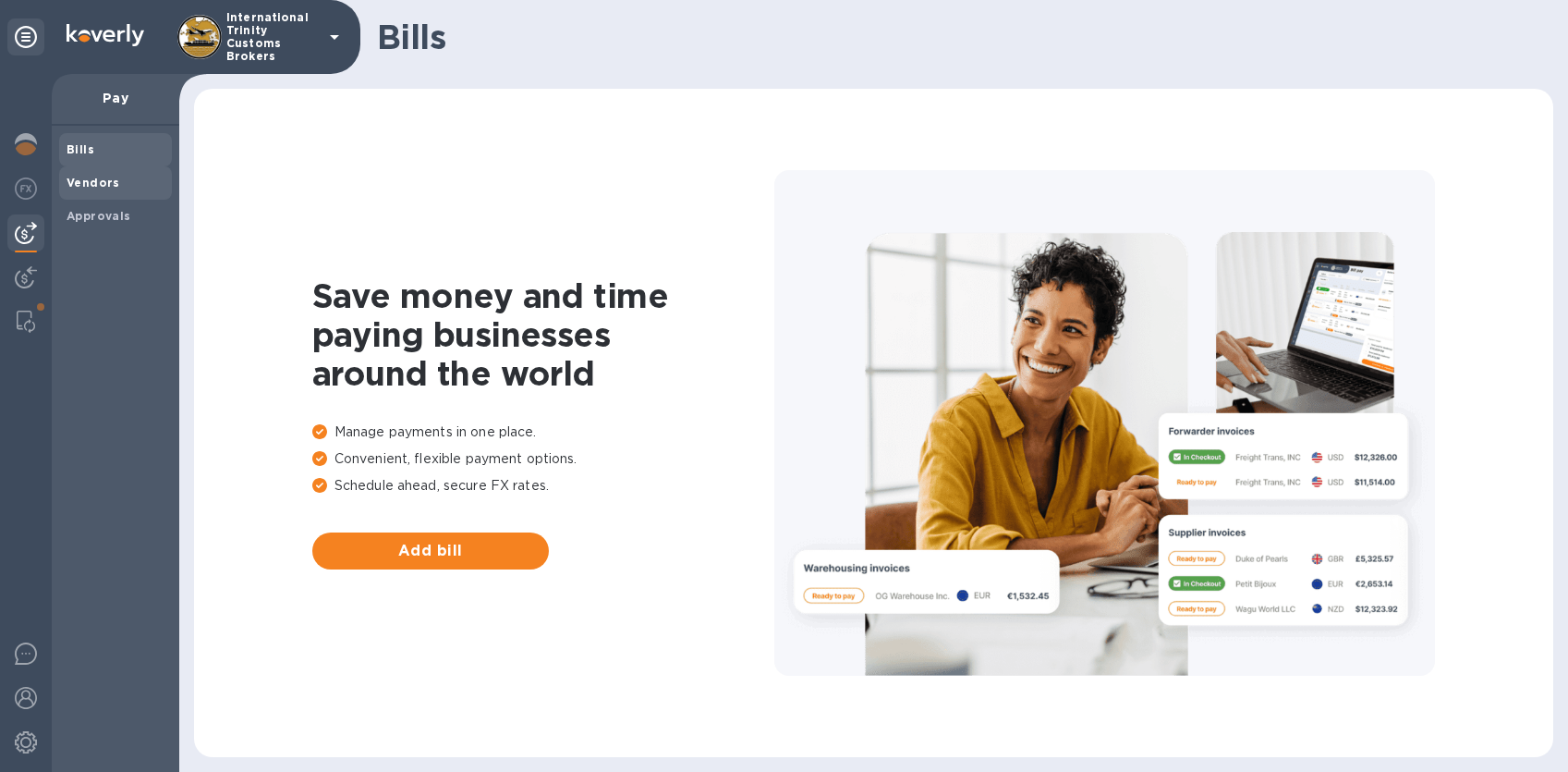
click at [109, 183] on b "Vendors" at bounding box center [93, 182] width 54 height 13
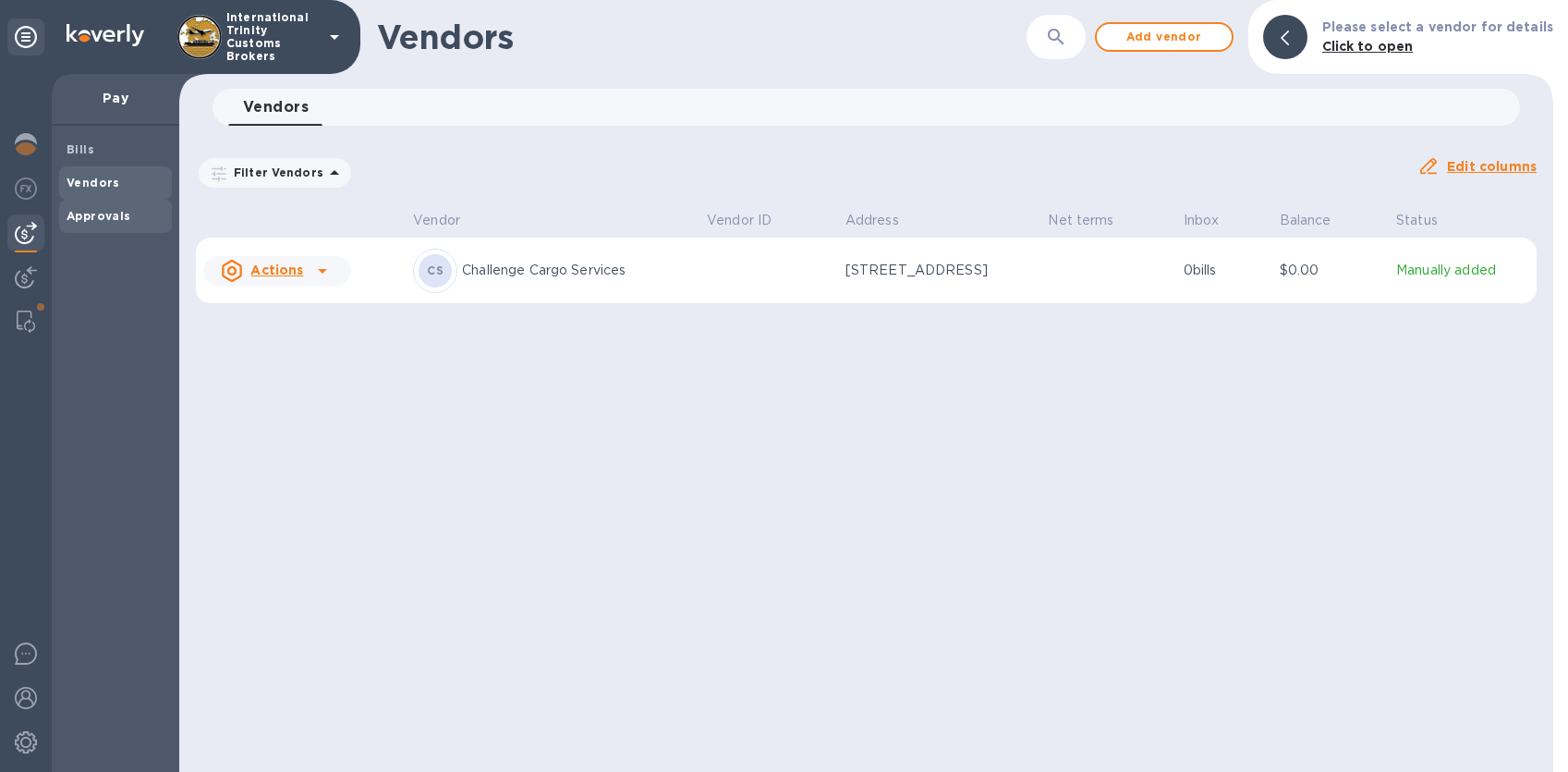
click at [108, 215] on b "Approvals" at bounding box center [99, 216] width 65 height 13
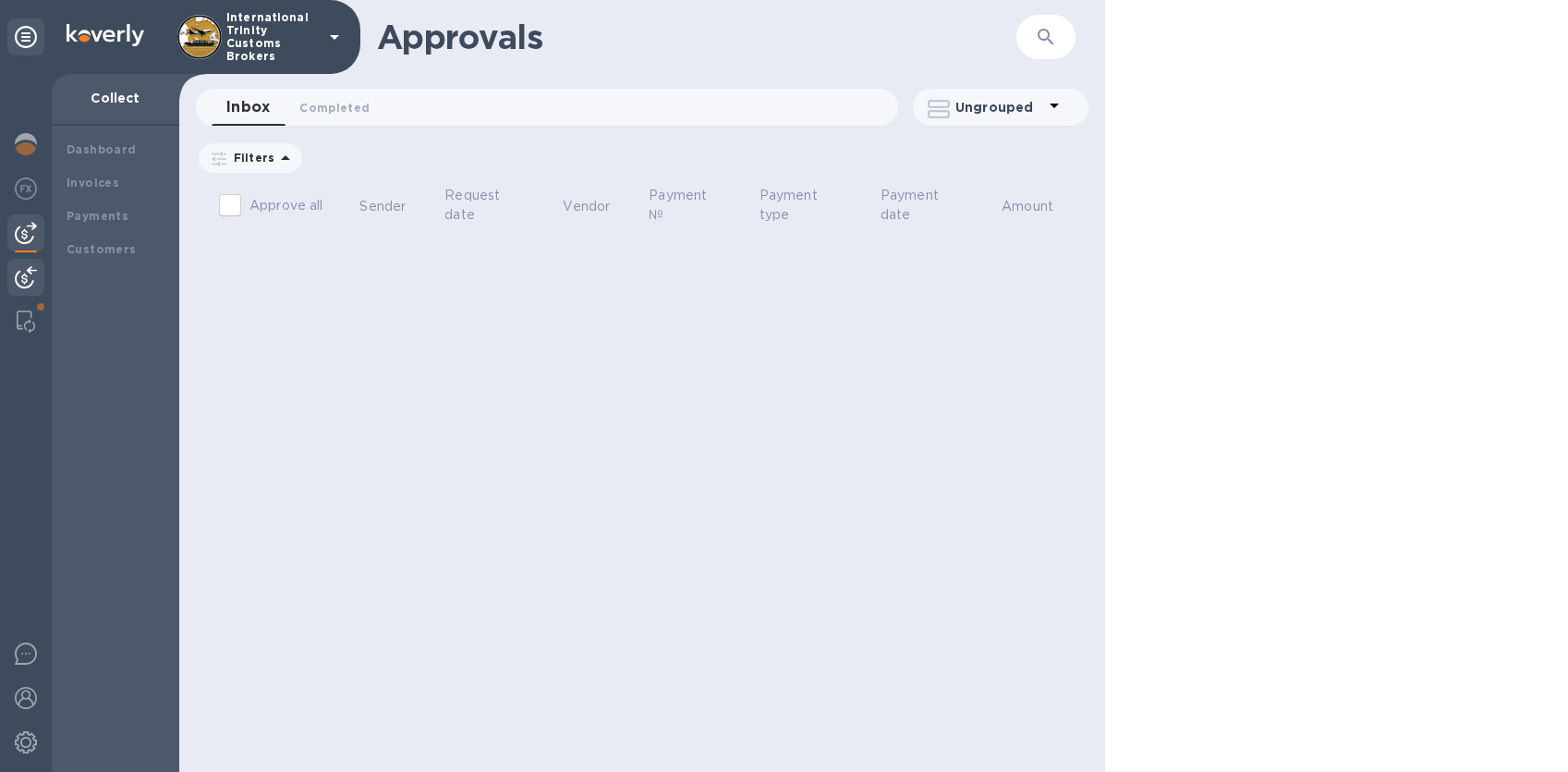
click at [19, 287] on img at bounding box center [25, 277] width 22 height 22
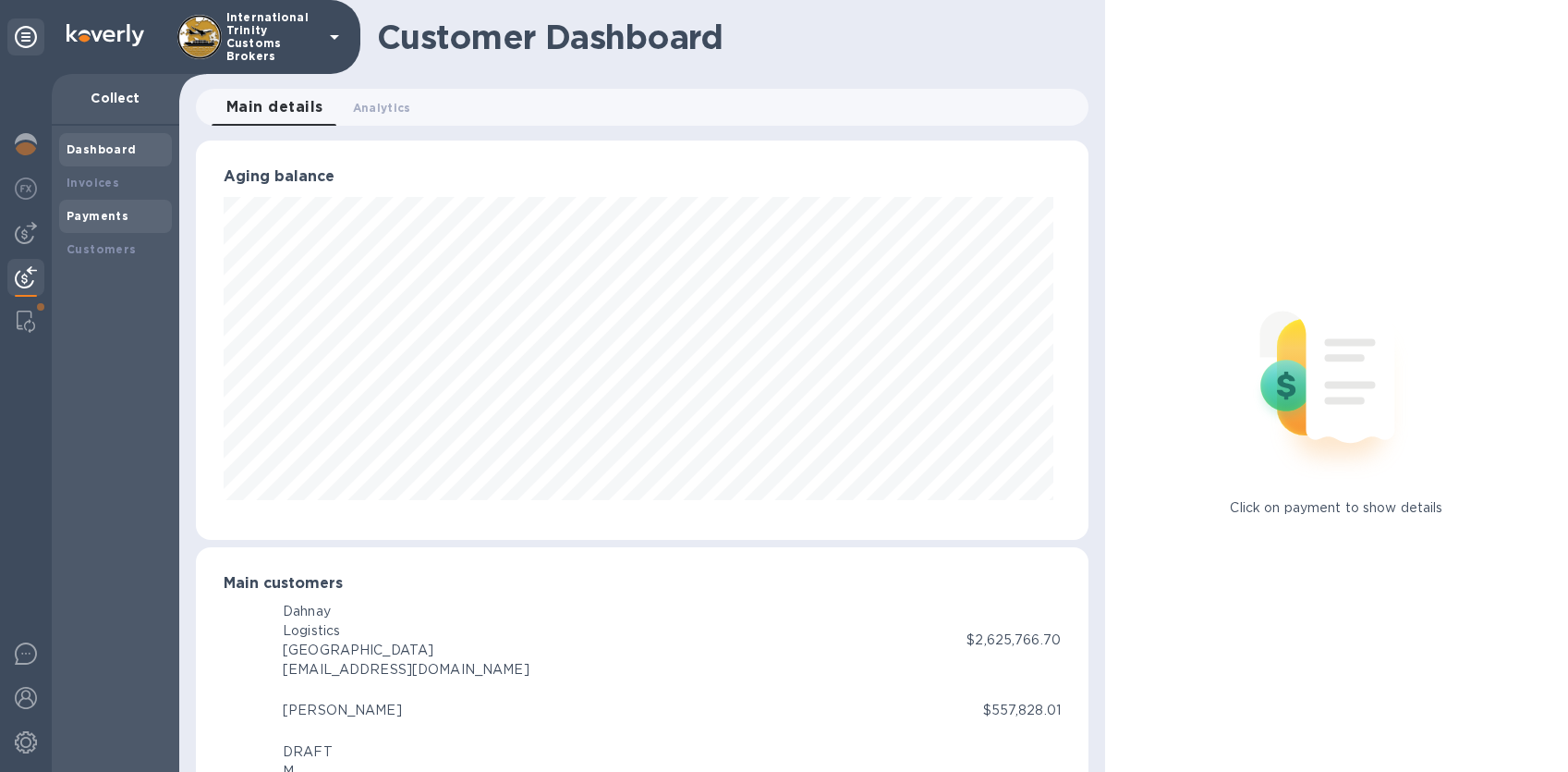
scroll to position [923783, 923329]
click at [112, 211] on b "Payments" at bounding box center [97, 216] width 62 height 13
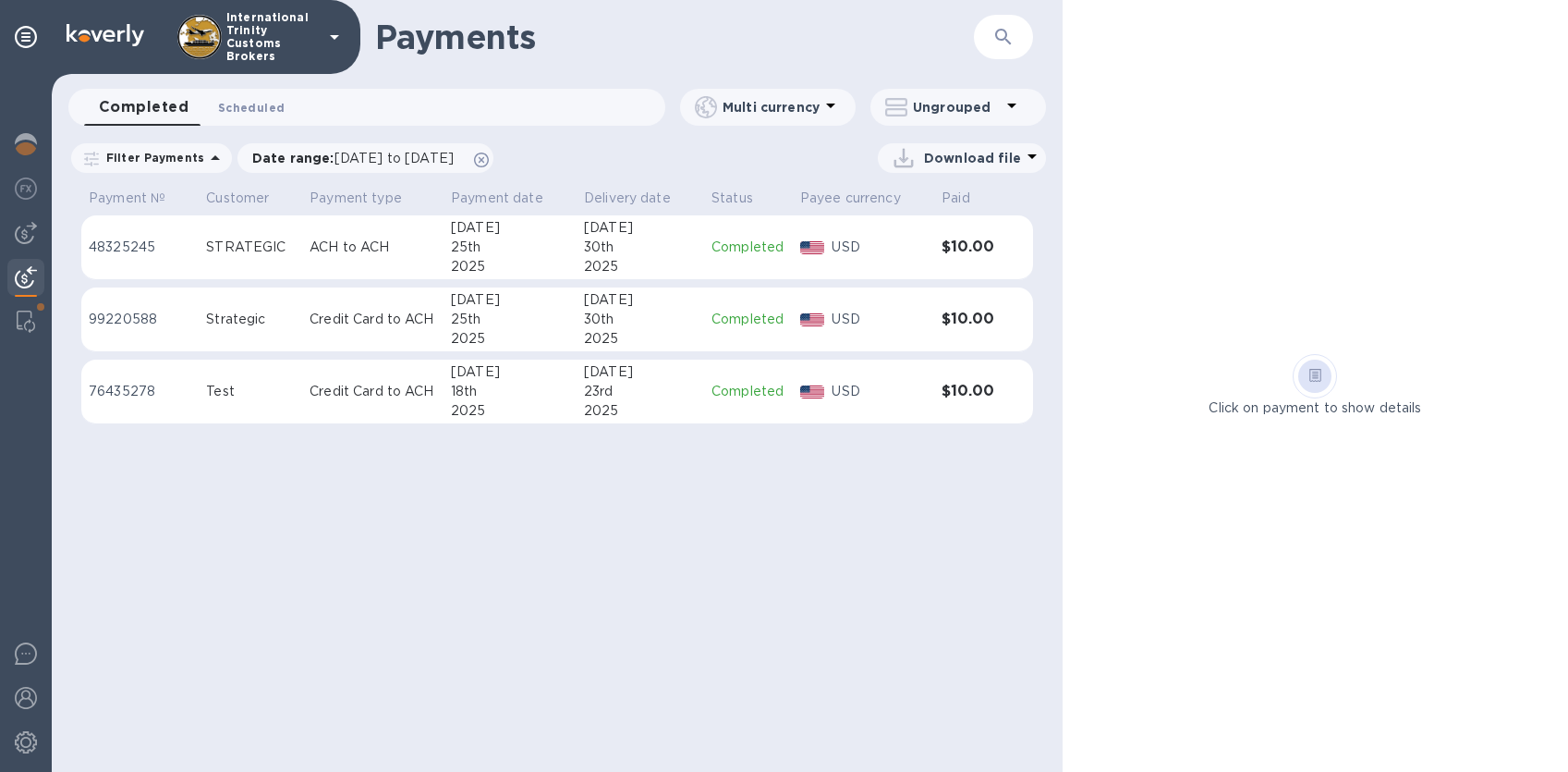
click at [218, 112] on span "Scheduled 0" at bounding box center [251, 107] width 66 height 19
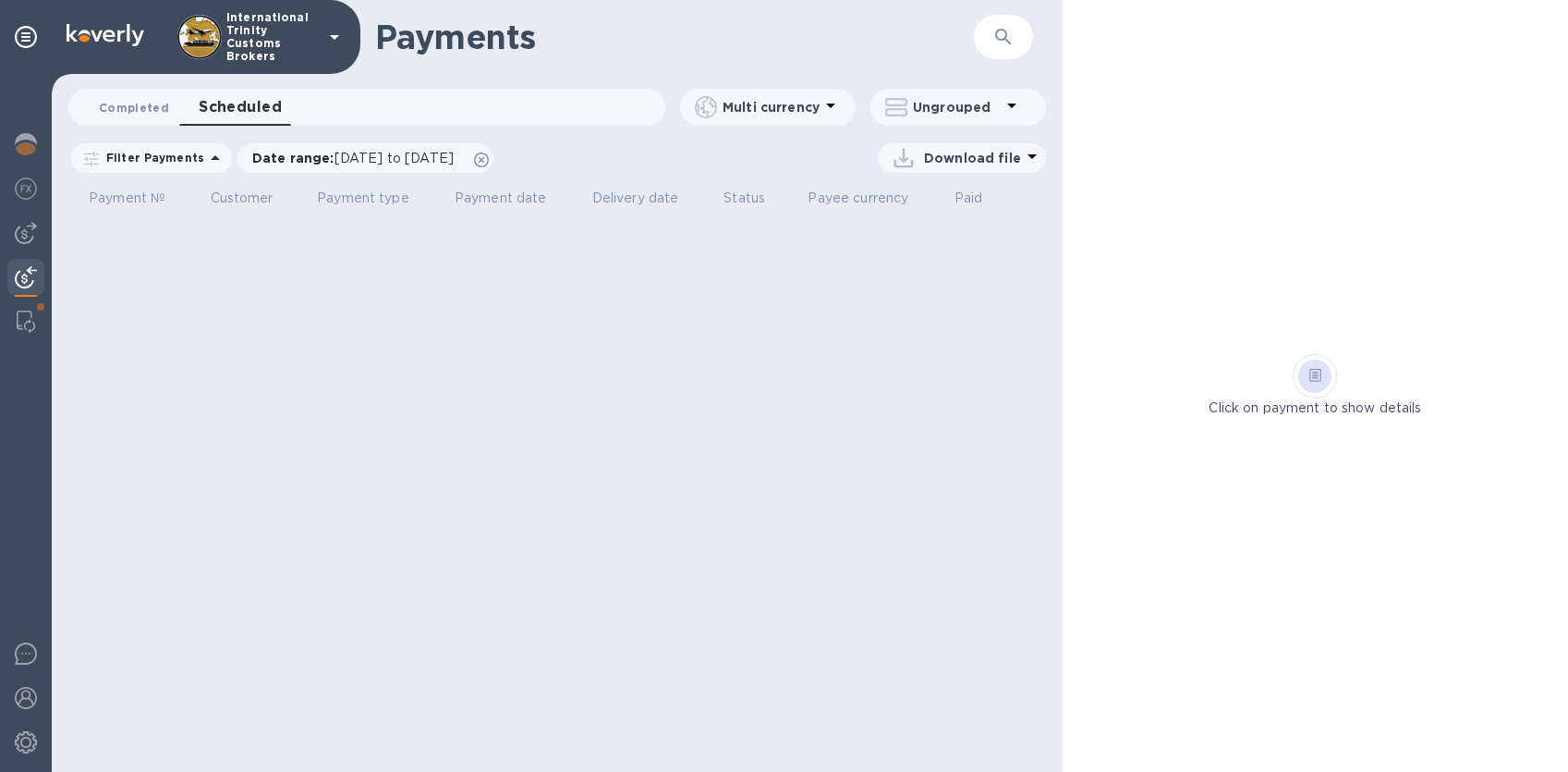
click at [135, 106] on span "Completed 0" at bounding box center [133, 107] width 70 height 19
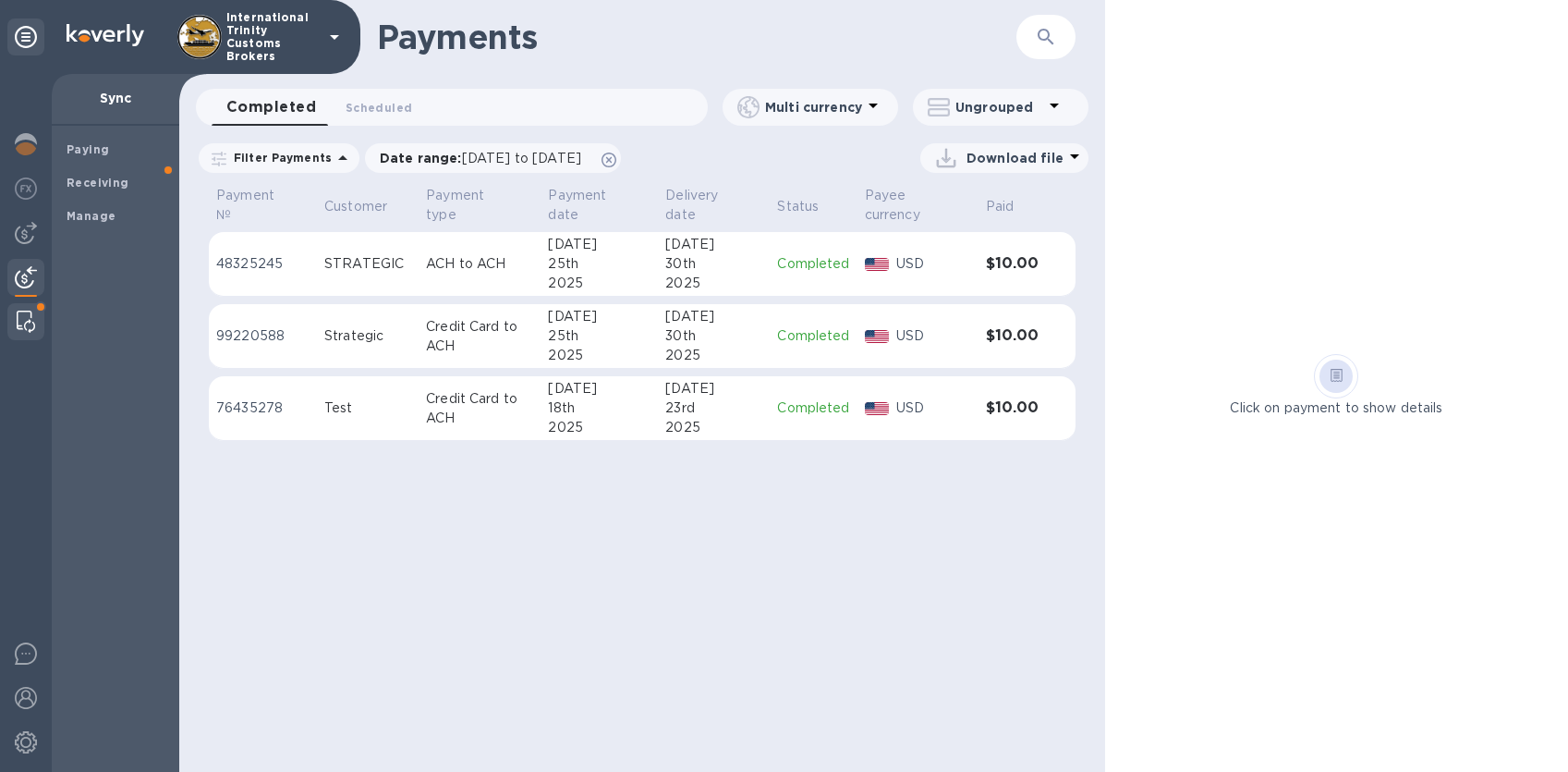
click at [22, 317] on img at bounding box center [25, 321] width 18 height 22
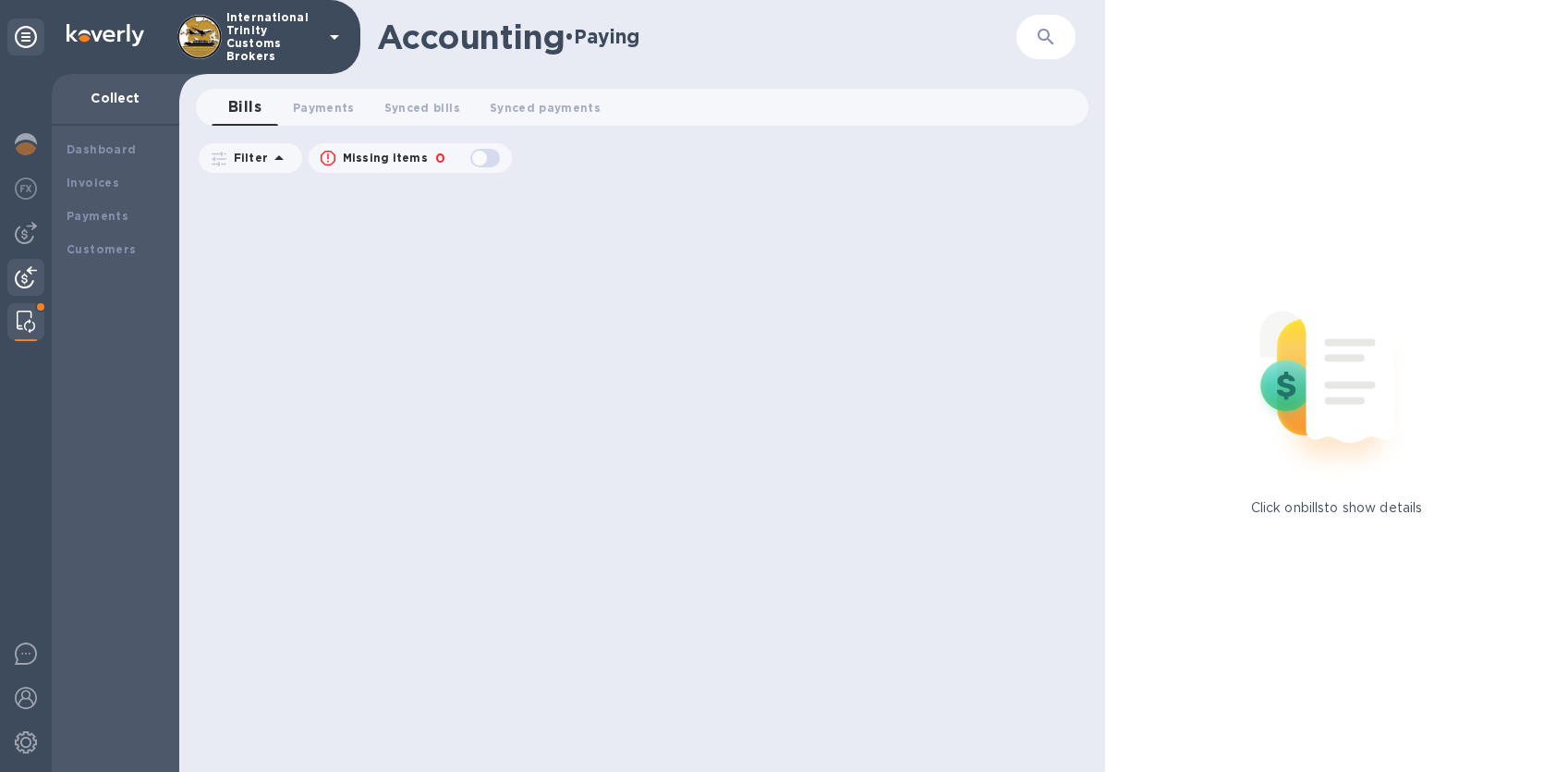
click at [32, 283] on img at bounding box center [25, 277] width 22 height 22
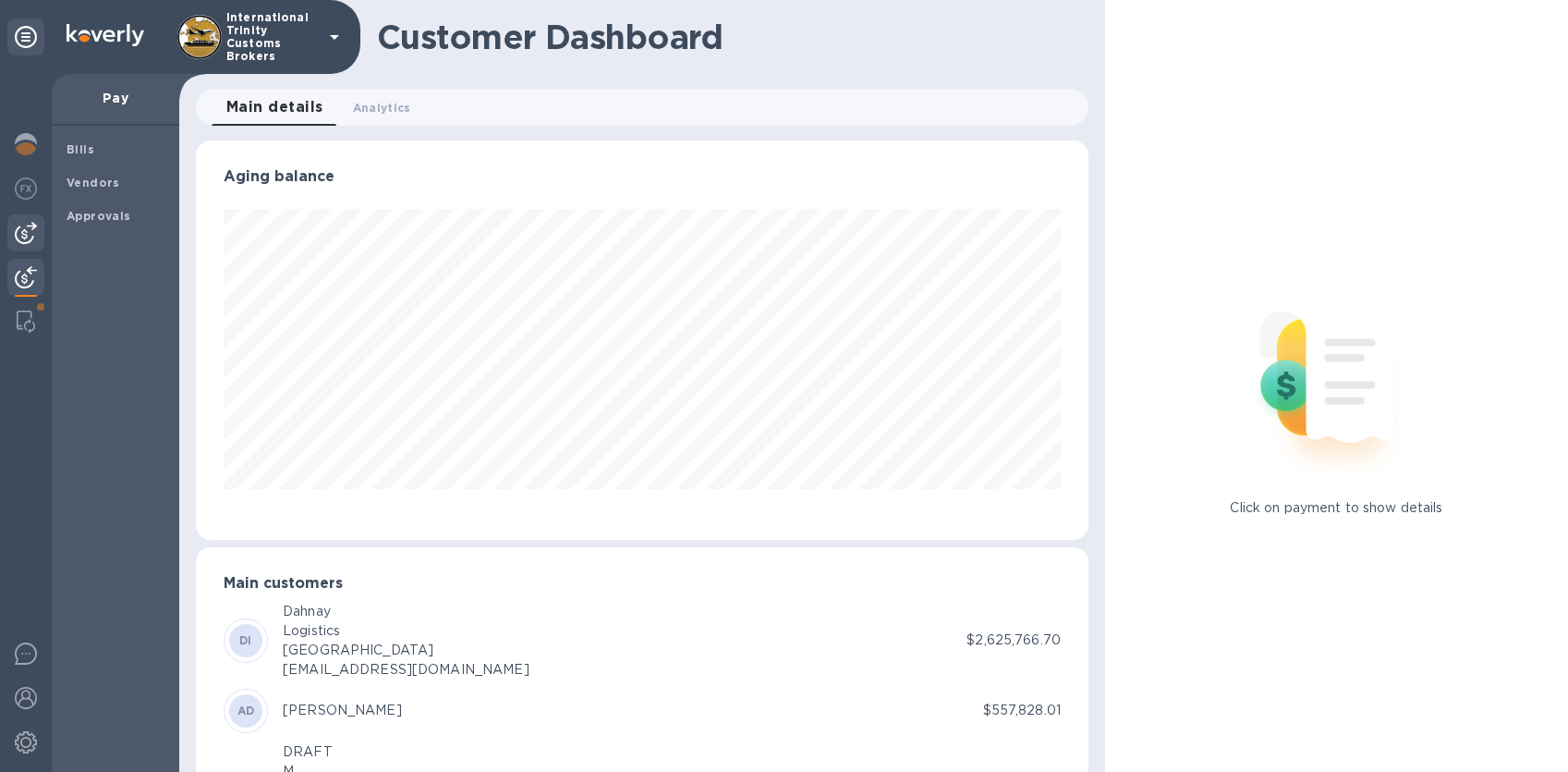
scroll to position [923783, 923329]
click at [26, 240] on img at bounding box center [25, 233] width 22 height 22
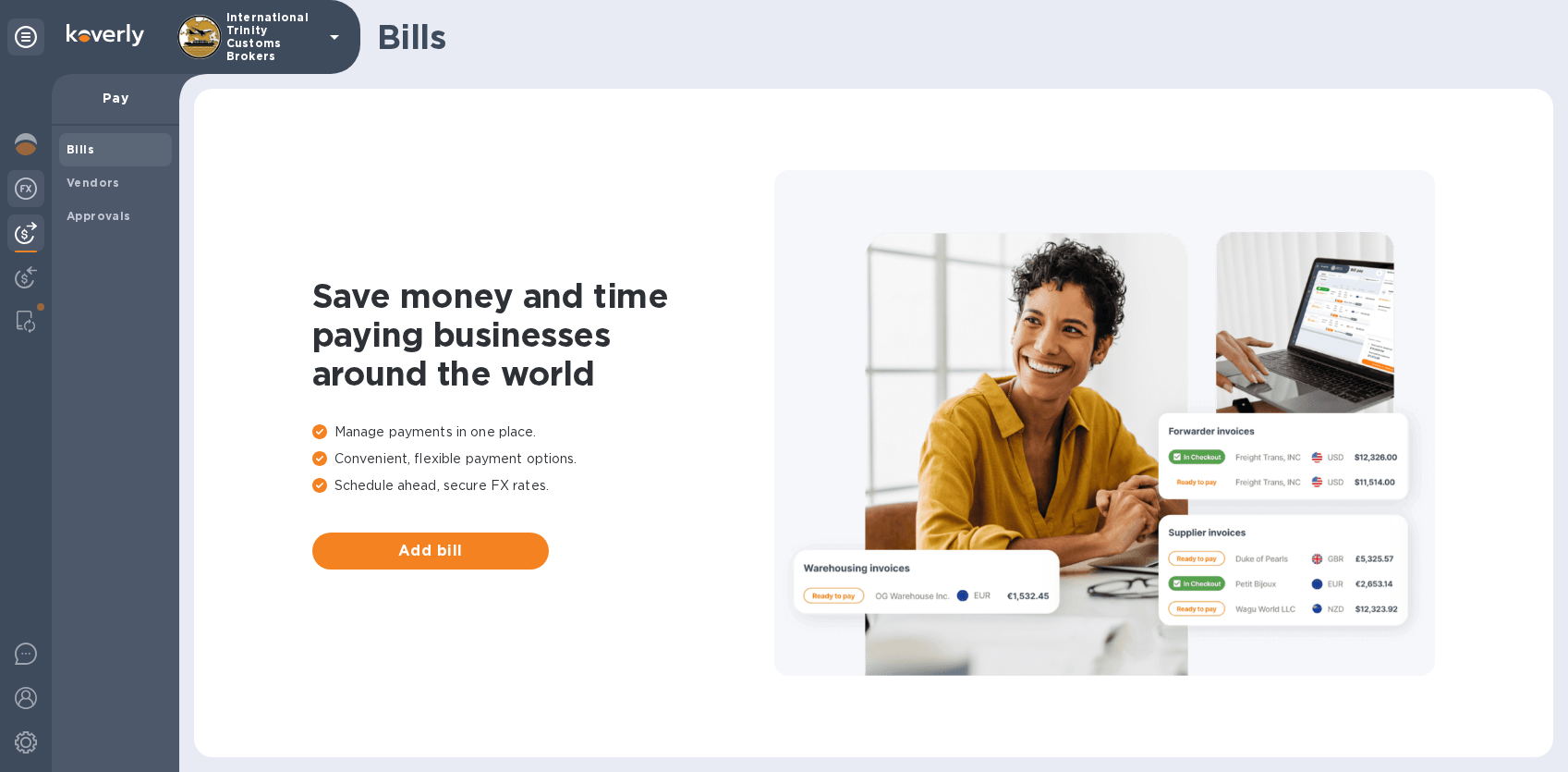
click at [34, 205] on div at bounding box center [26, 191] width 37 height 40
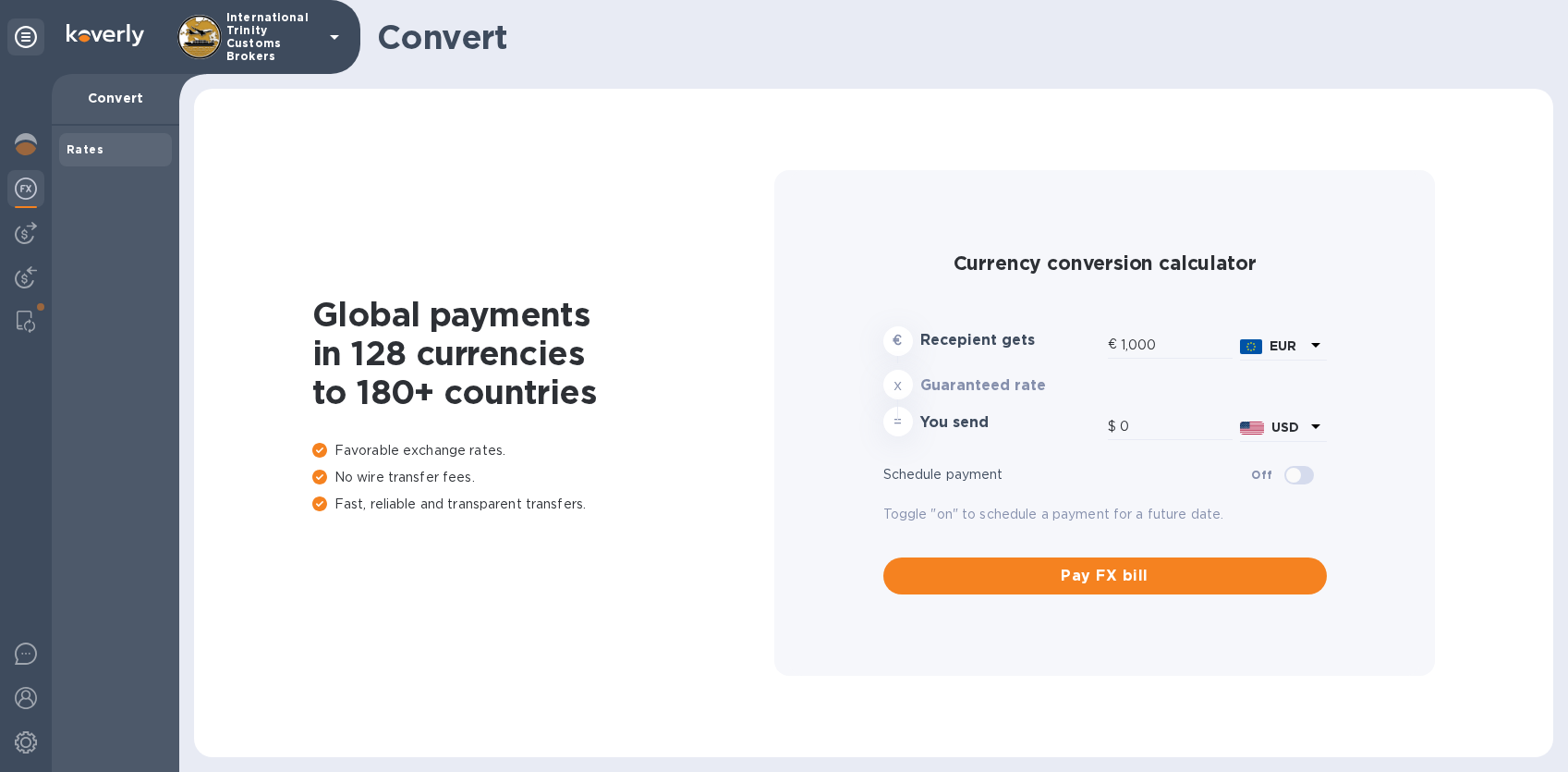
type input "1,174.46"
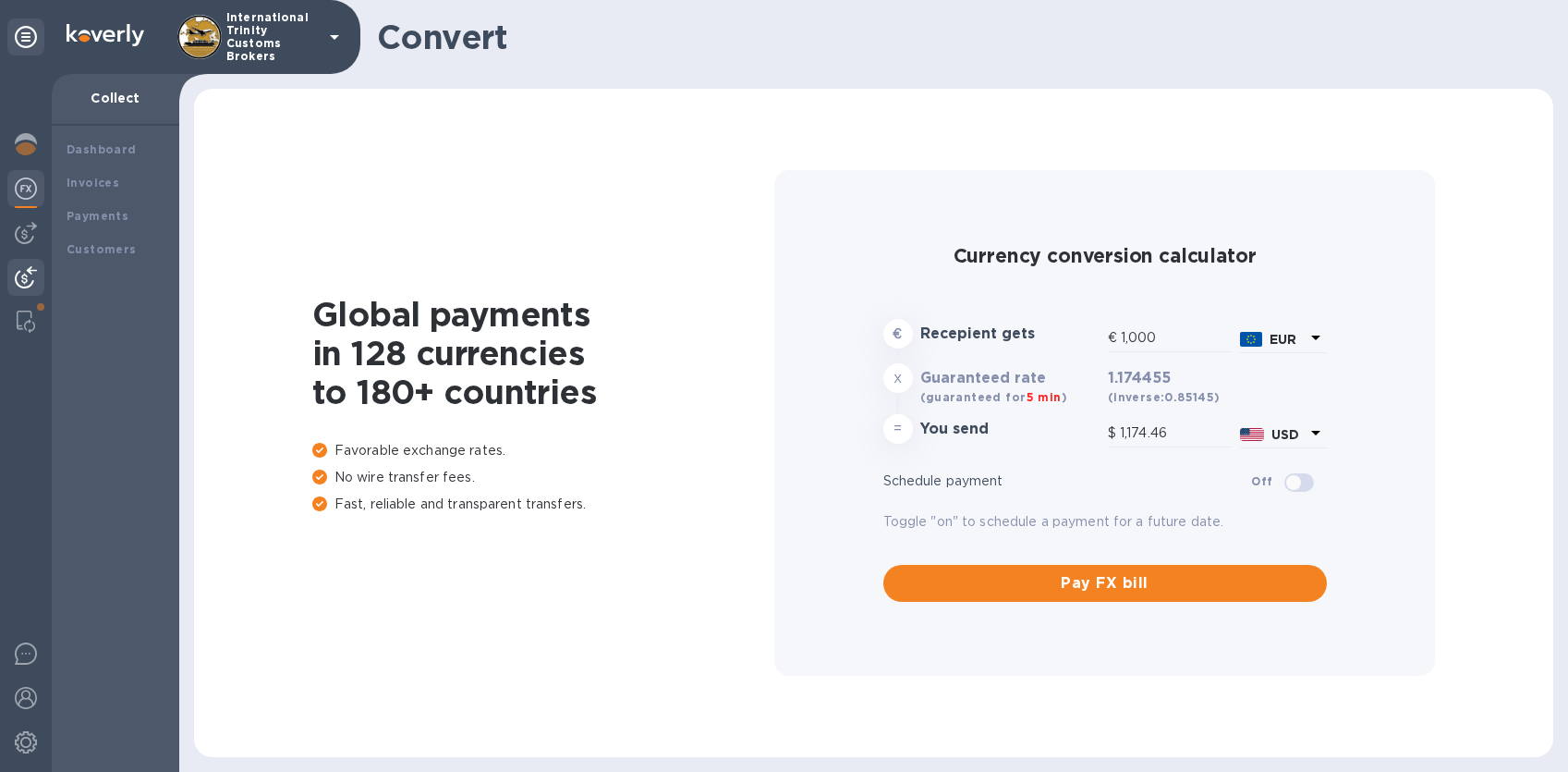
click at [25, 263] on div at bounding box center [26, 279] width 37 height 40
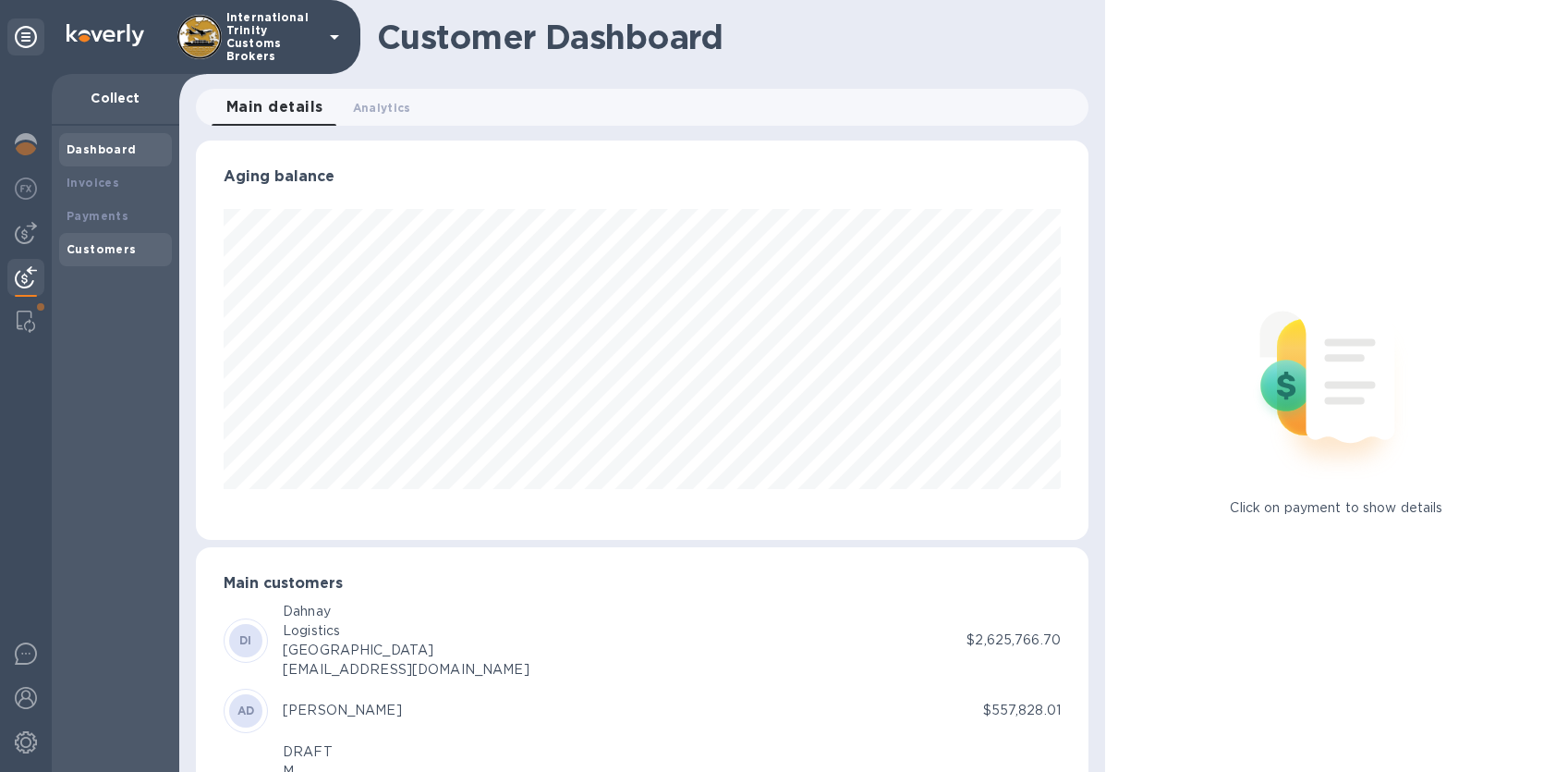
scroll to position [923783, 923329]
click at [116, 220] on b "Payments" at bounding box center [97, 216] width 62 height 13
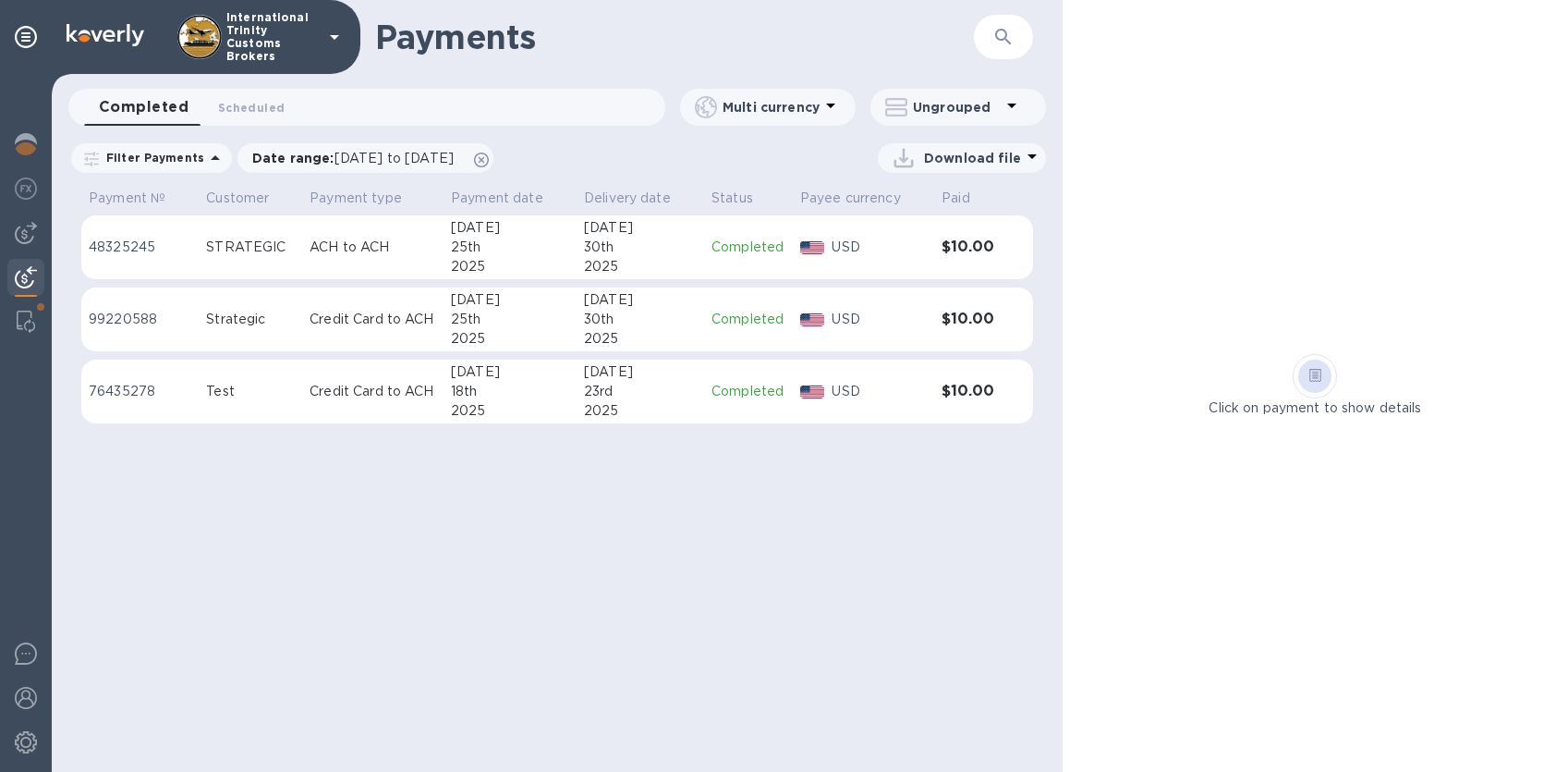
click at [380, 537] on div "Payments ​ Completed 0 Scheduled 0 Multi currency Ungrouped Filter Payments Dat…" at bounding box center [557, 386] width 1011 height 772
click at [272, 109] on span "Scheduled 0" at bounding box center [251, 107] width 66 height 19
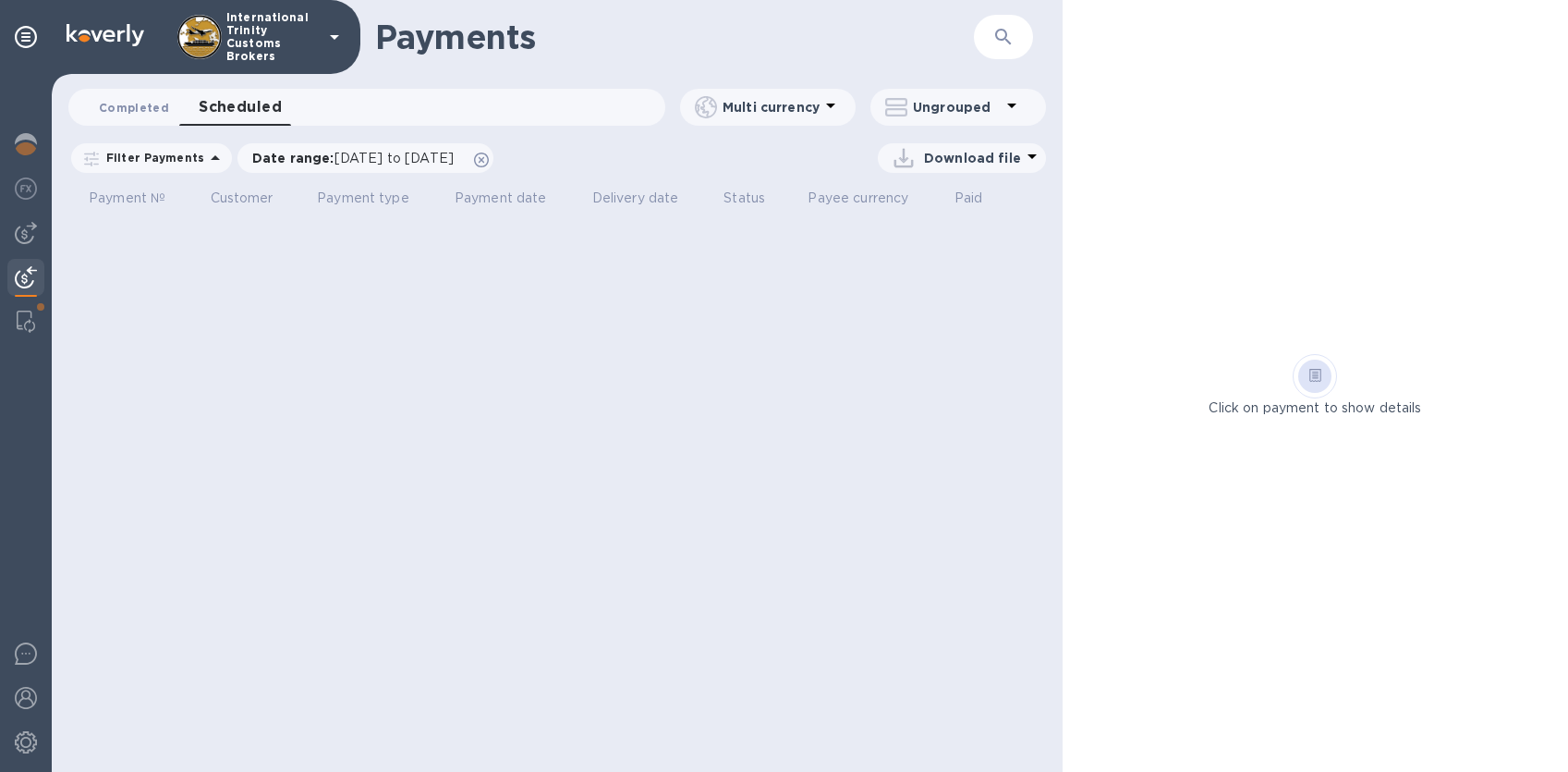
click at [122, 104] on span "Completed 0" at bounding box center [133, 107] width 70 height 19
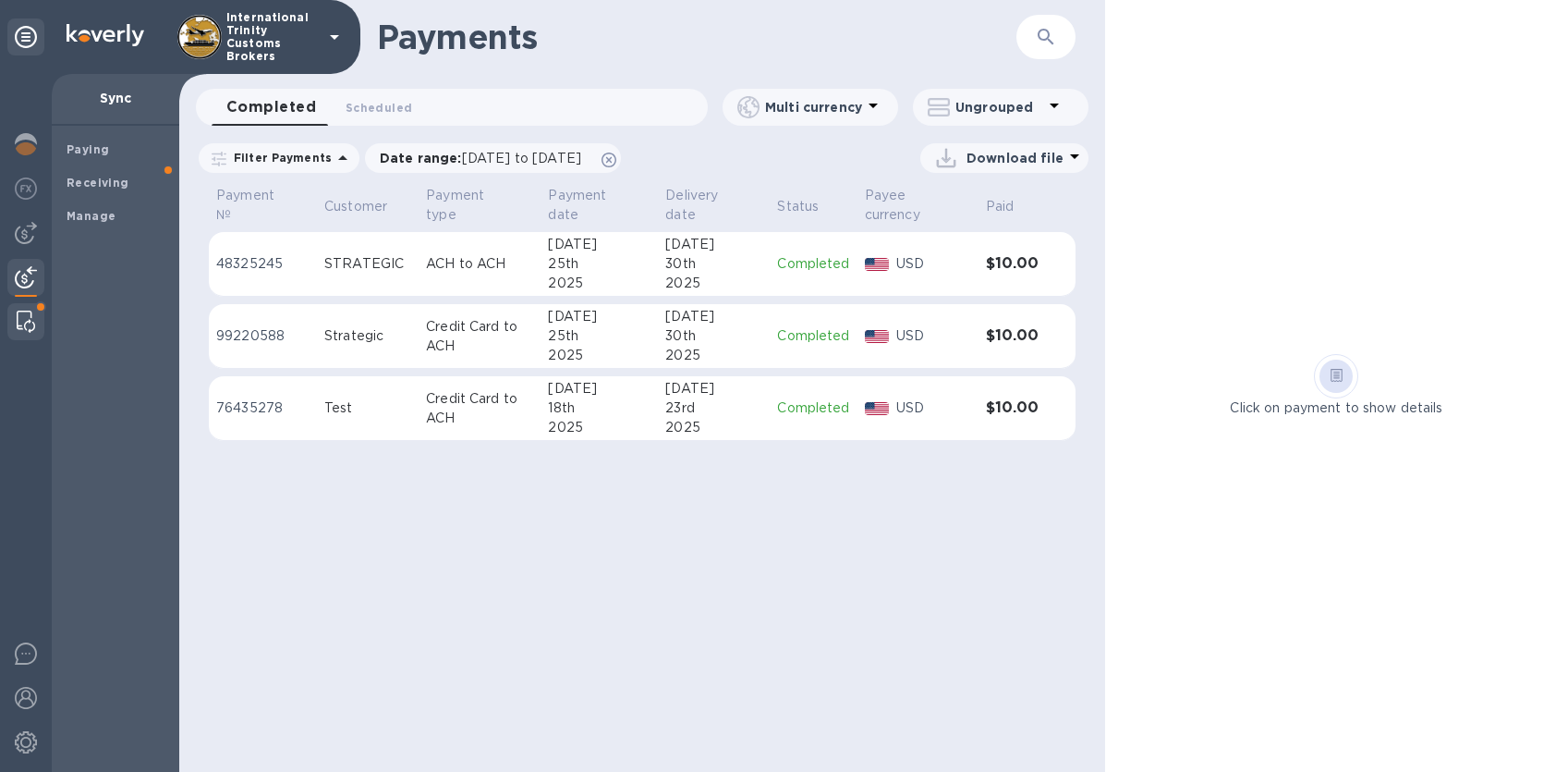
click at [35, 321] on div at bounding box center [26, 321] width 34 height 37
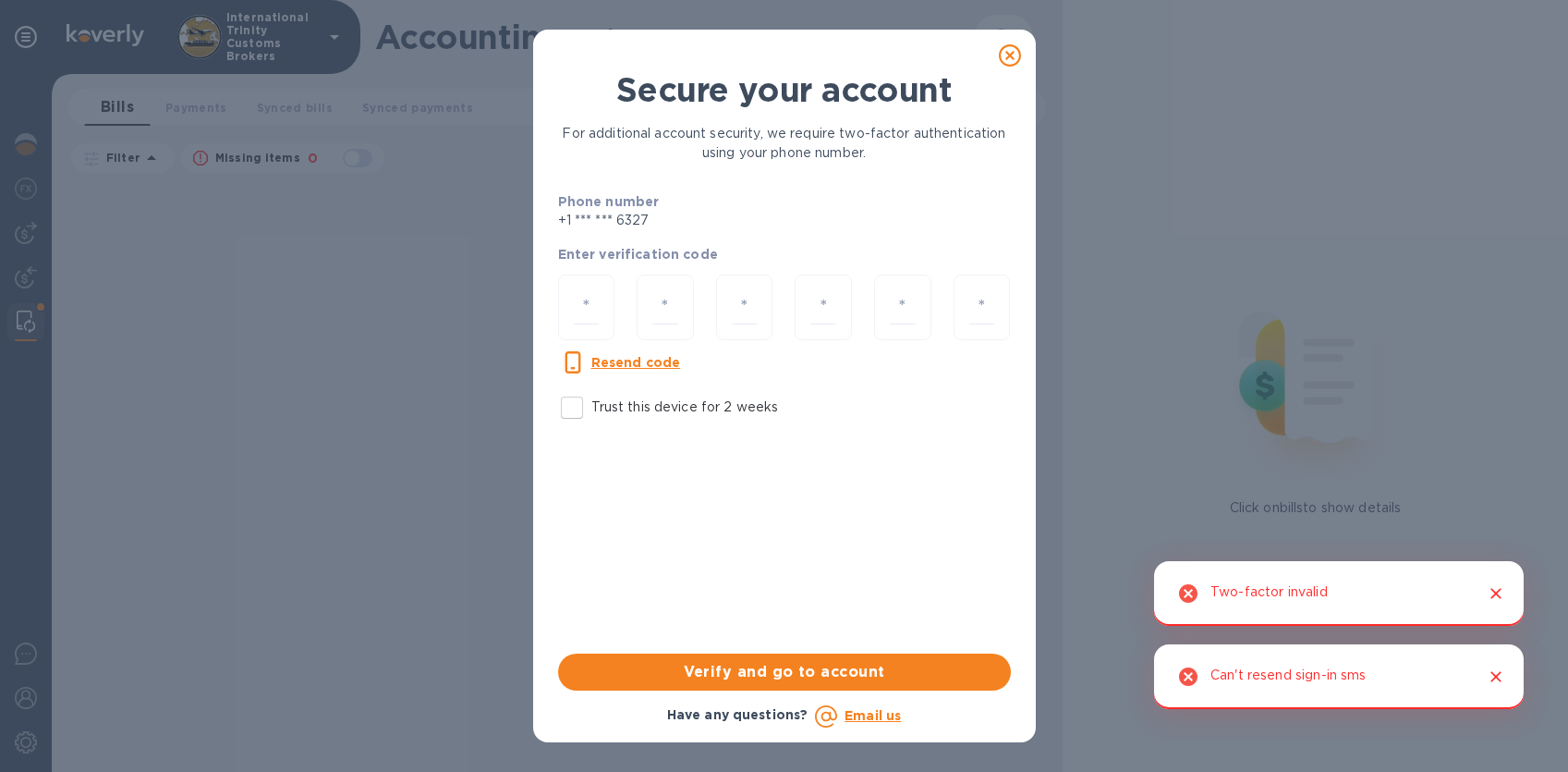
click at [996, 58] on div at bounding box center [1010, 56] width 37 height 37
click at [1011, 58] on icon at bounding box center [1010, 55] width 22 height 22
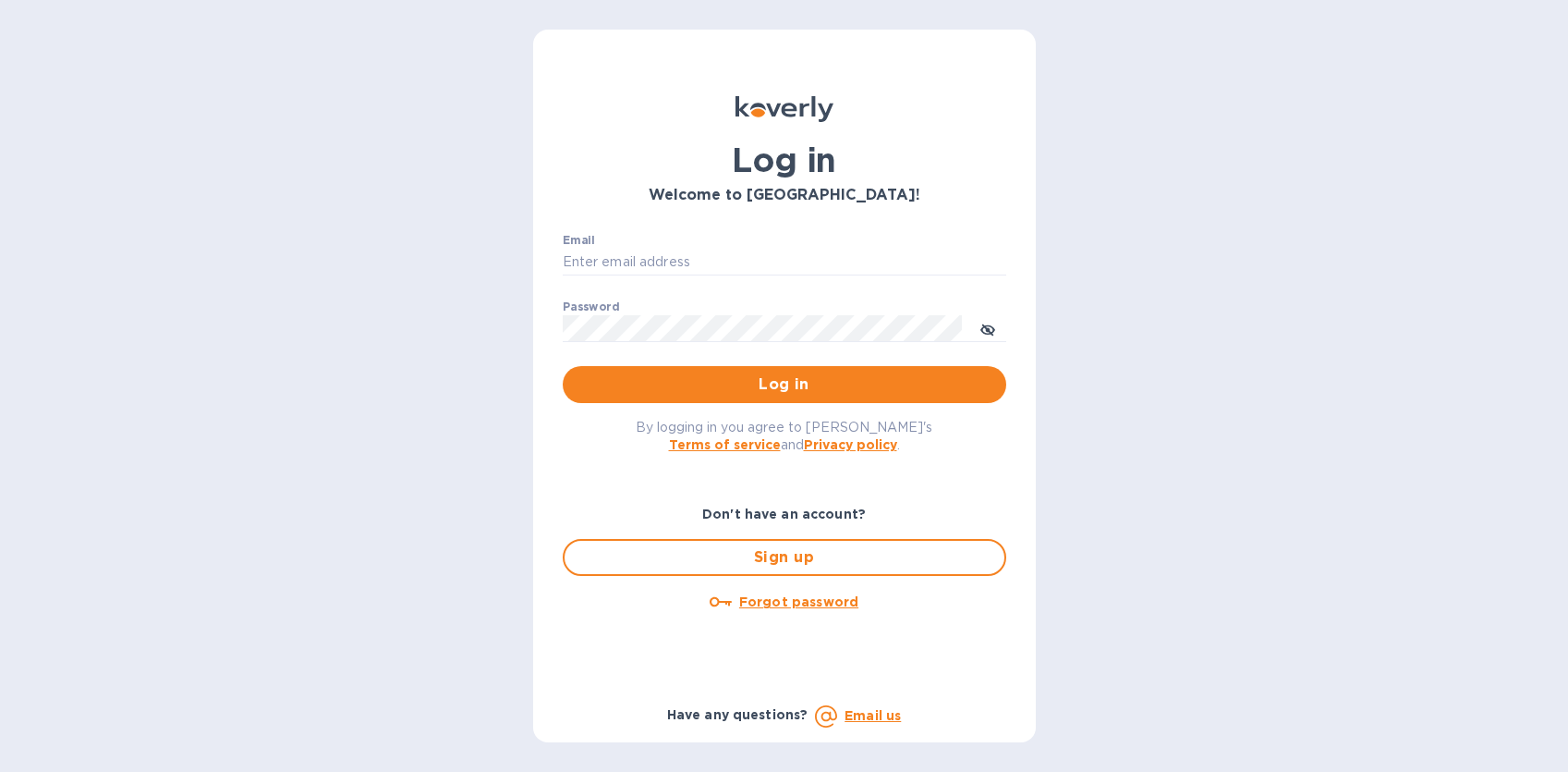
type input "imports@trinitycb.com"
click at [776, 394] on span "Log in" at bounding box center [784, 384] width 414 height 22
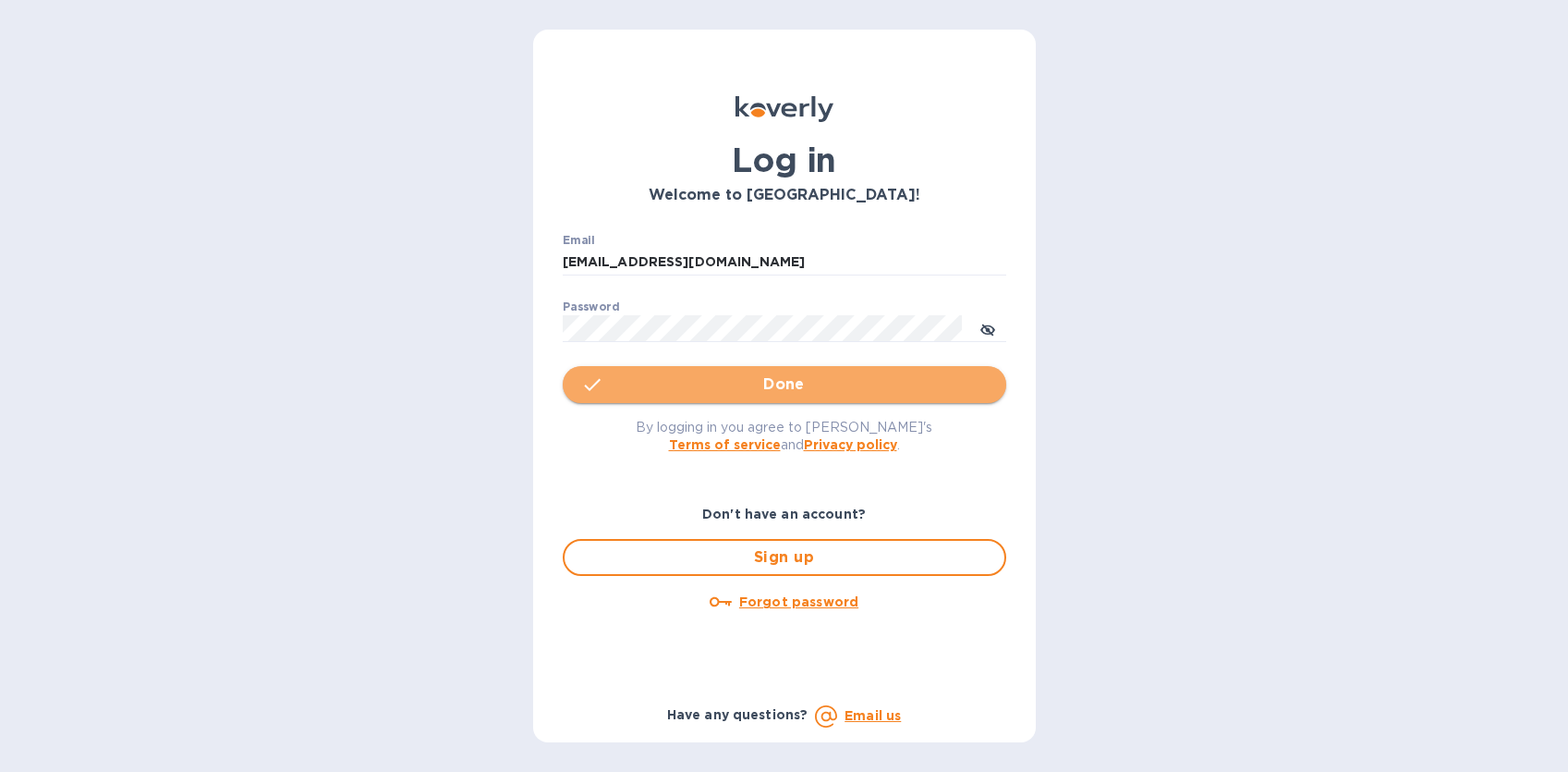
click at [782, 386] on span "Done" at bounding box center [784, 384] width 41 height 22
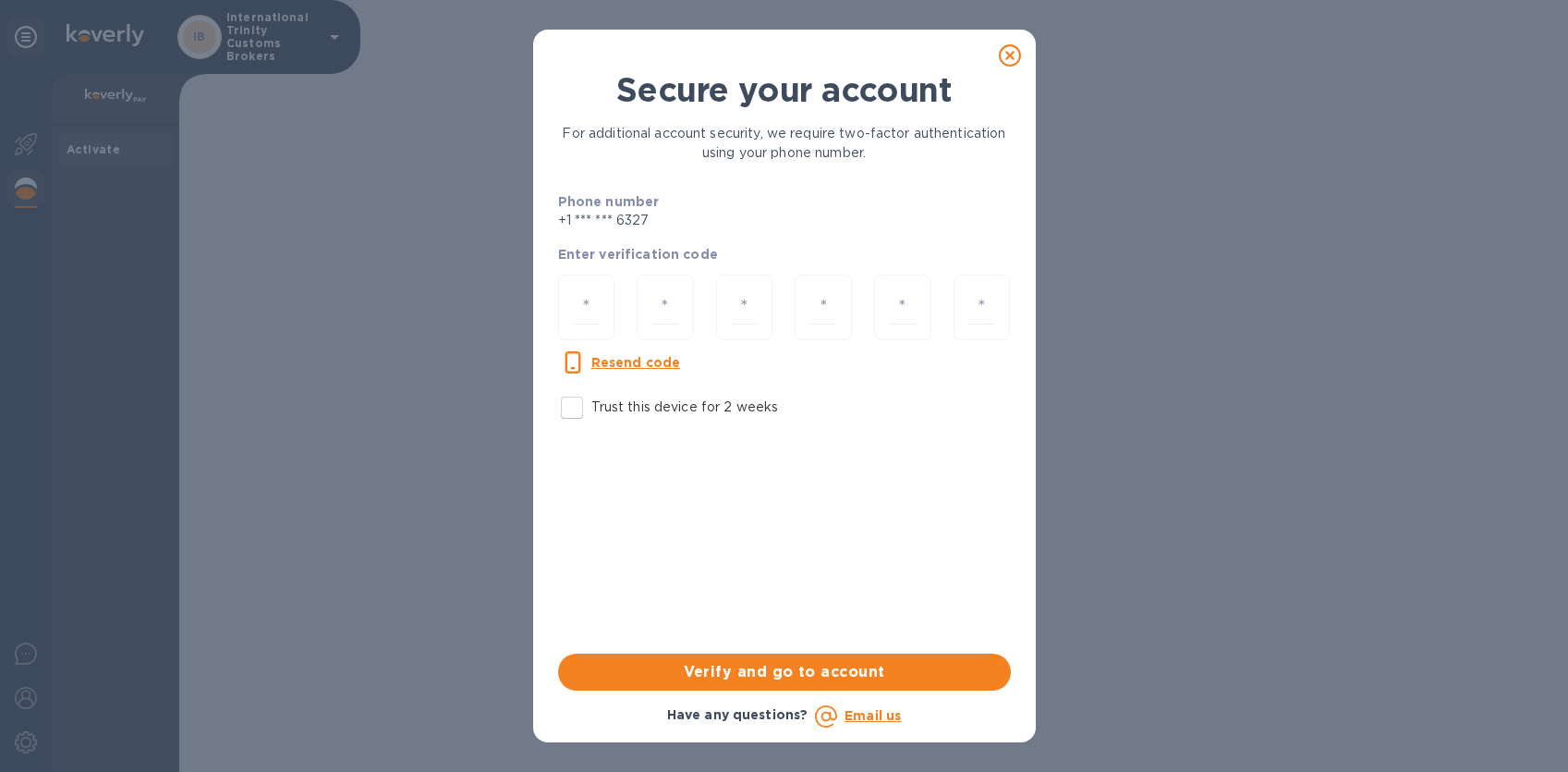
click at [1013, 56] on icon at bounding box center [1010, 55] width 22 height 22
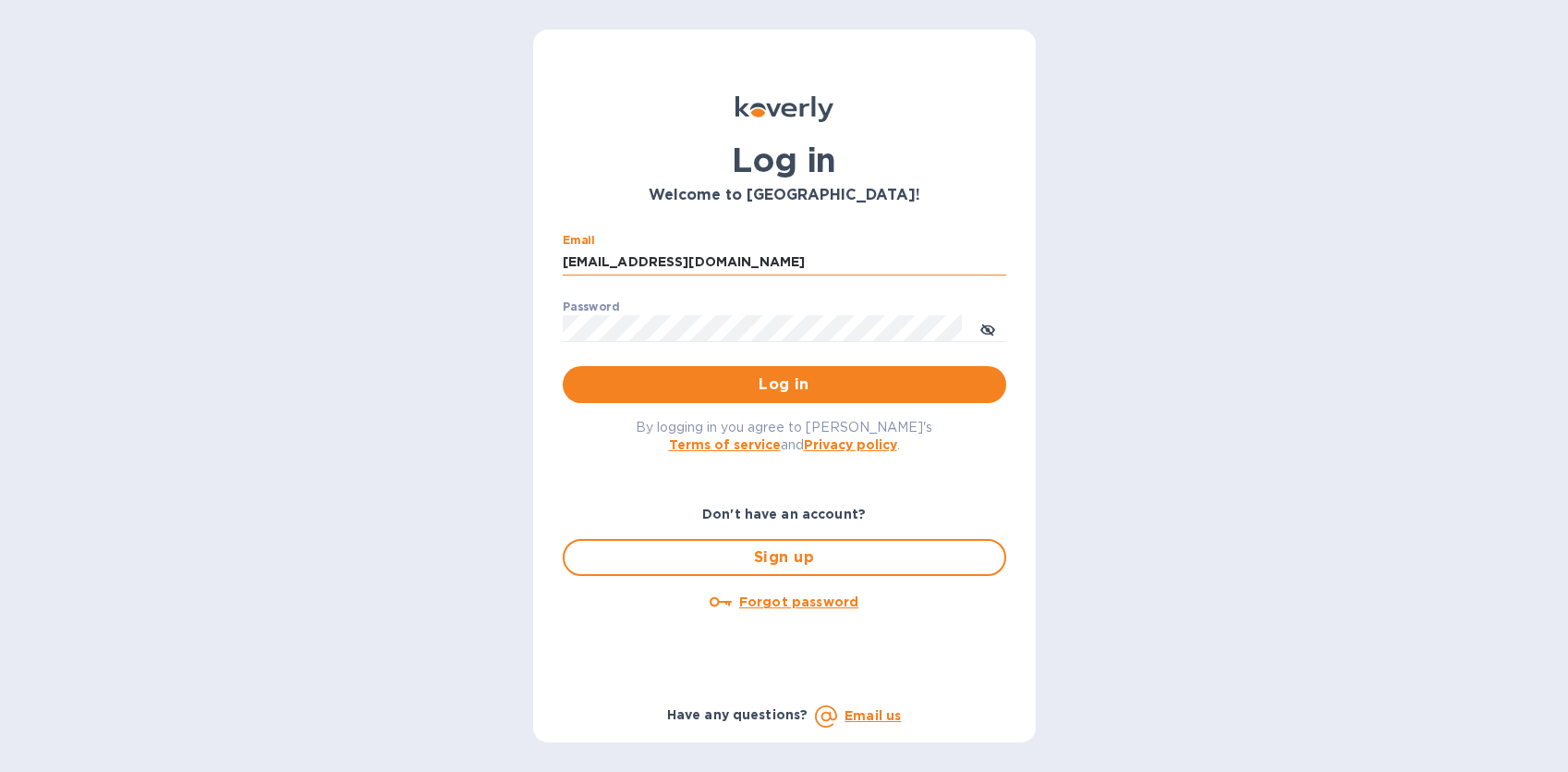
click at [893, 266] on input "imports@trinitycb.com" at bounding box center [784, 262] width 443 height 28
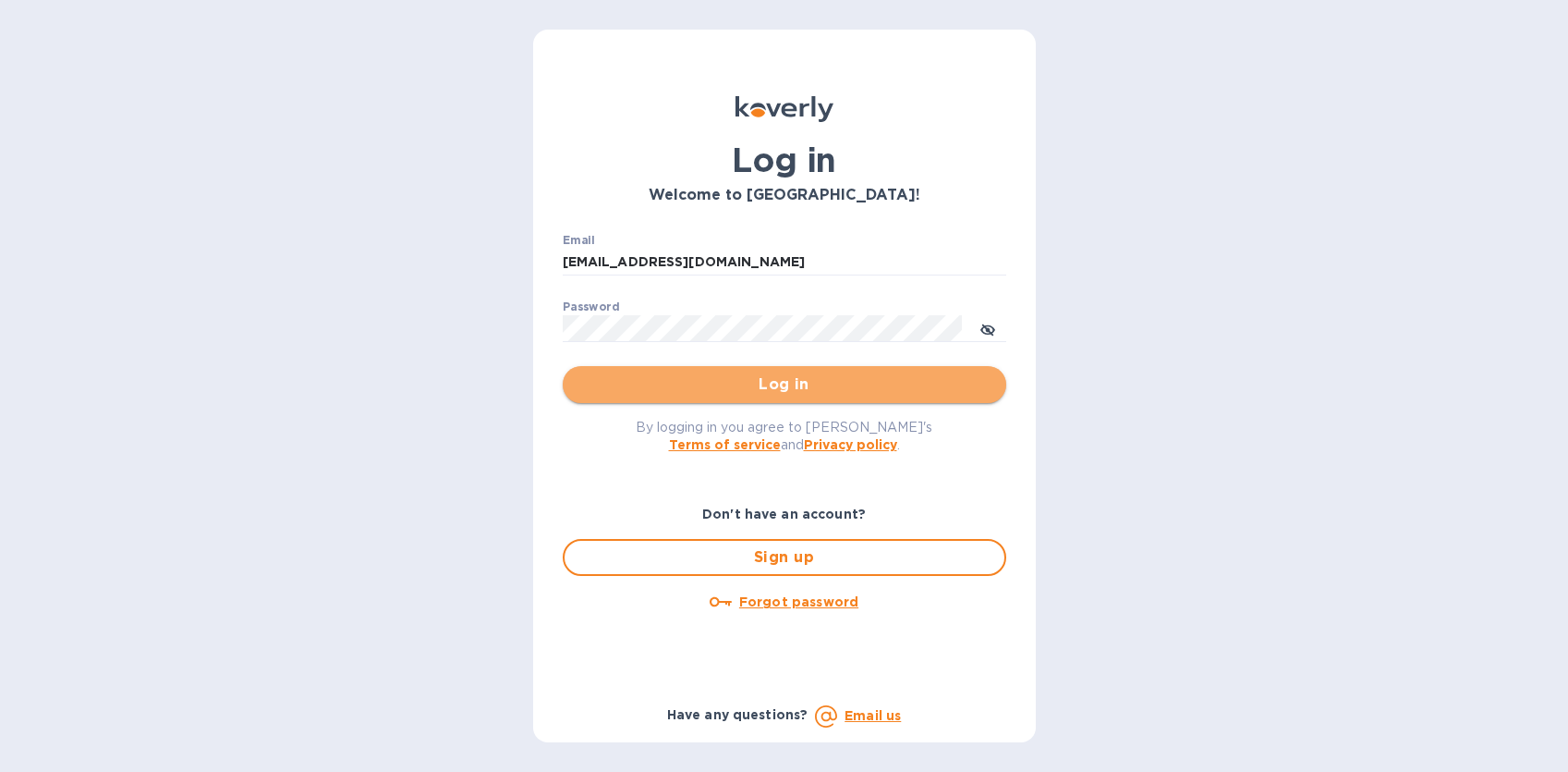
click at [927, 384] on span "Log in" at bounding box center [784, 384] width 414 height 22
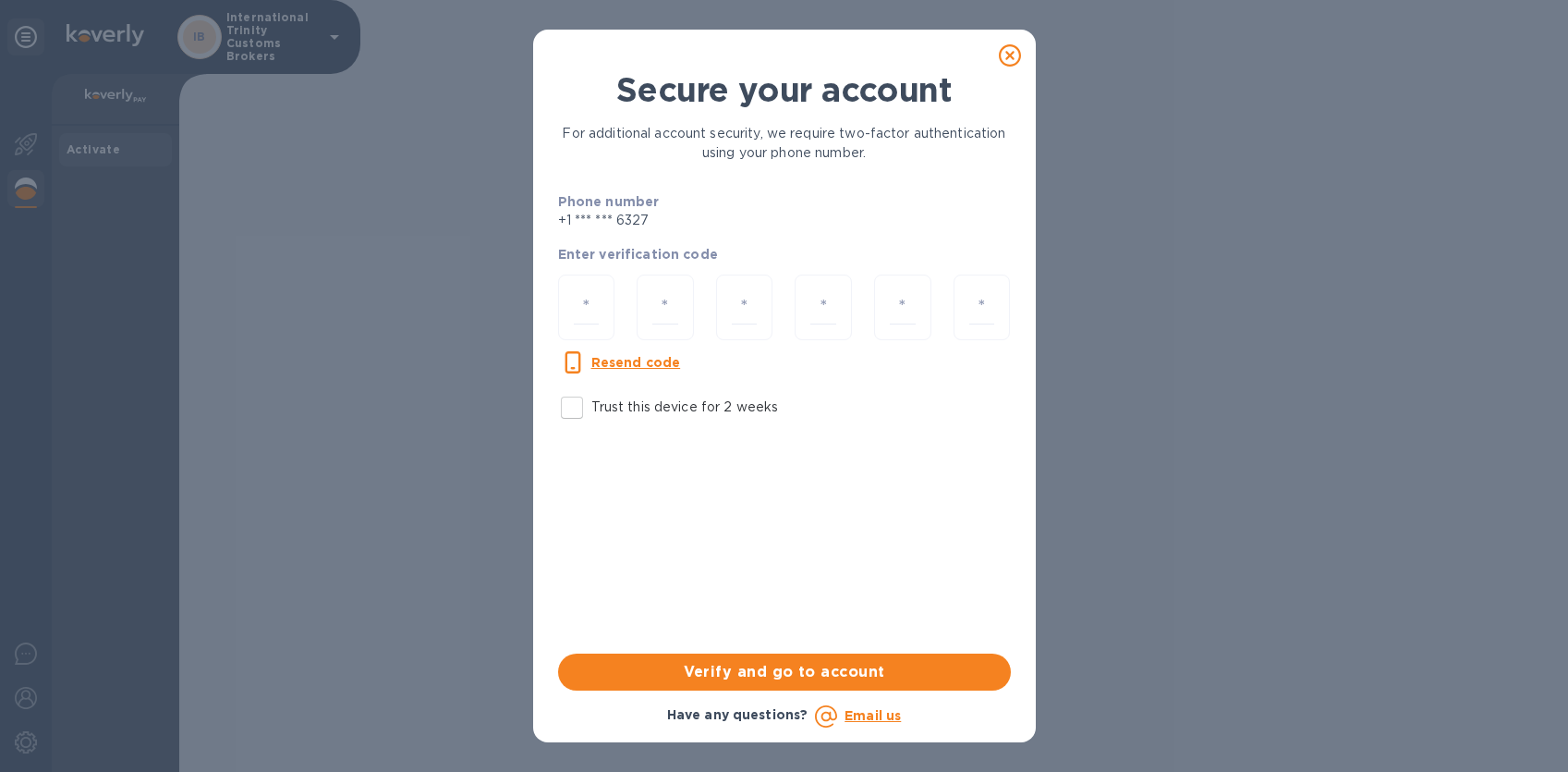
click at [1019, 54] on icon at bounding box center [1010, 55] width 22 height 22
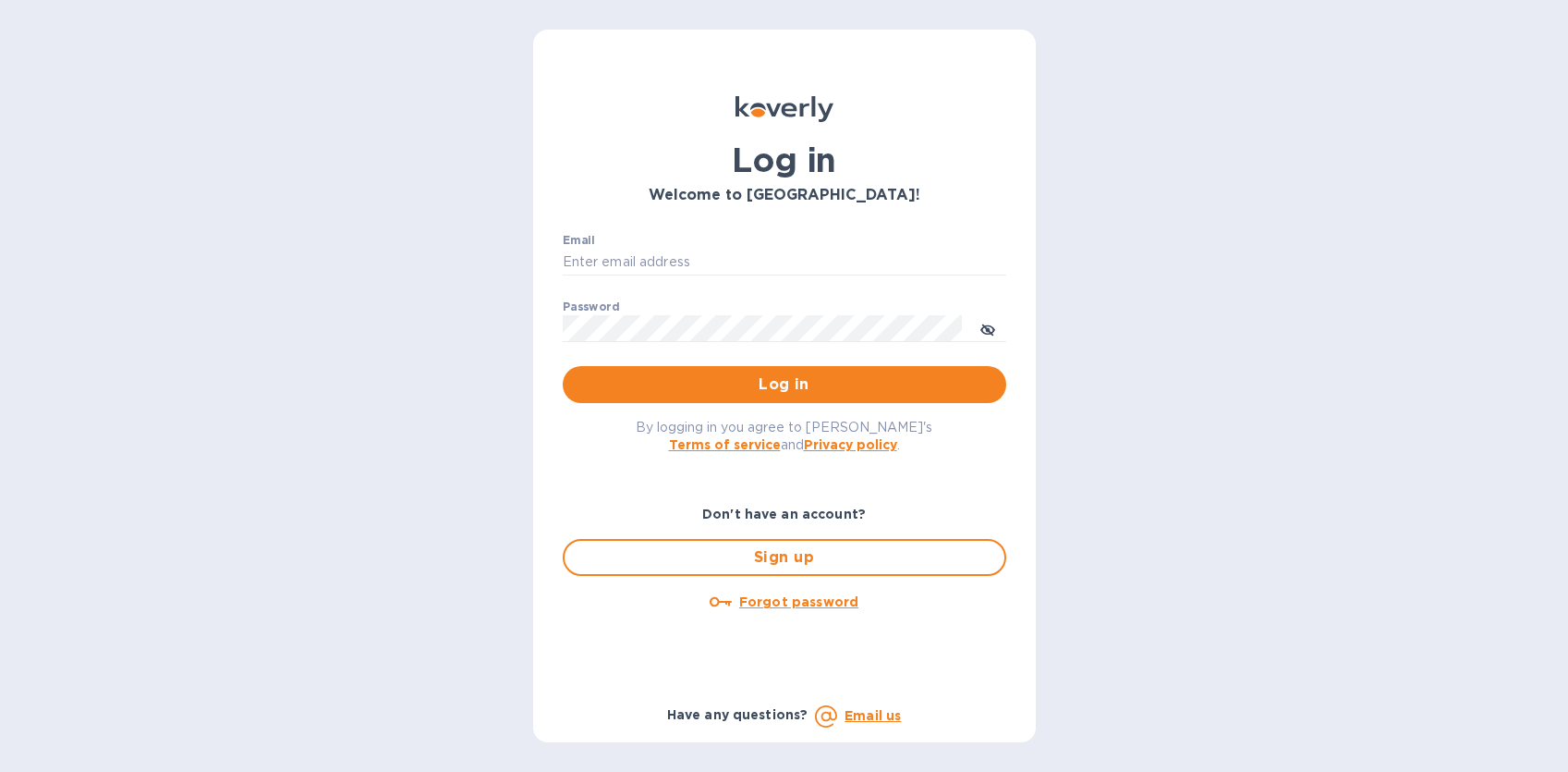
type input "imports@trinitycb.com"
type input "[EMAIL_ADDRESS][DOMAIN_NAME]"
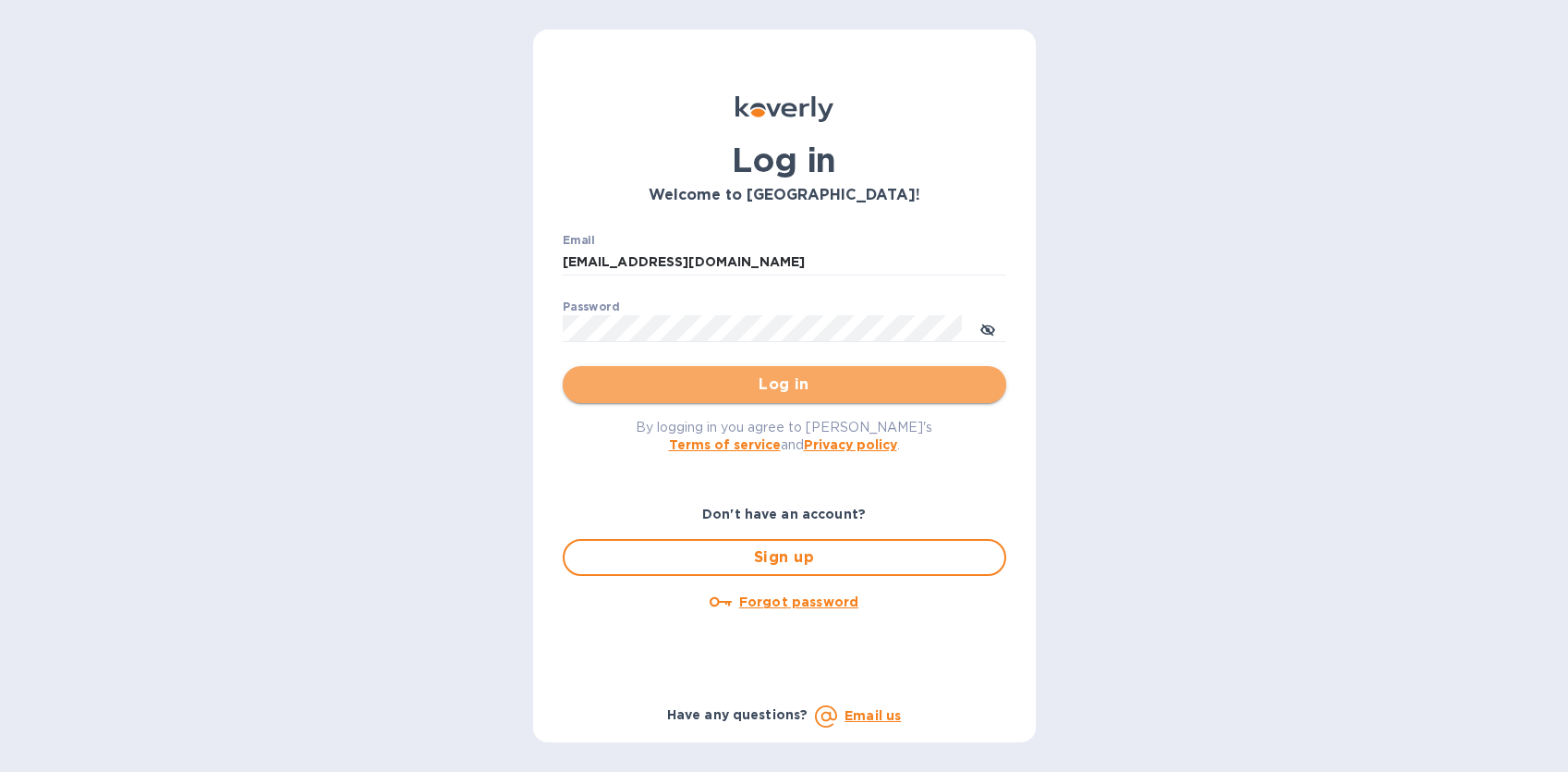
click at [653, 397] on button "Log in" at bounding box center [784, 384] width 443 height 37
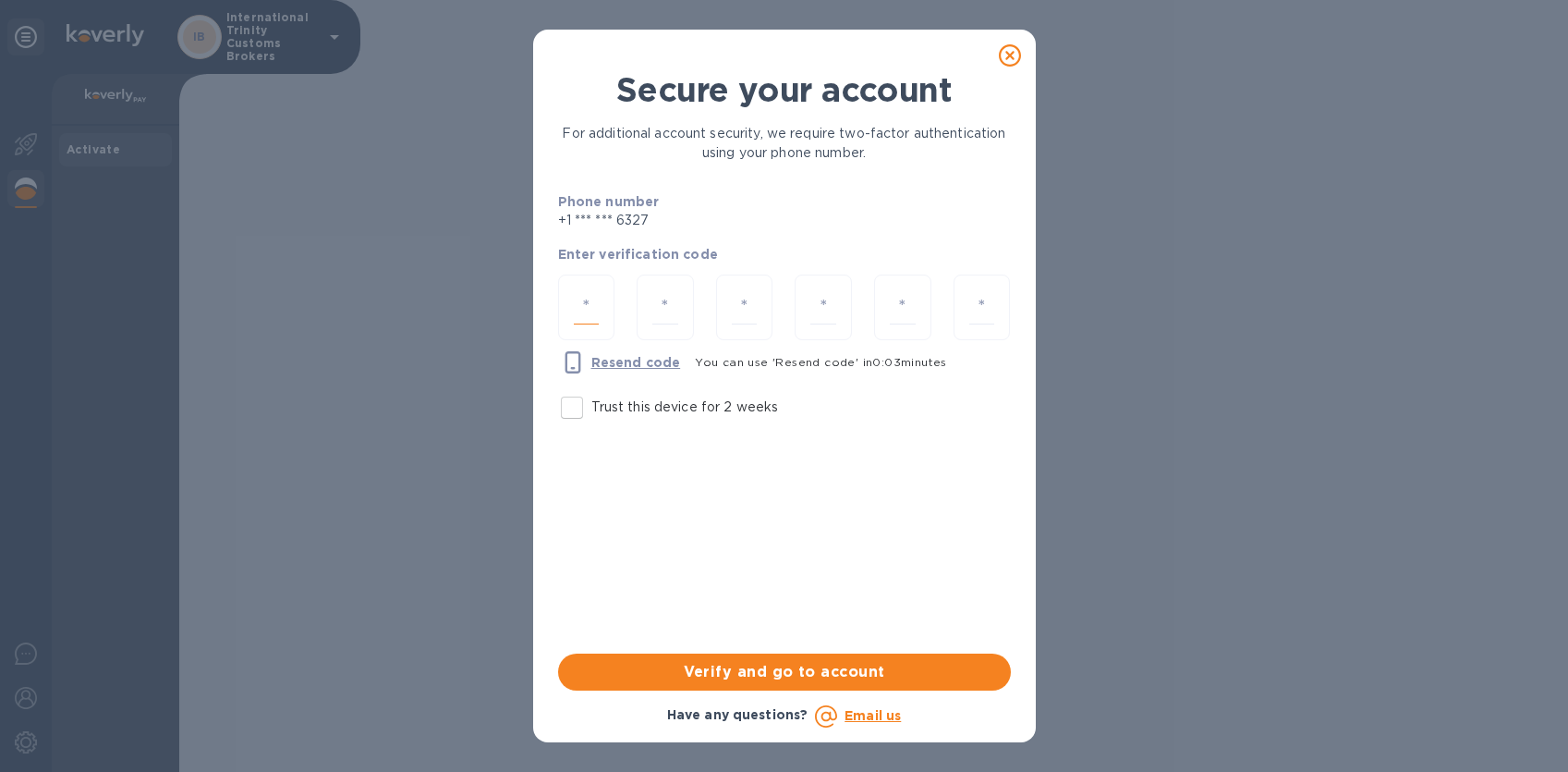
click at [592, 303] on input "number" at bounding box center [586, 307] width 26 height 34
type input "8"
type input "7"
type input "2"
type input "0"
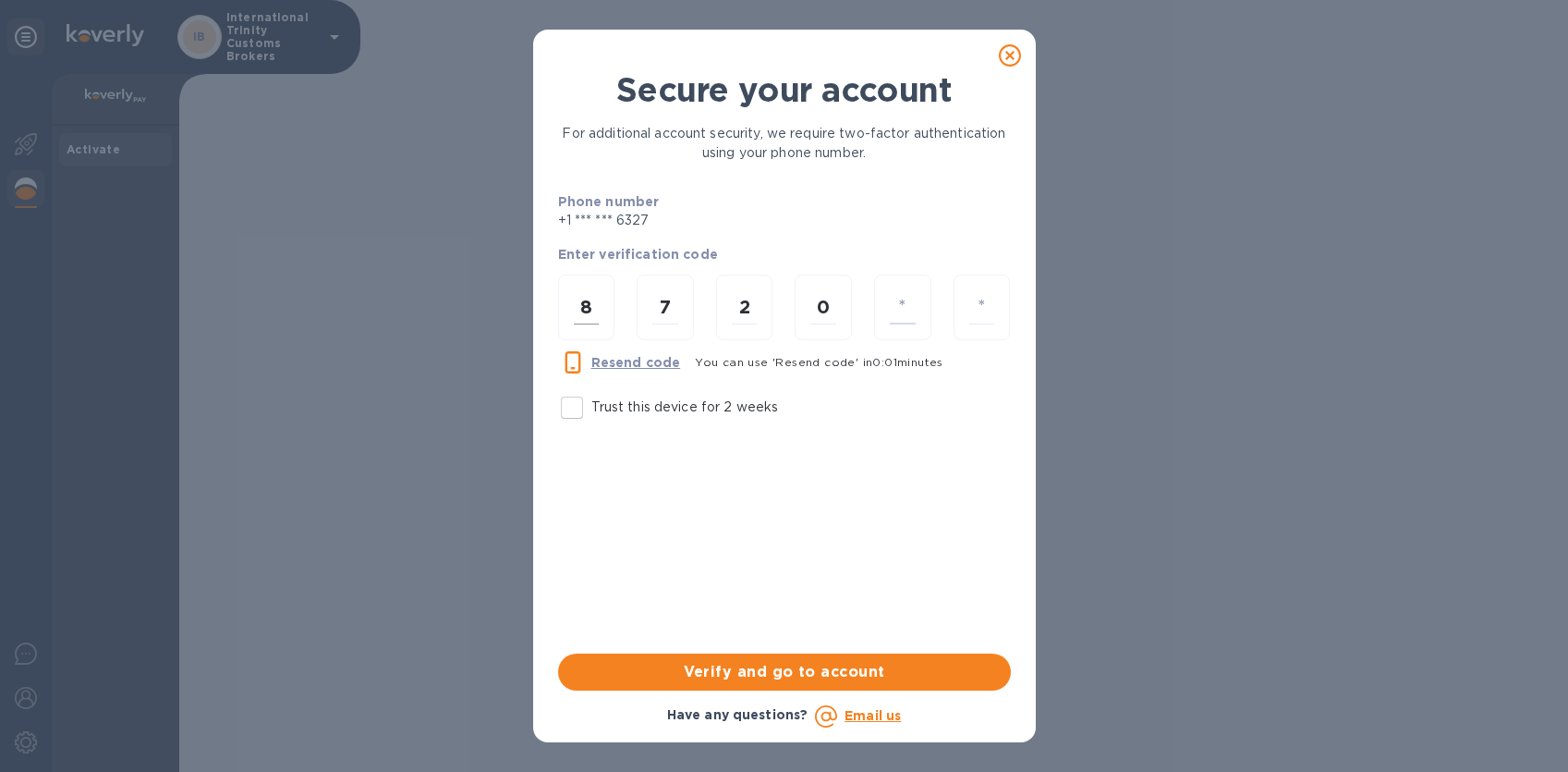
type input "5"
type input "0"
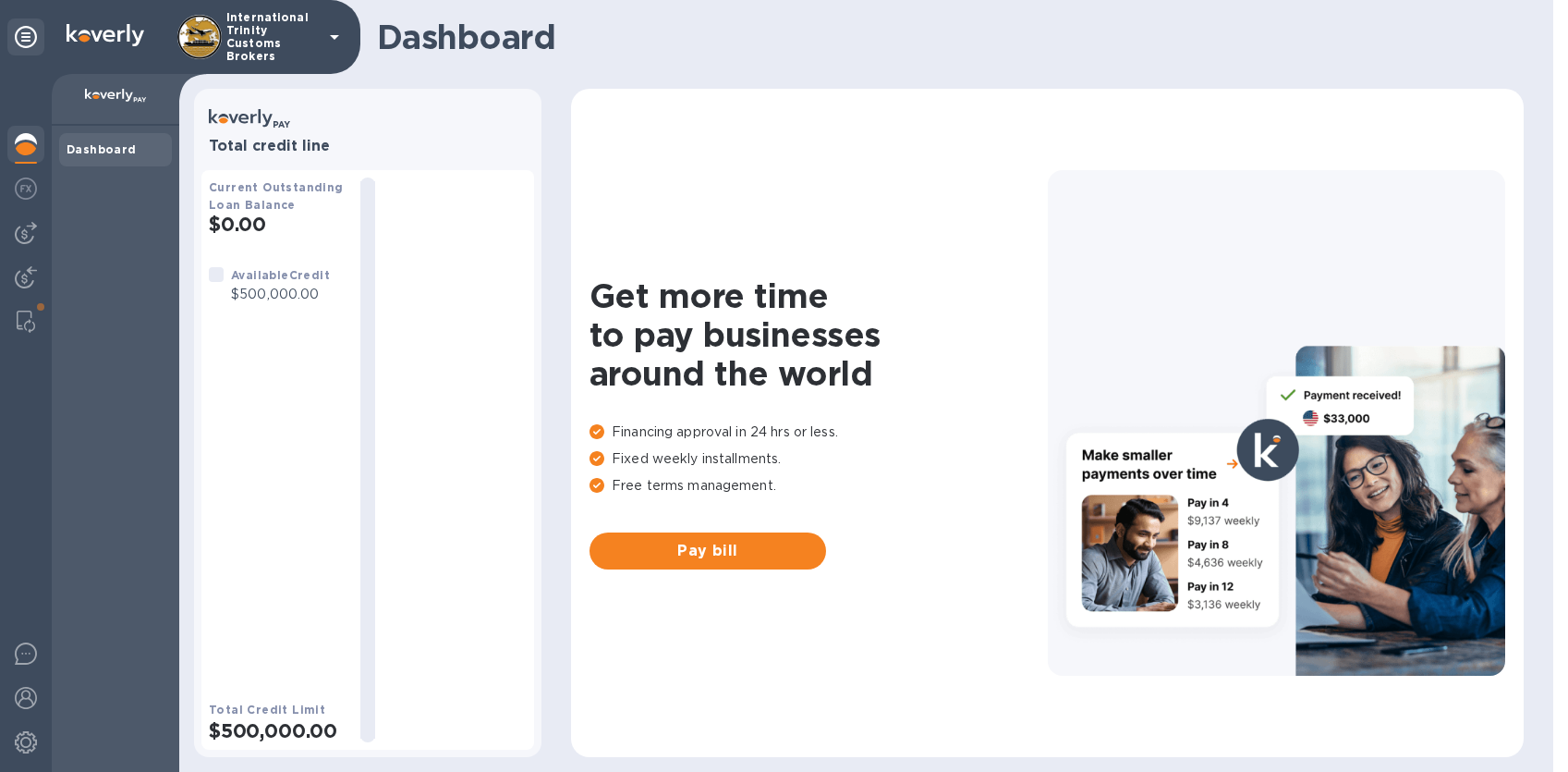
click at [24, 372] on div at bounding box center [26, 422] width 52 height 697
click at [27, 316] on img at bounding box center [25, 321] width 18 height 22
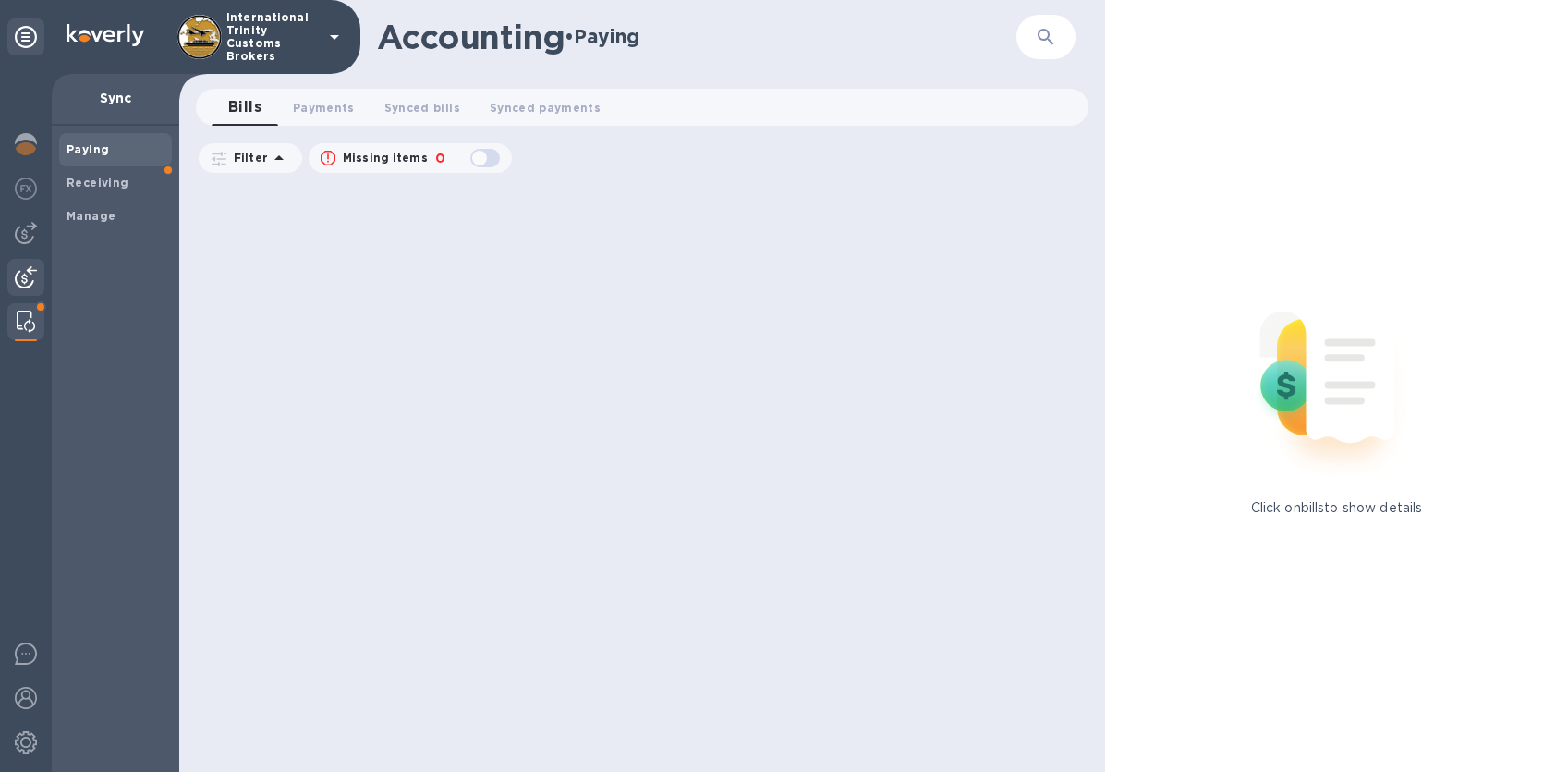
click at [29, 280] on img at bounding box center [25, 277] width 22 height 22
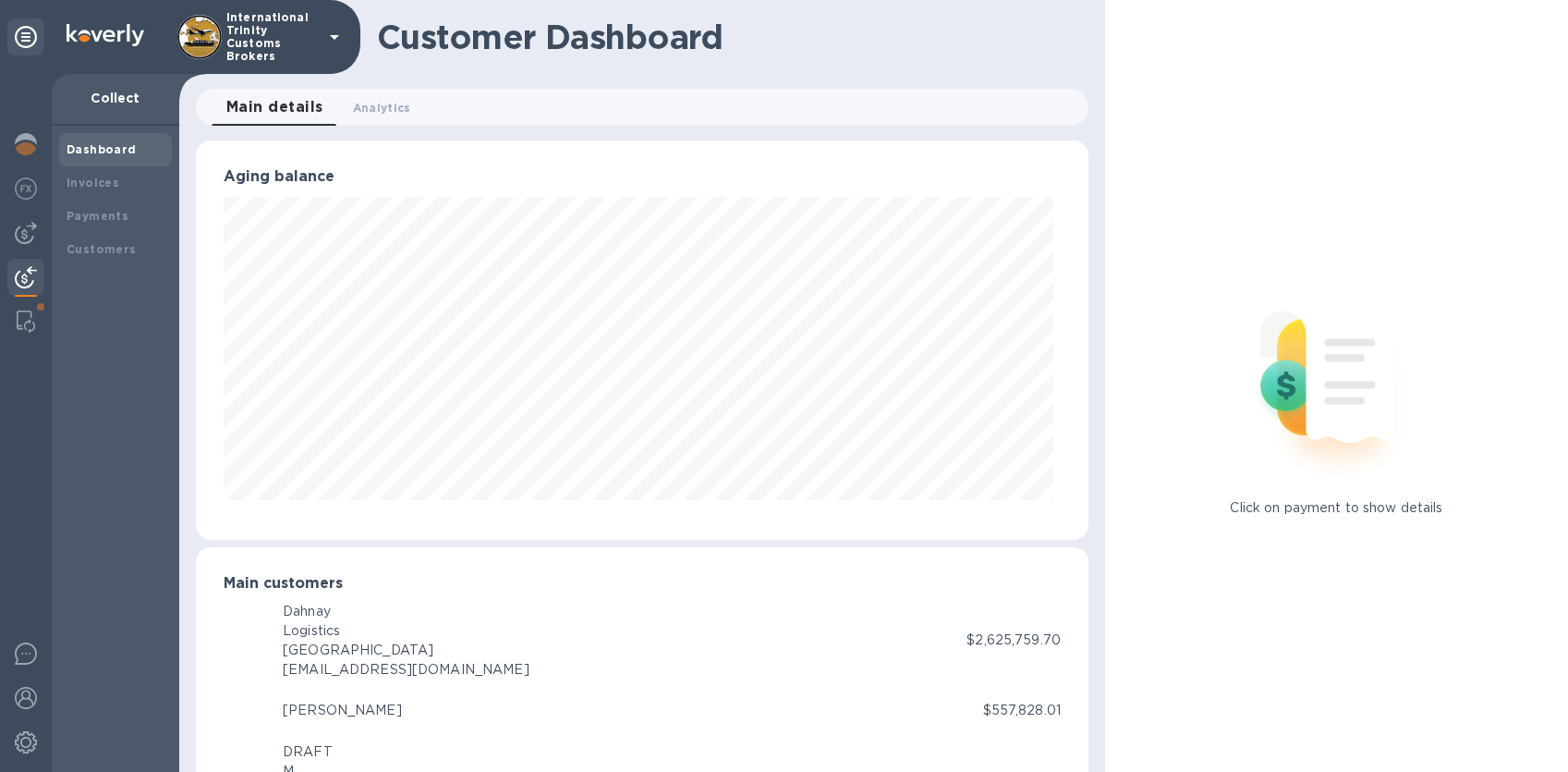
scroll to position [923783, 923329]
click at [33, 331] on img at bounding box center [25, 321] width 18 height 22
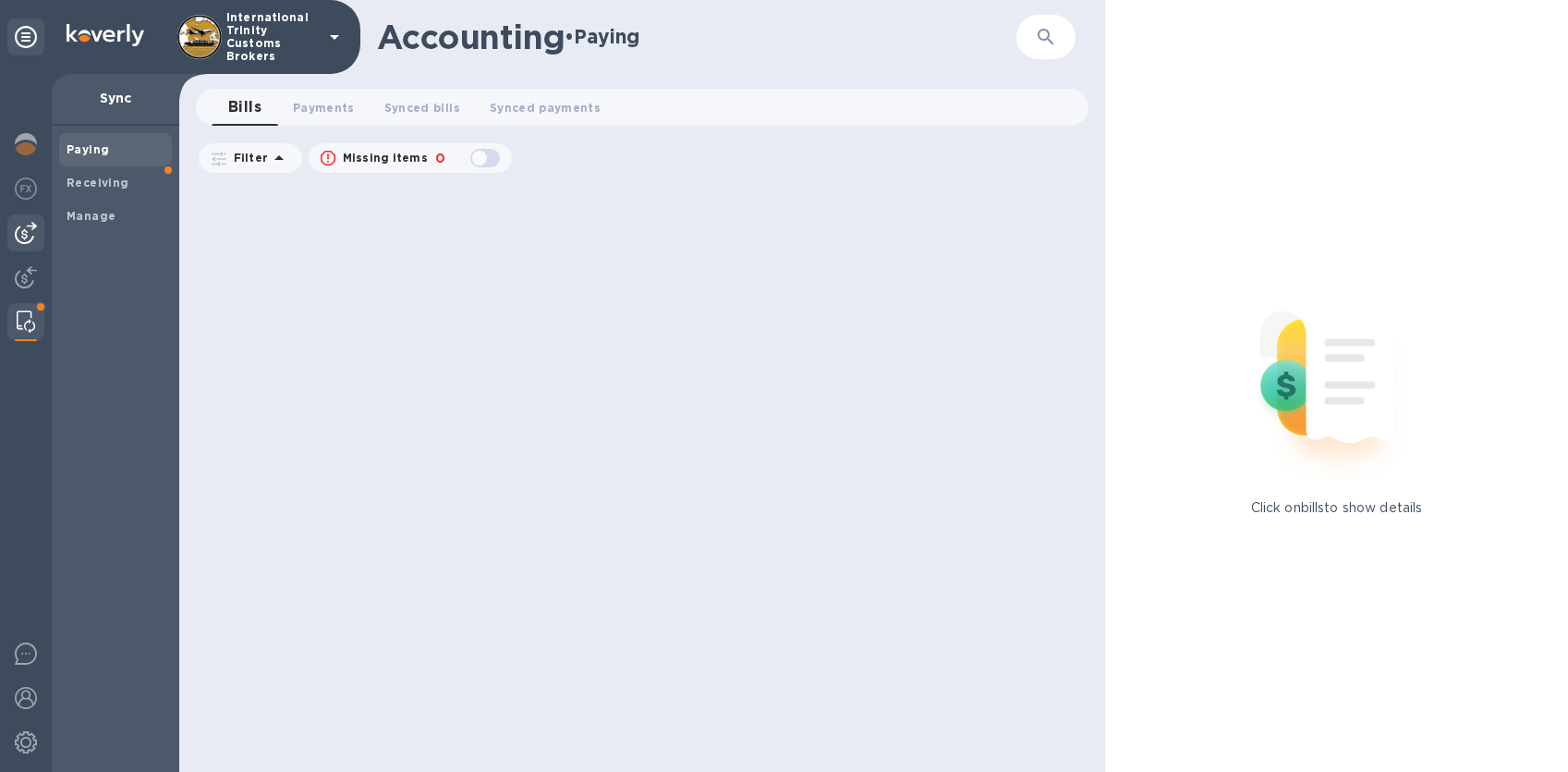
click at [23, 244] on div at bounding box center [26, 233] width 37 height 37
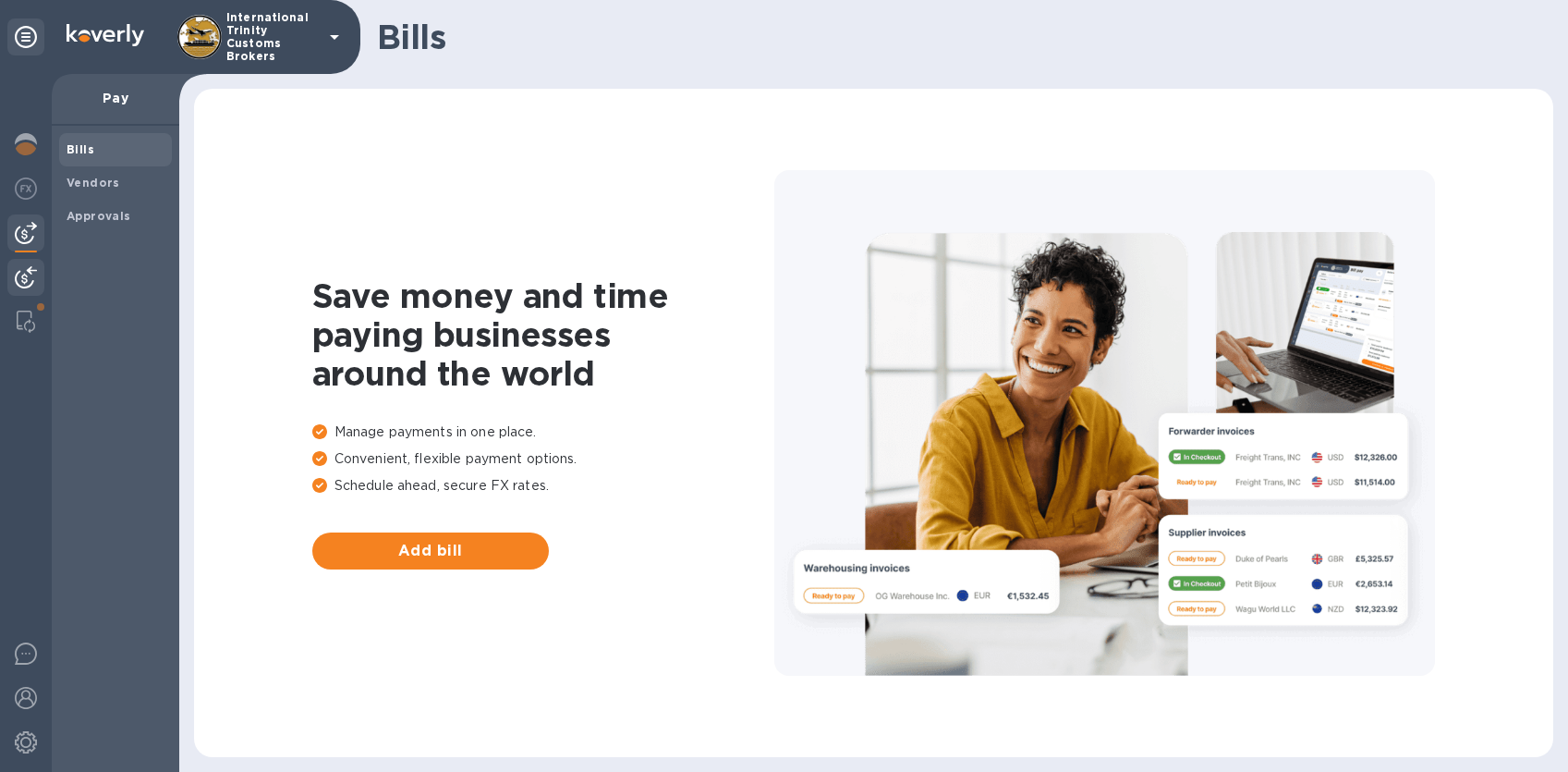
click at [18, 273] on img at bounding box center [25, 277] width 22 height 22
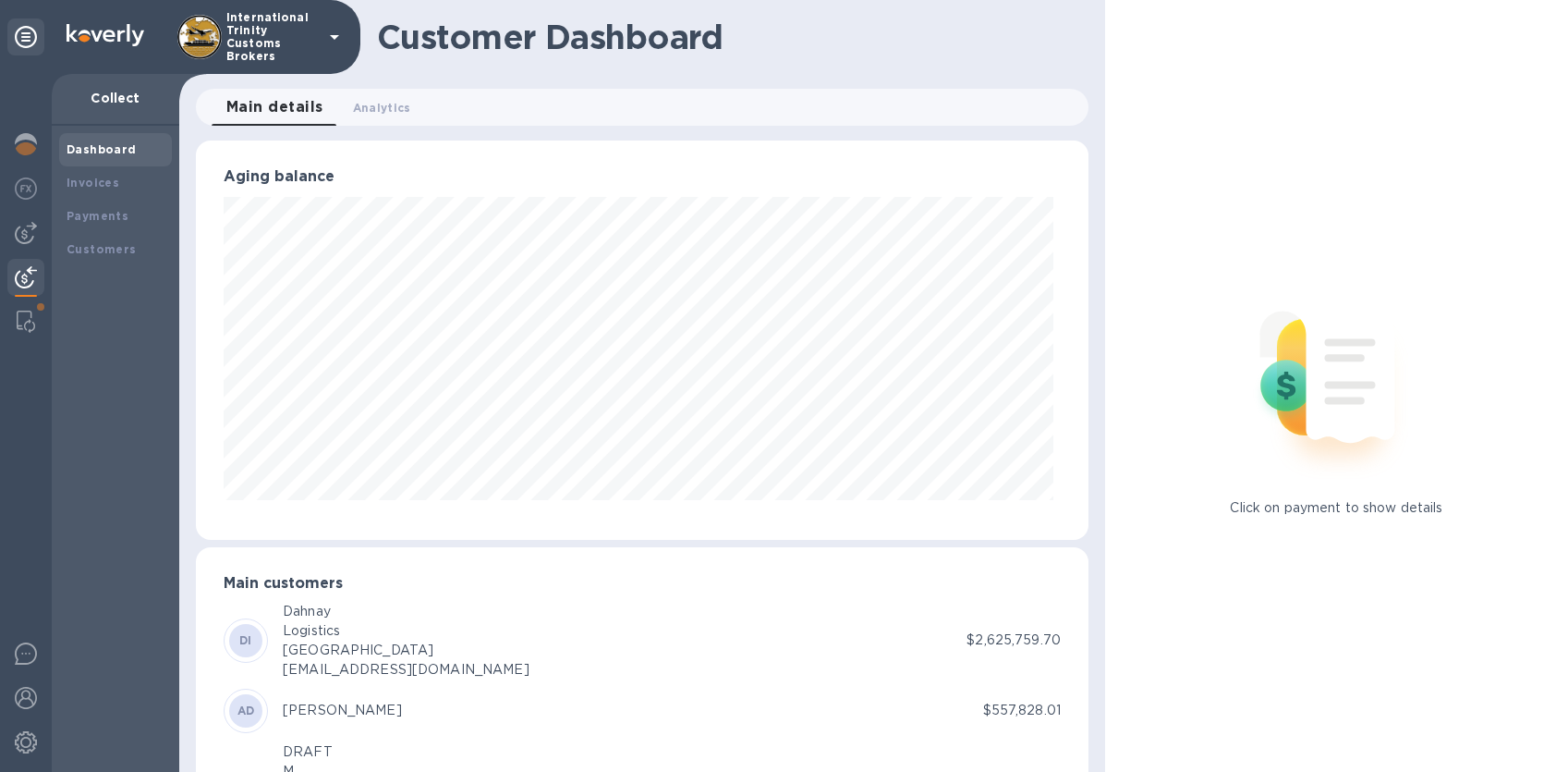
scroll to position [923783, 923329]
click at [23, 195] on img at bounding box center [25, 188] width 22 height 22
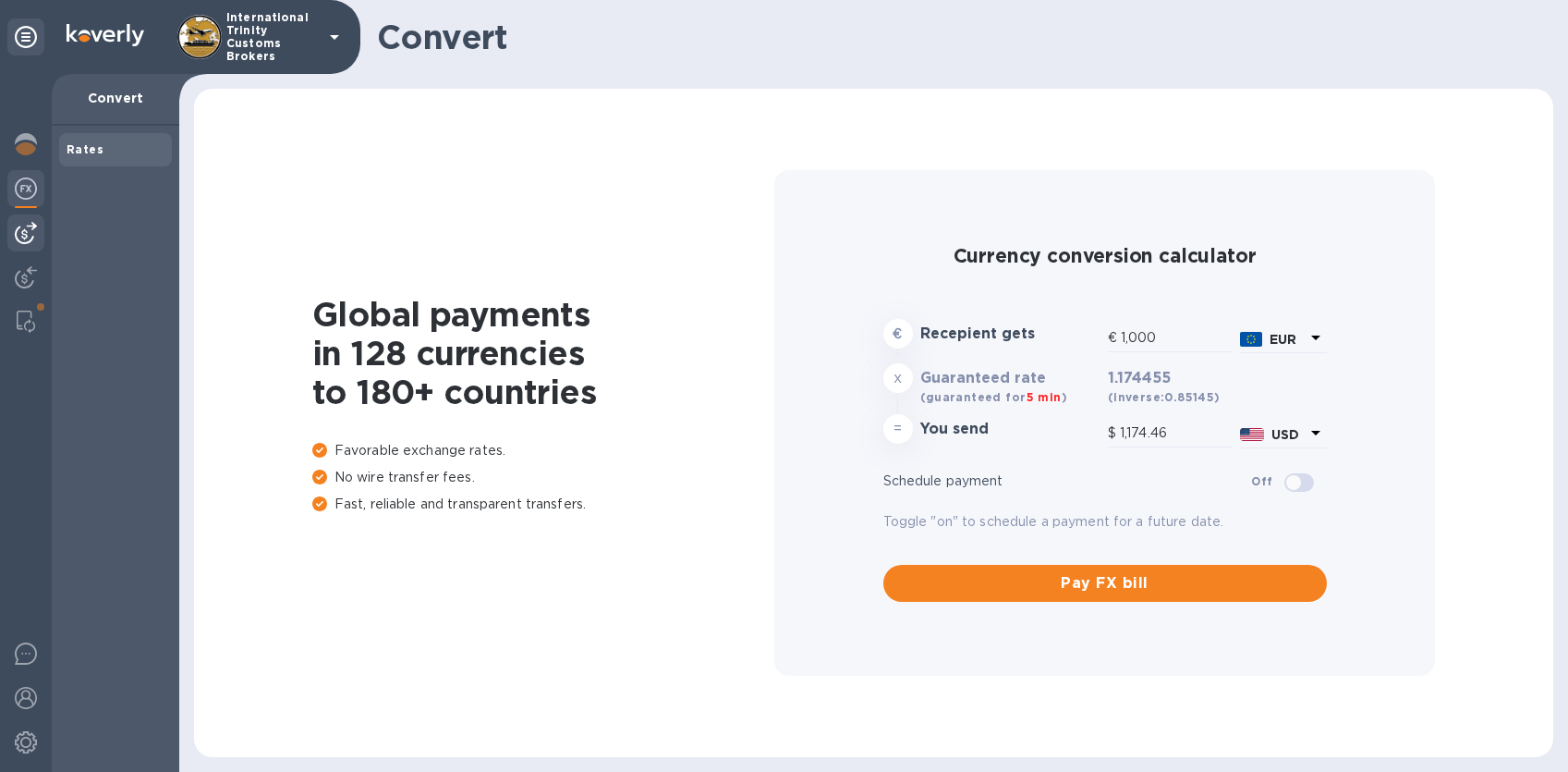
click at [25, 232] on img at bounding box center [25, 233] width 22 height 22
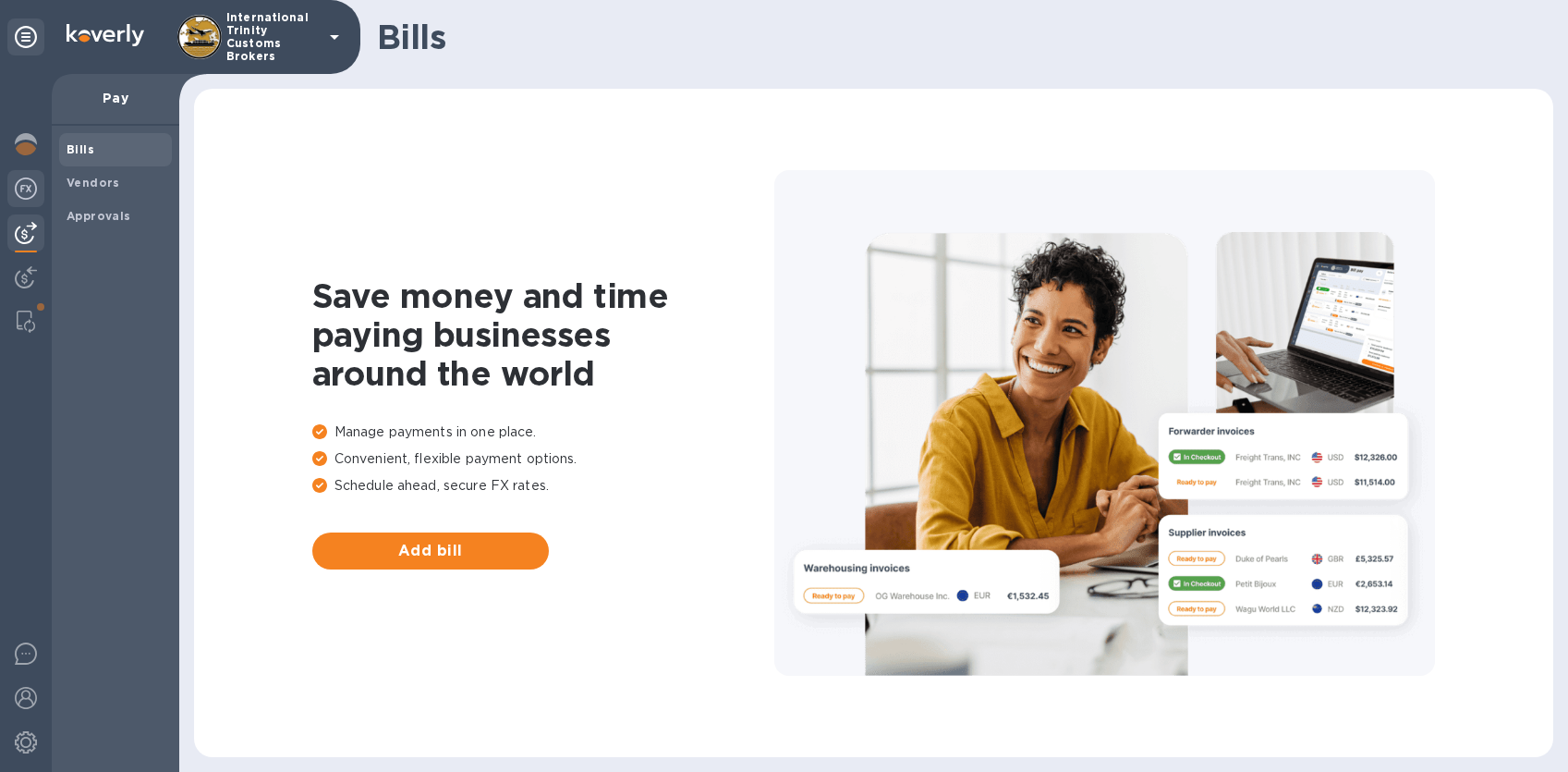
click at [28, 199] on div at bounding box center [26, 191] width 37 height 40
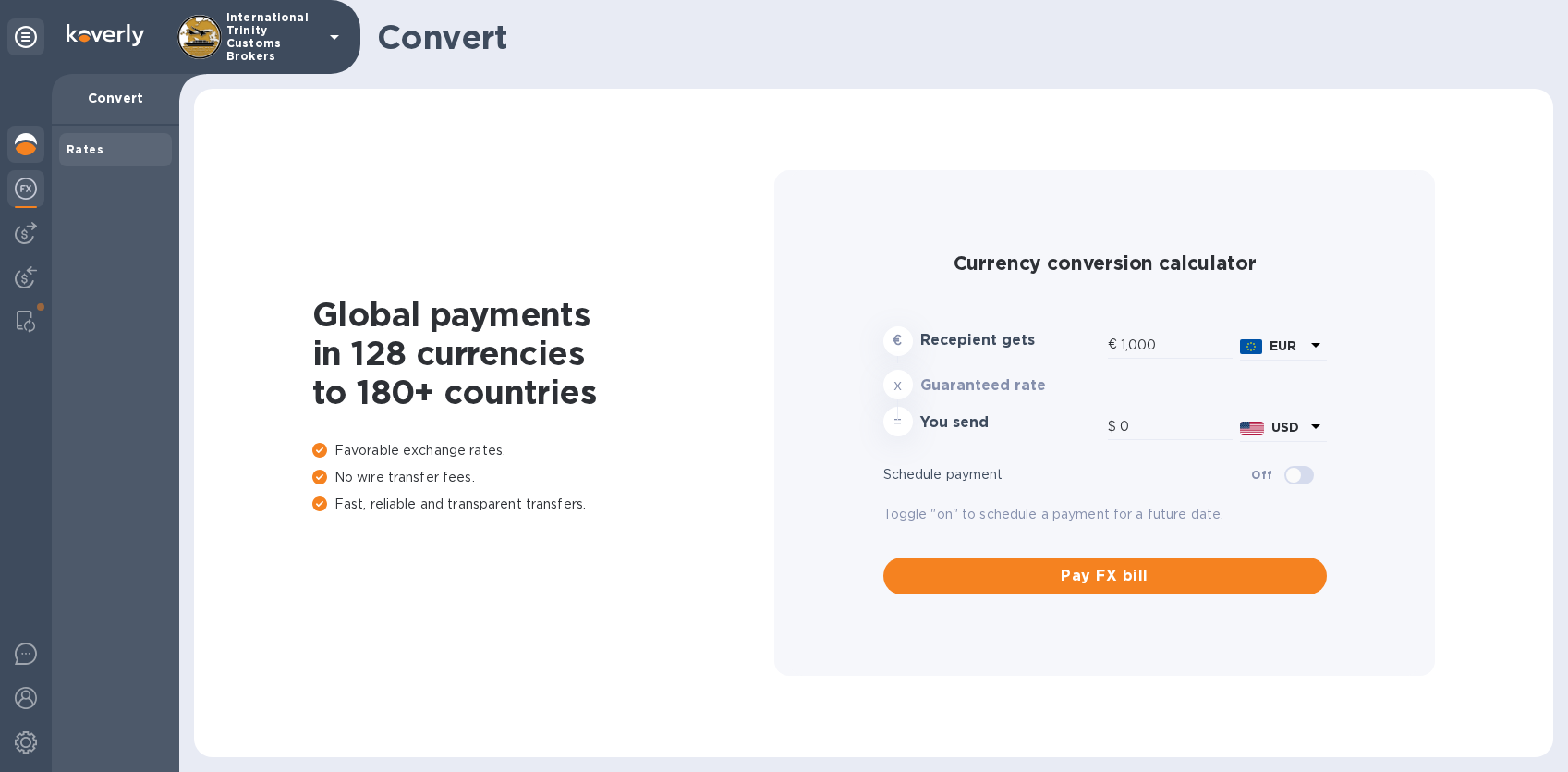
type input "1,174.46"
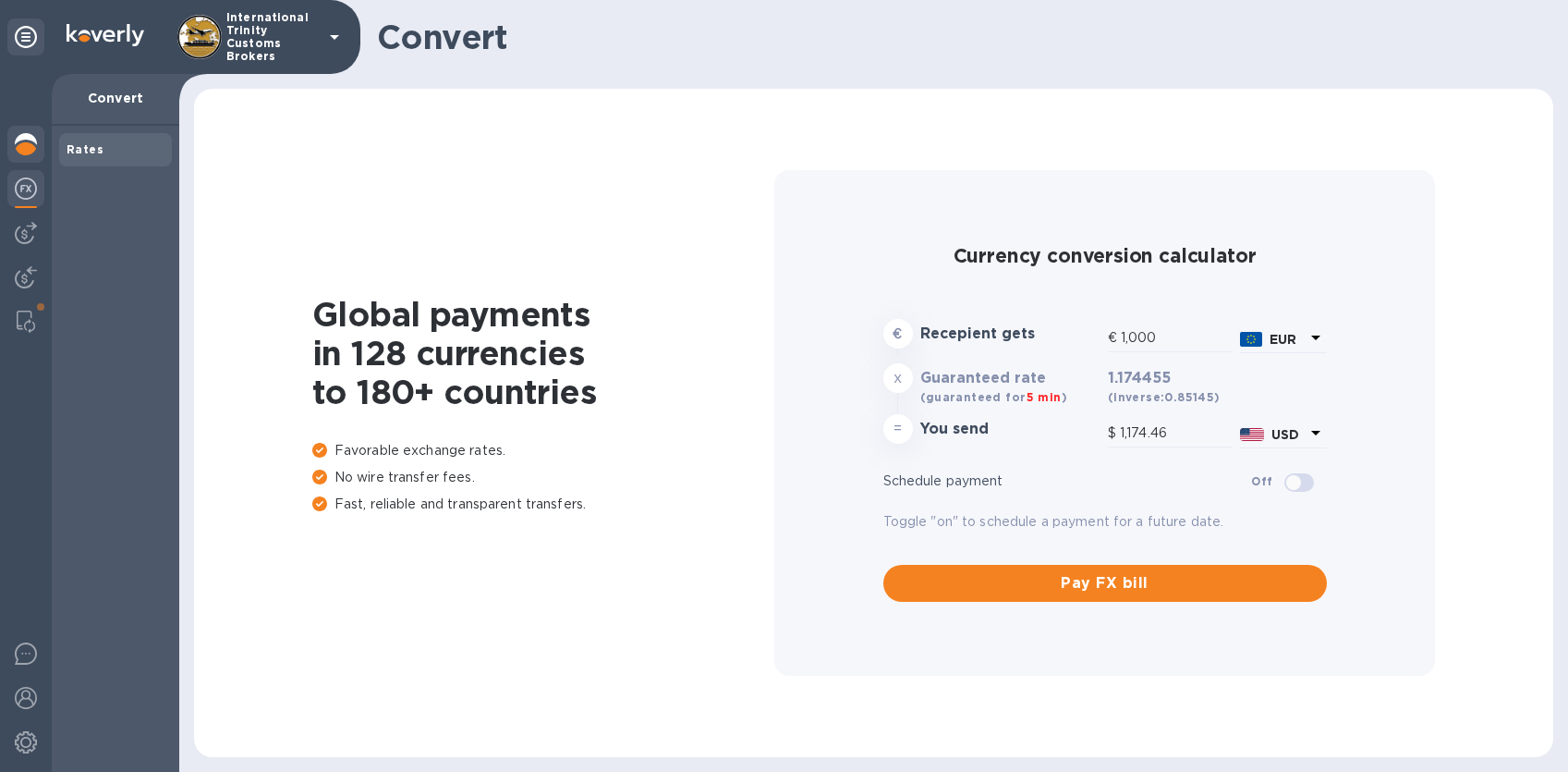
click at [25, 149] on img at bounding box center [25, 144] width 22 height 22
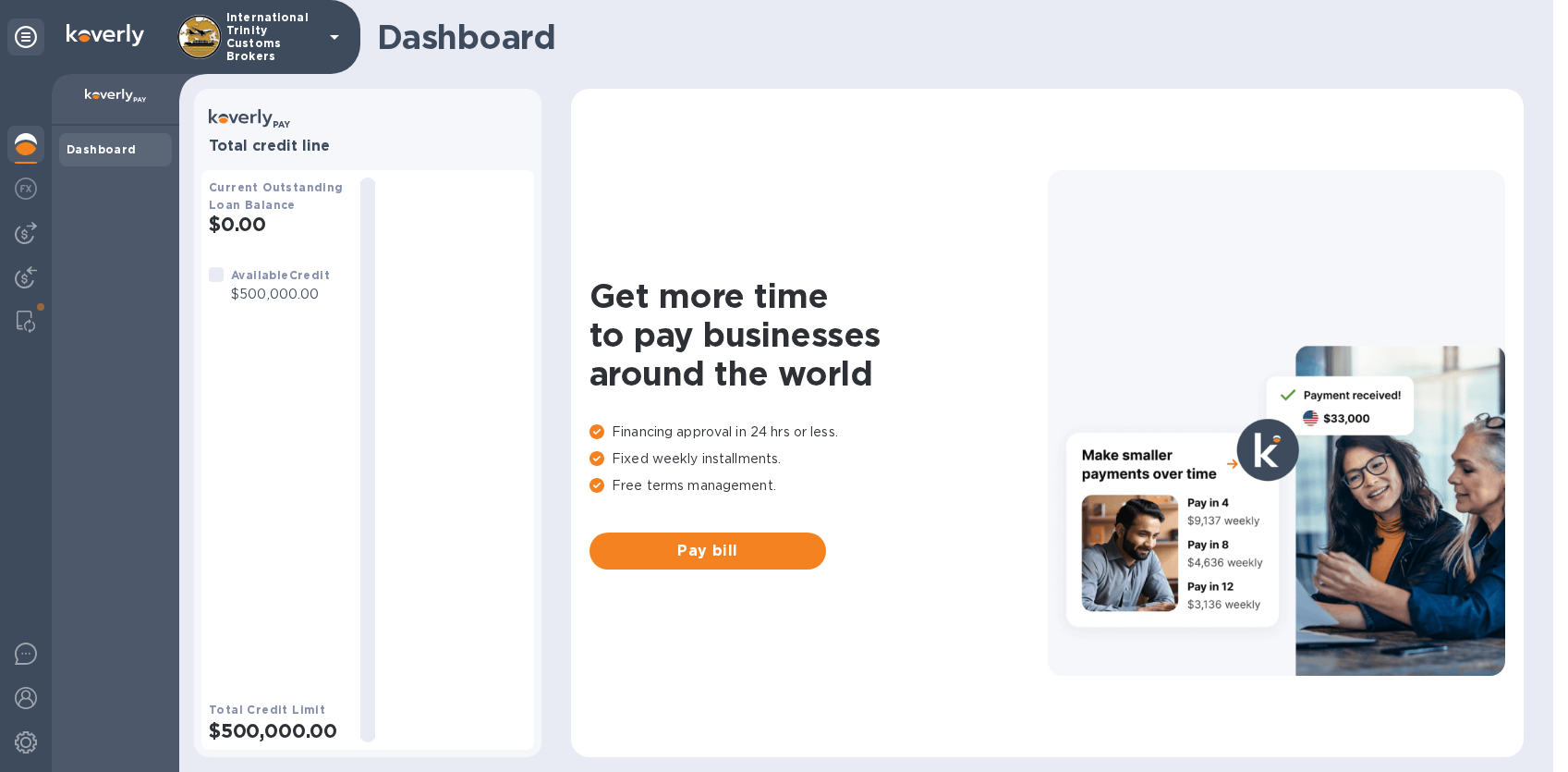
click at [26, 417] on div at bounding box center [26, 422] width 52 height 697
click at [32, 329] on img at bounding box center [25, 321] width 18 height 22
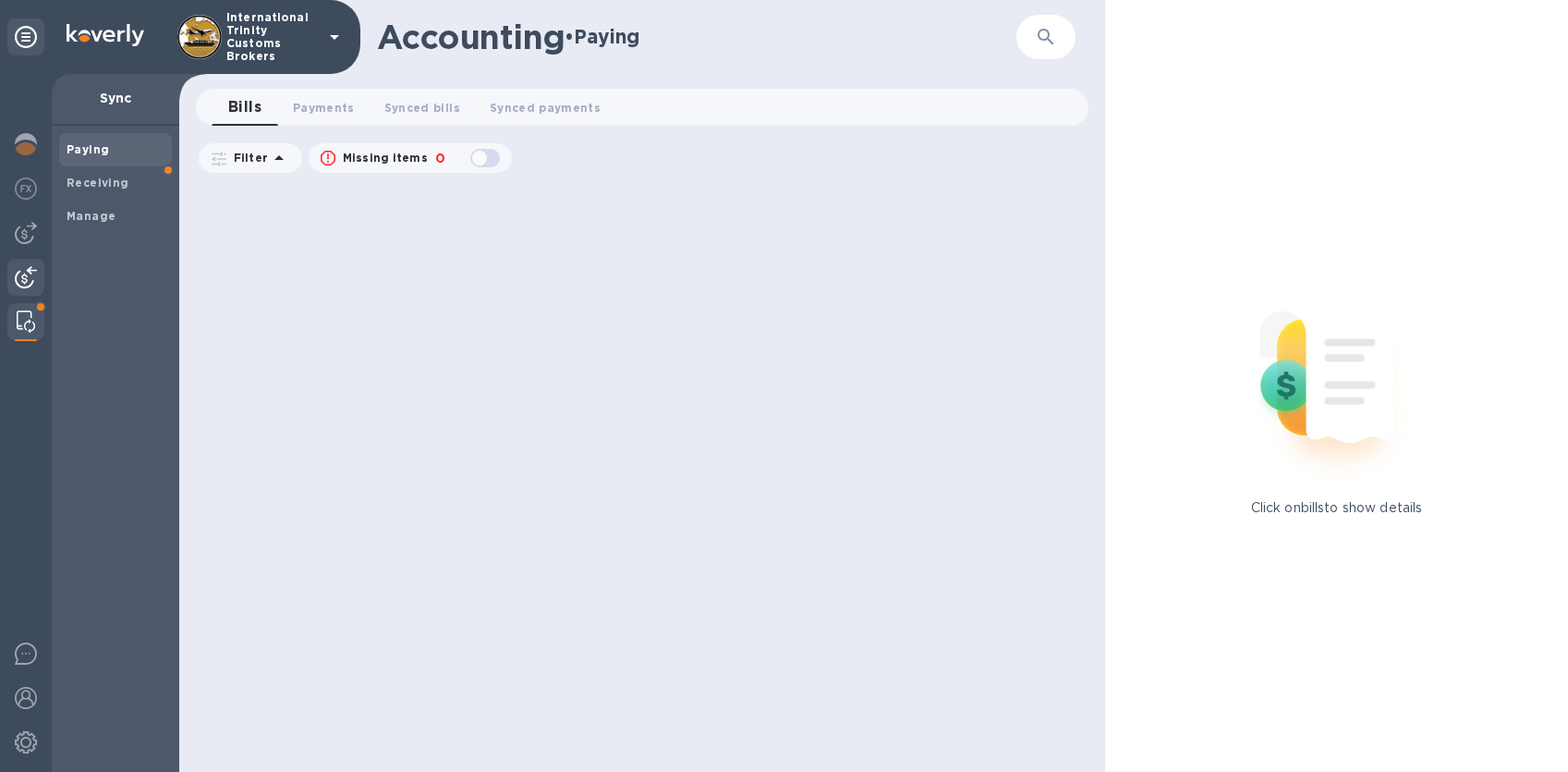
click at [25, 279] on img at bounding box center [25, 277] width 22 height 22
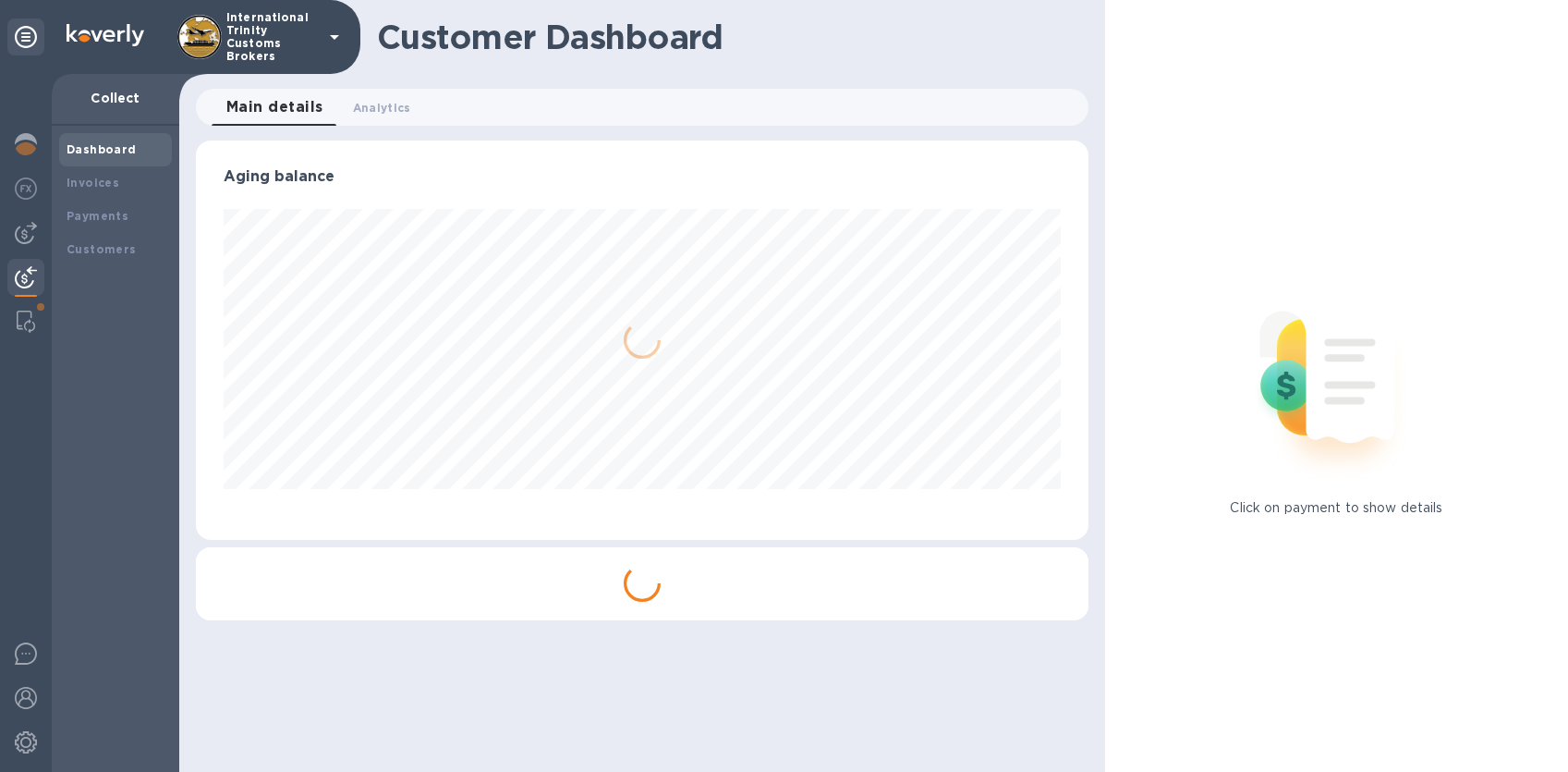
scroll to position [923783, 923329]
